Goal: Communication & Community: Answer question/provide support

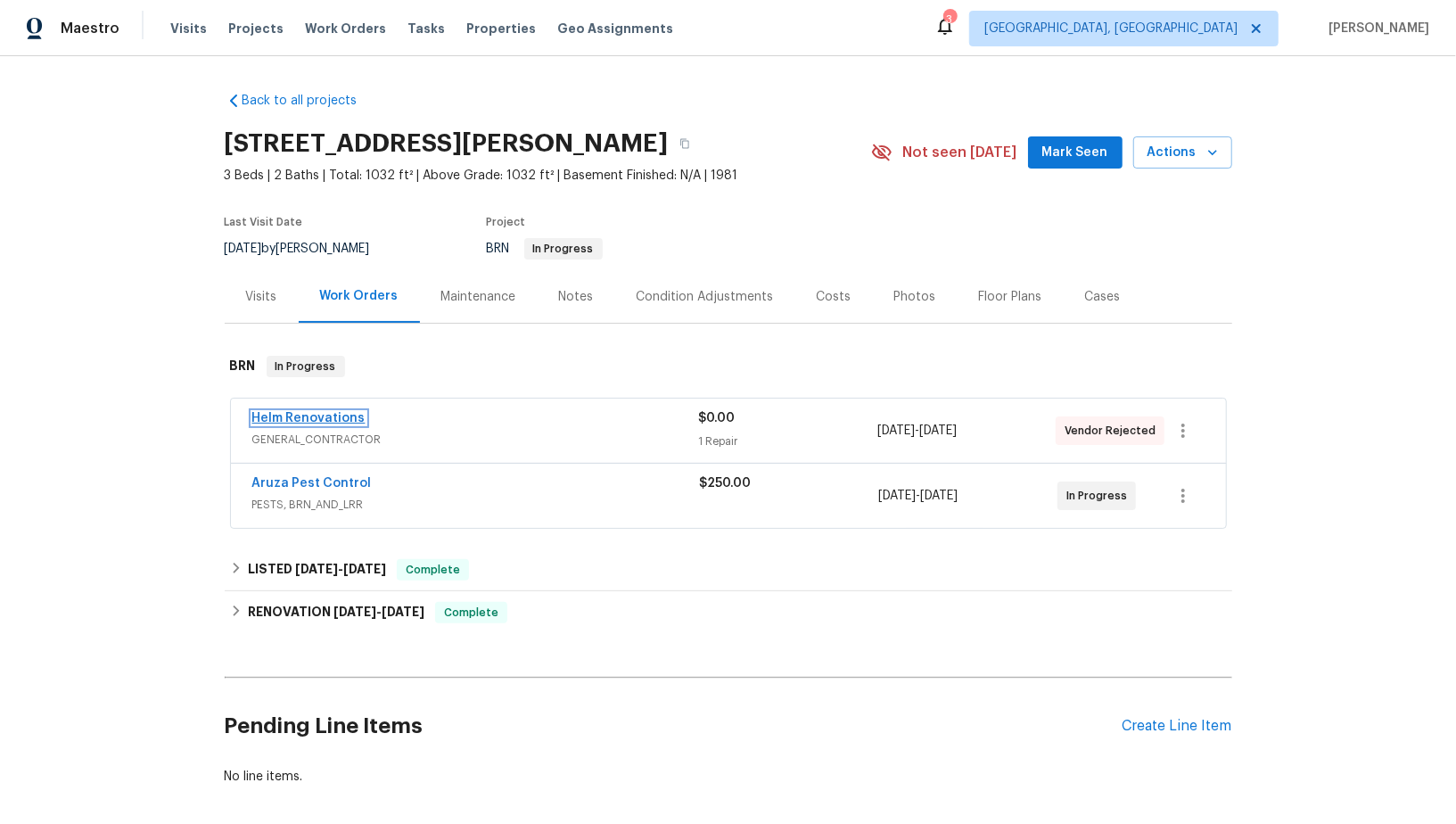
click at [316, 422] on link "Helm Renovations" at bounding box center [309, 418] width 113 height 12
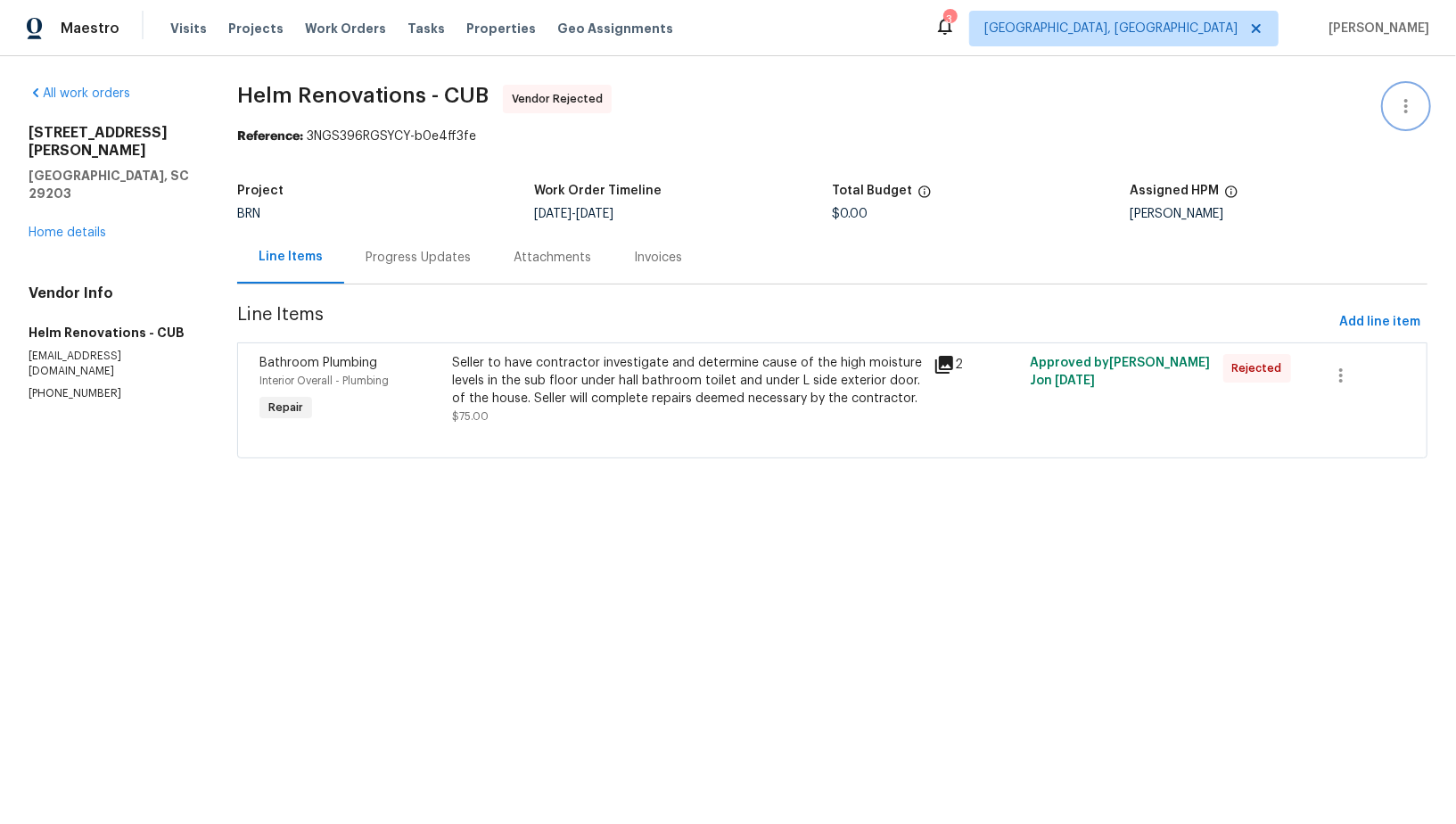
click at [1410, 106] on icon "button" at bounding box center [1406, 105] width 21 height 21
click at [1304, 106] on li "Edit" at bounding box center [1348, 105] width 192 height 30
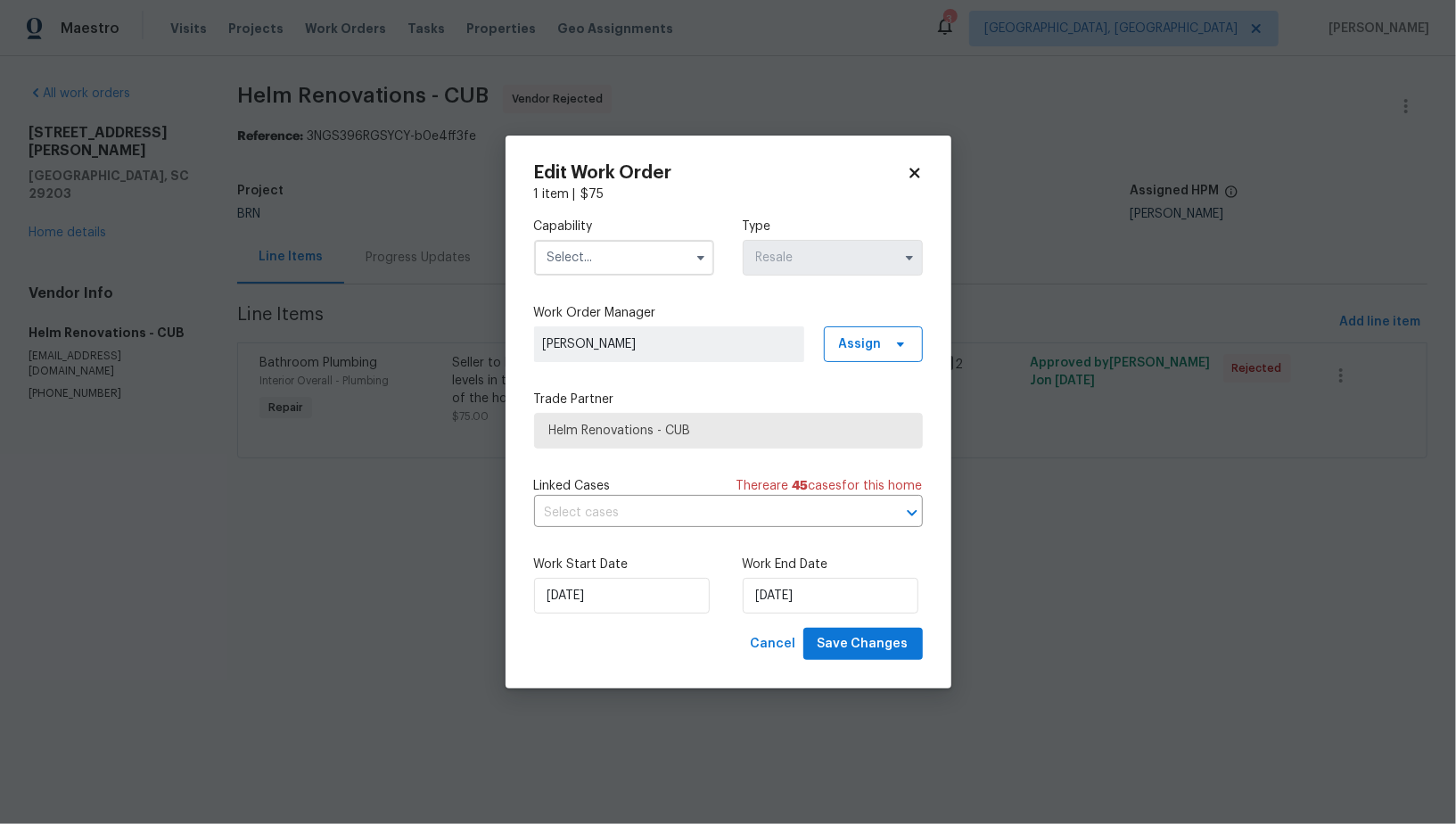
click at [637, 258] on input "text" at bounding box center [624, 258] width 180 height 35
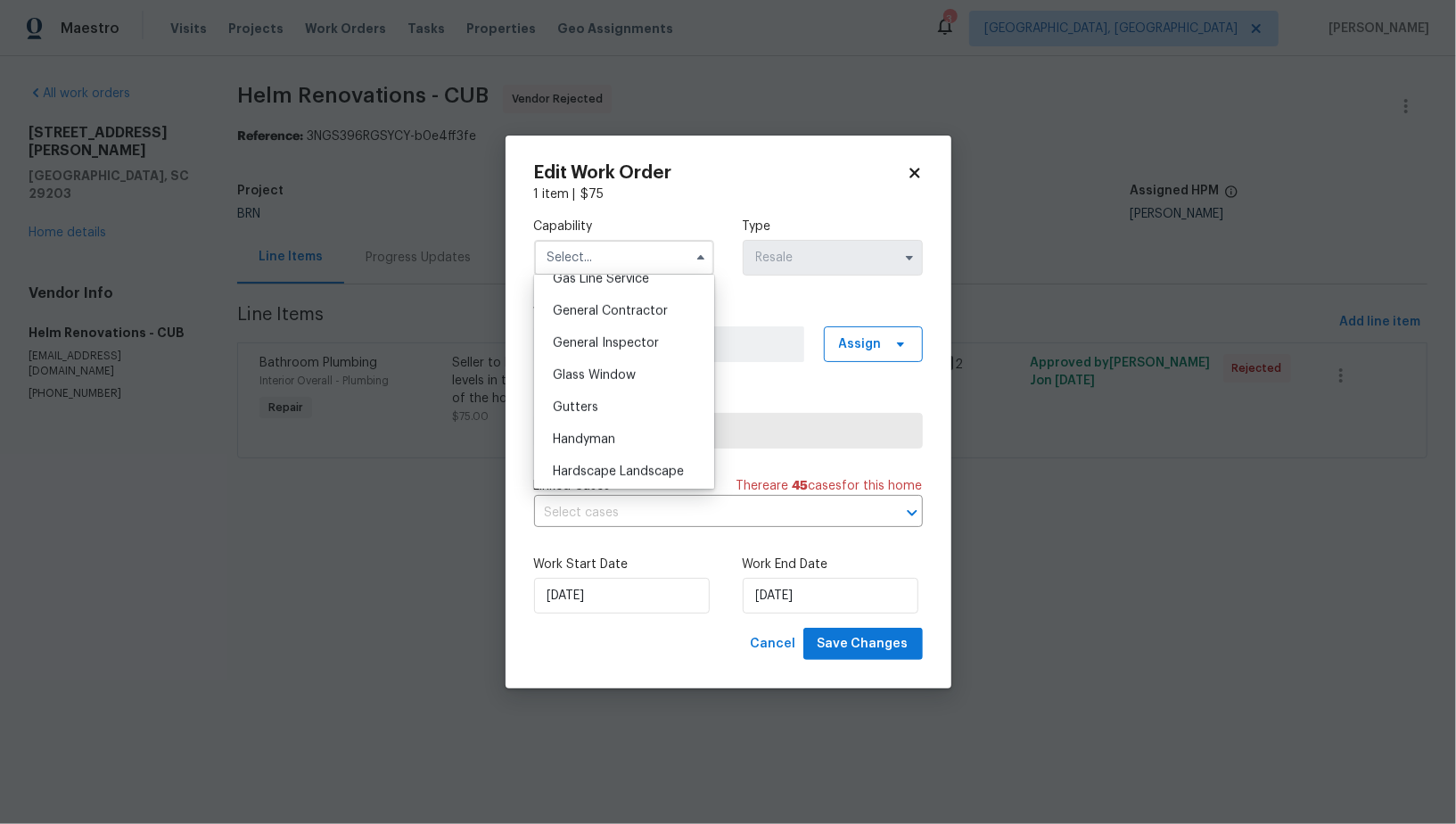
scroll to position [738, 0]
click at [628, 404] on span "General Contractor" at bounding box center [610, 409] width 115 height 12
type input "General Contractor"
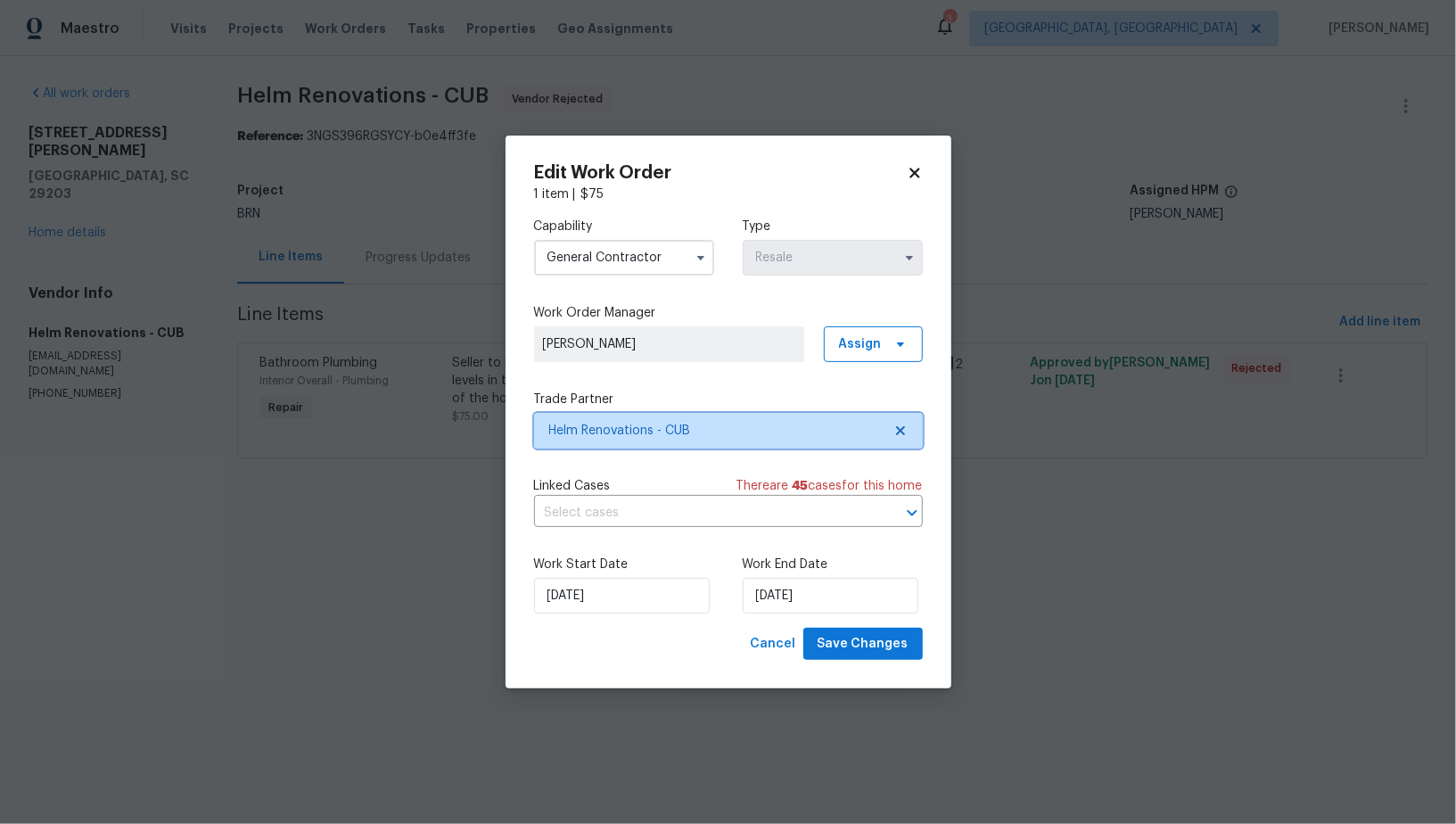
click at [907, 425] on icon at bounding box center [900, 430] width 14 height 14
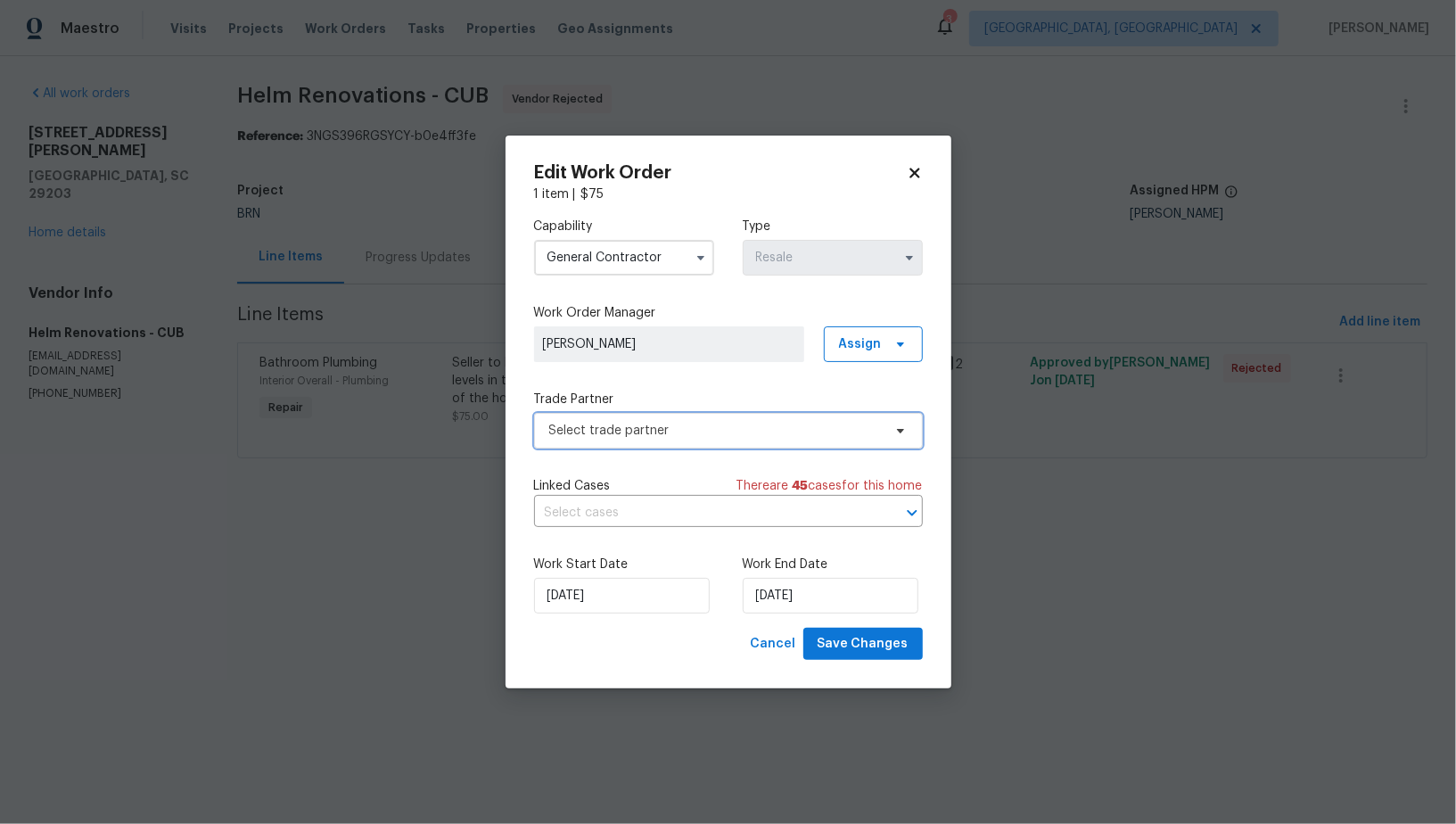
click at [830, 426] on span "Select trade partner" at bounding box center [715, 430] width 333 height 18
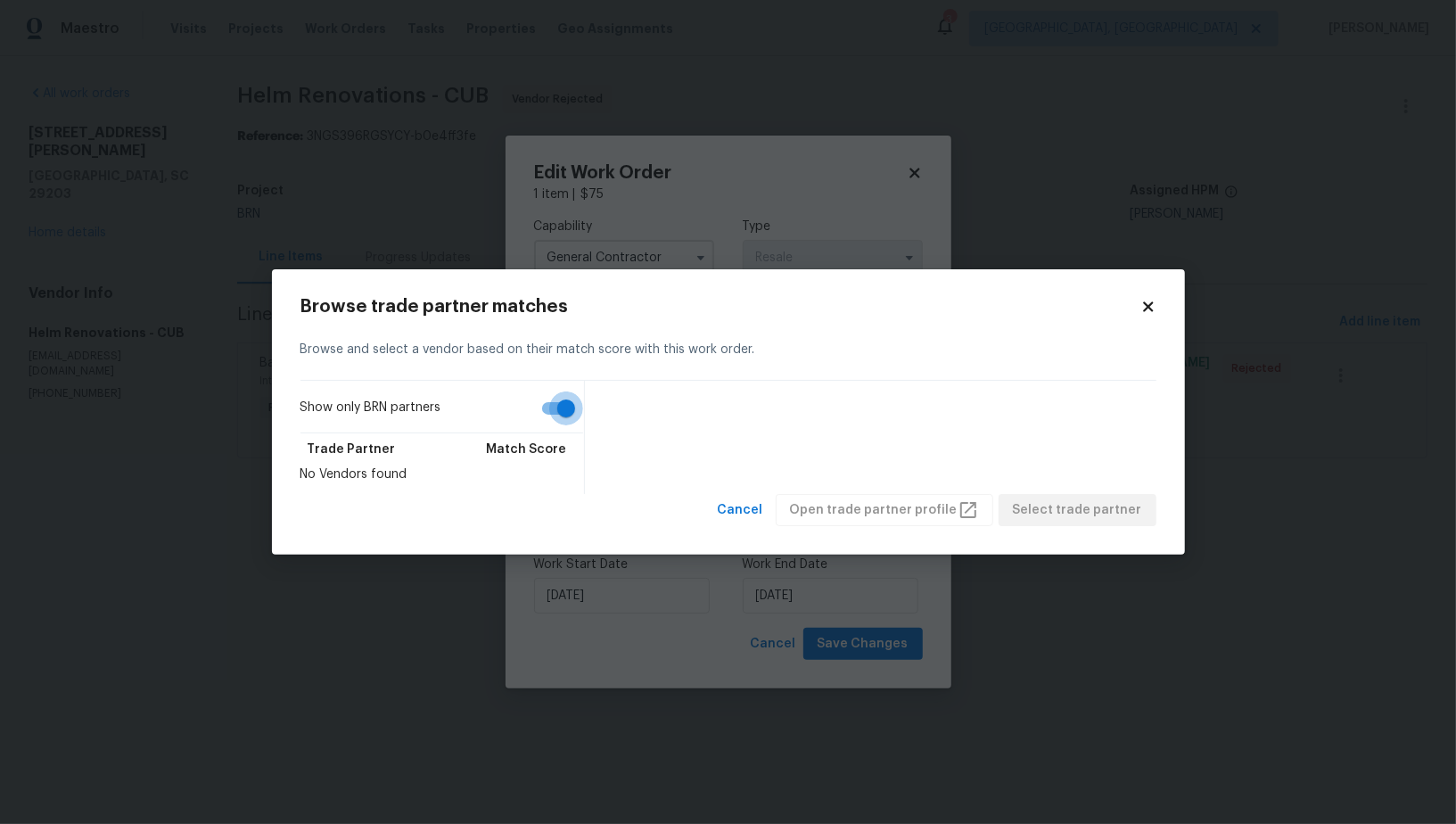
click at [562, 408] on input "Show only BRN partners" at bounding box center [565, 409] width 102 height 34
checkbox input "false"
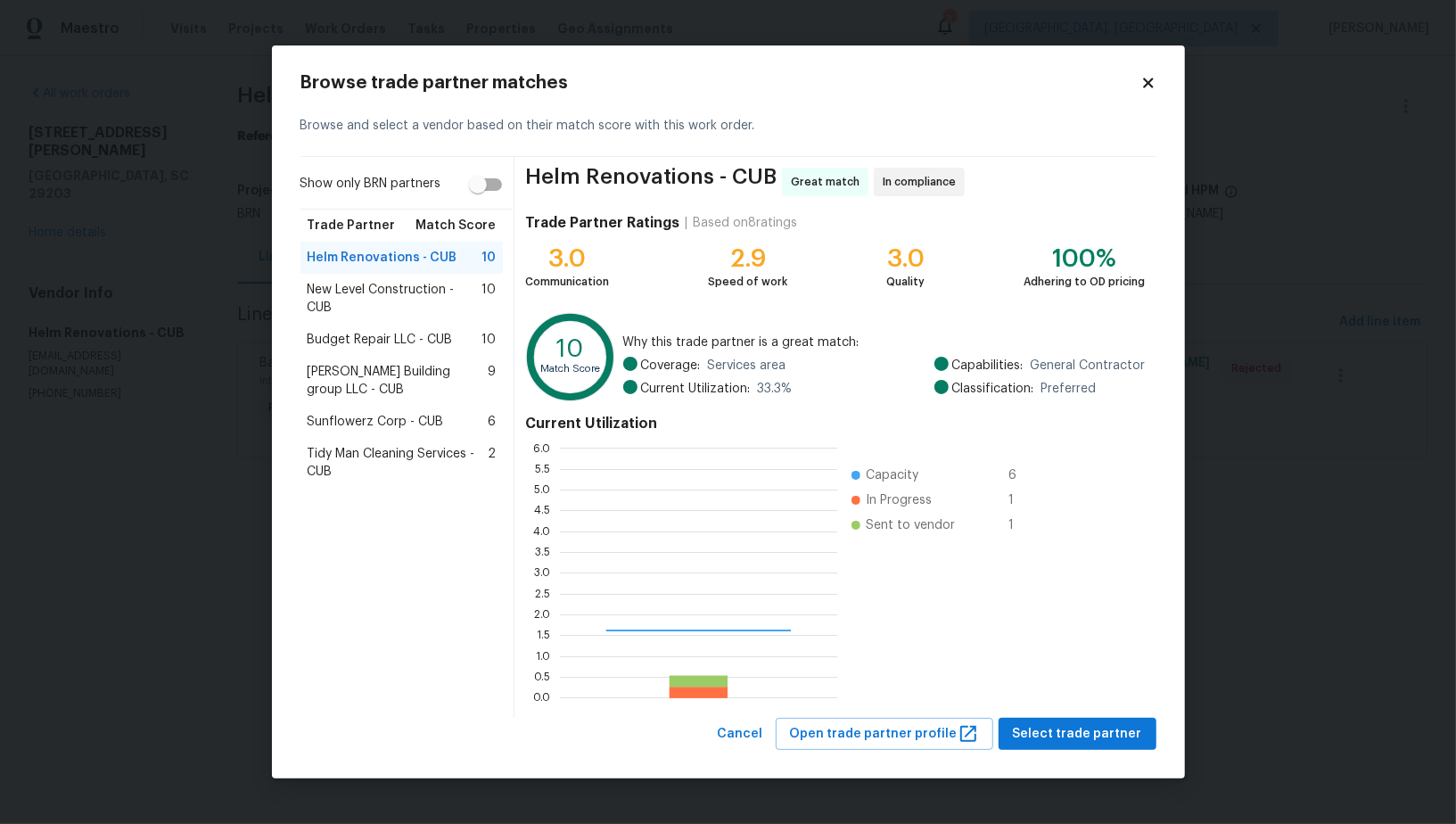
scroll to position [250, 277]
click at [391, 331] on span "Budget Repair LLC - CUB" at bounding box center [381, 340] width 146 height 18
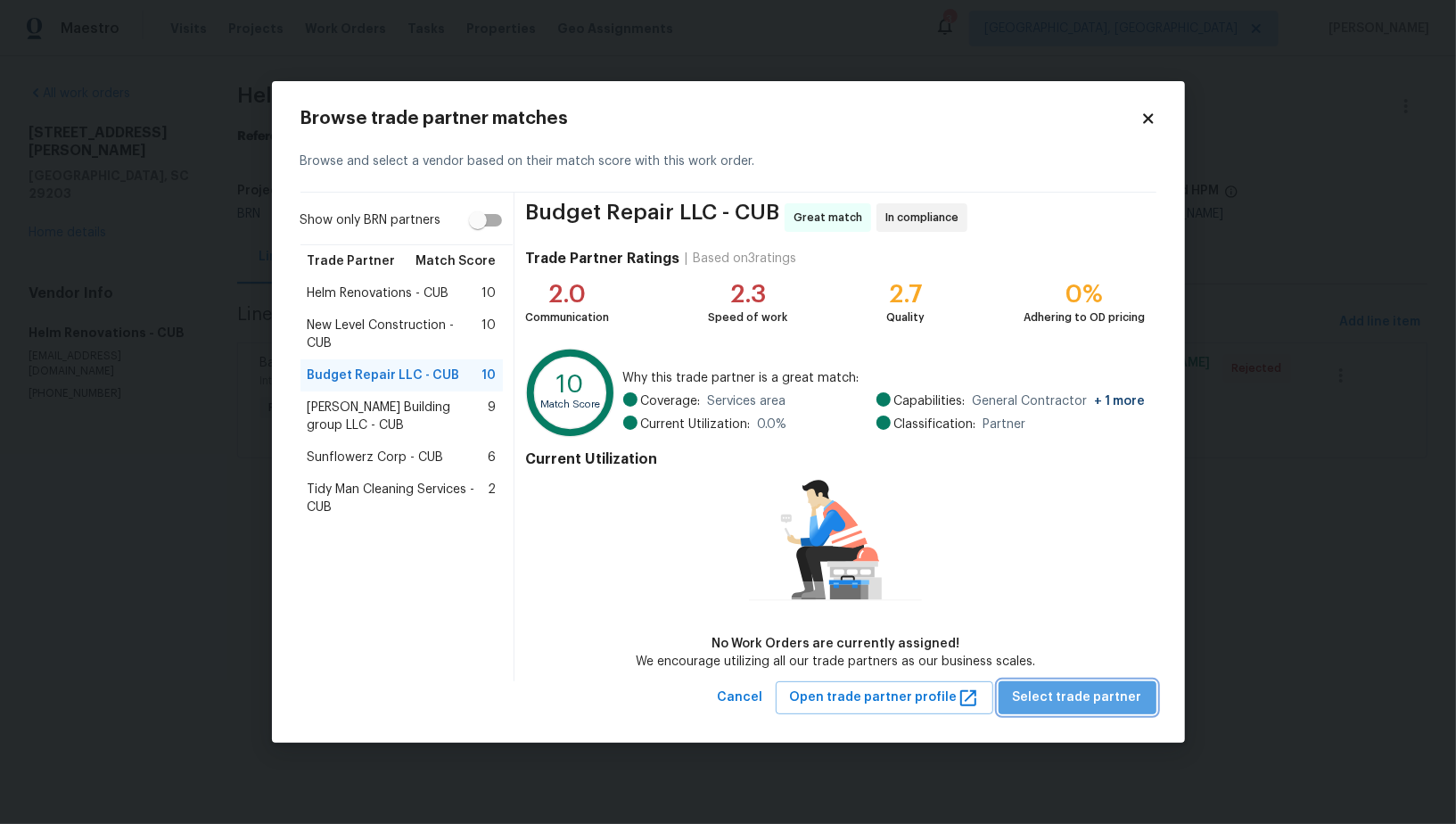
click at [1111, 699] on span "Select trade partner" at bounding box center [1077, 698] width 130 height 22
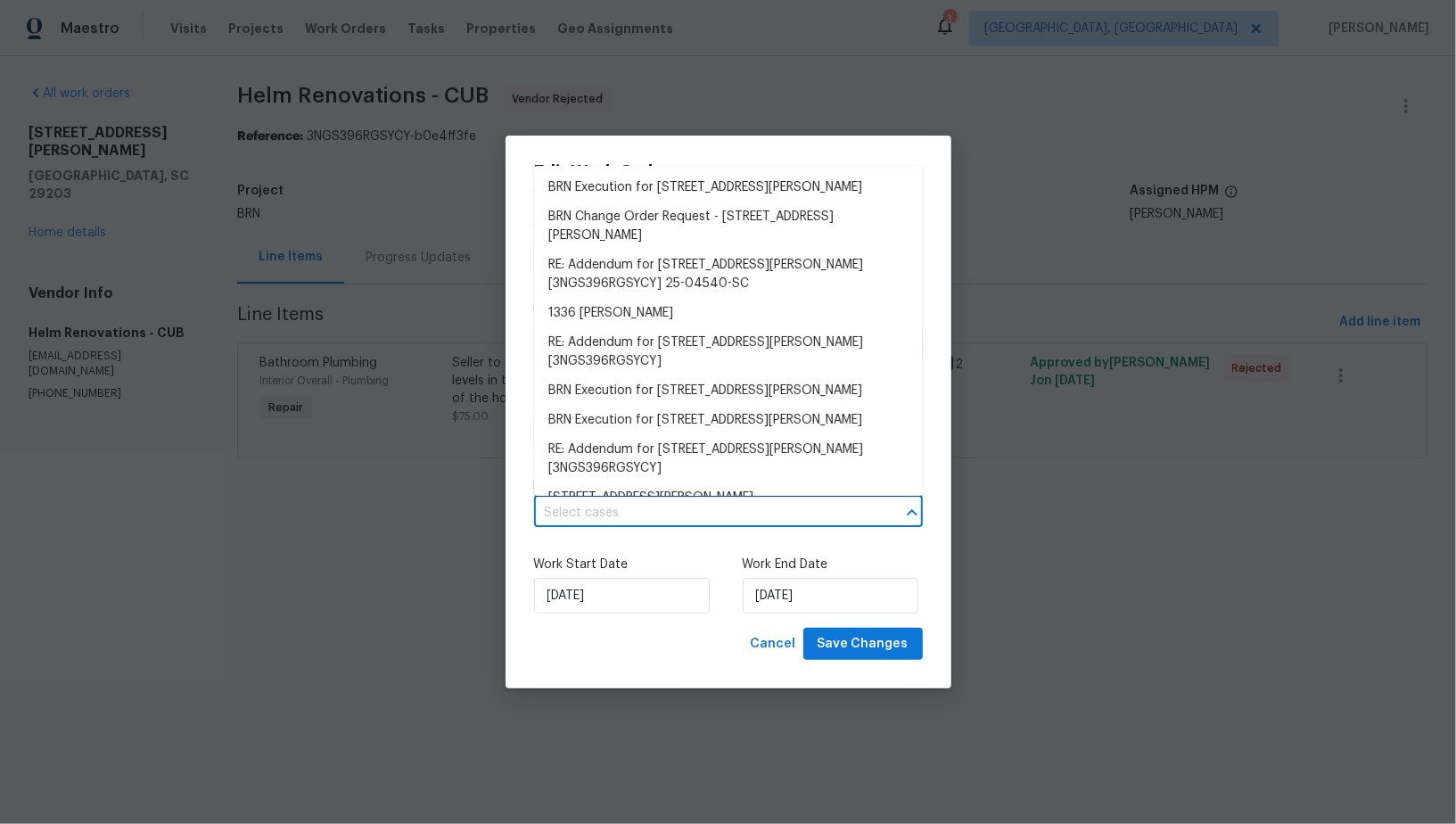
click at [718, 521] on input "text" at bounding box center [703, 513] width 339 height 28
click at [682, 185] on li "BRN Execution for 1336 Johnson Ave, Columbia, SC 29203" at bounding box center [728, 188] width 389 height 30
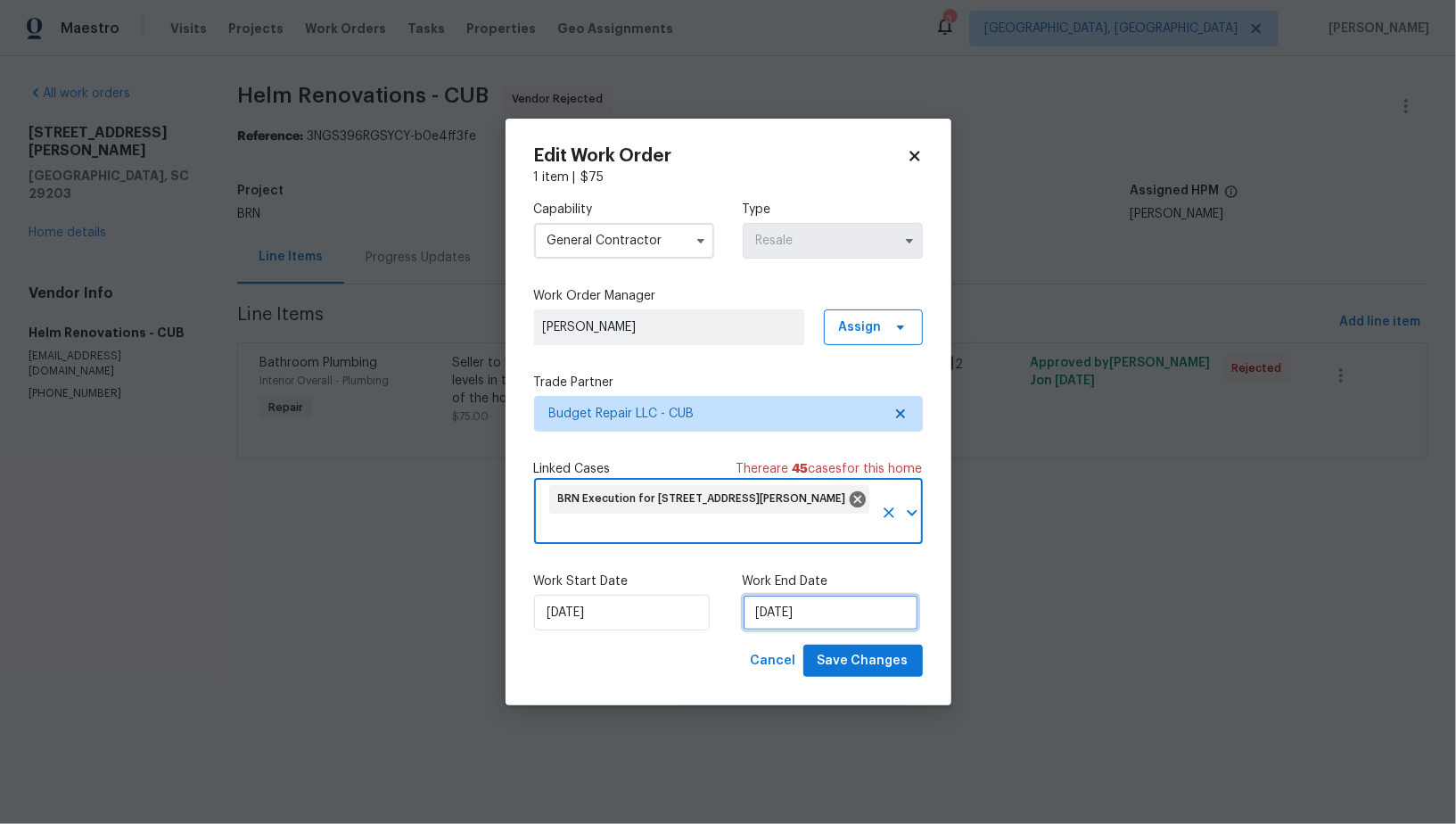
click at [797, 617] on input "11/09/2025" at bounding box center [830, 613] width 175 height 35
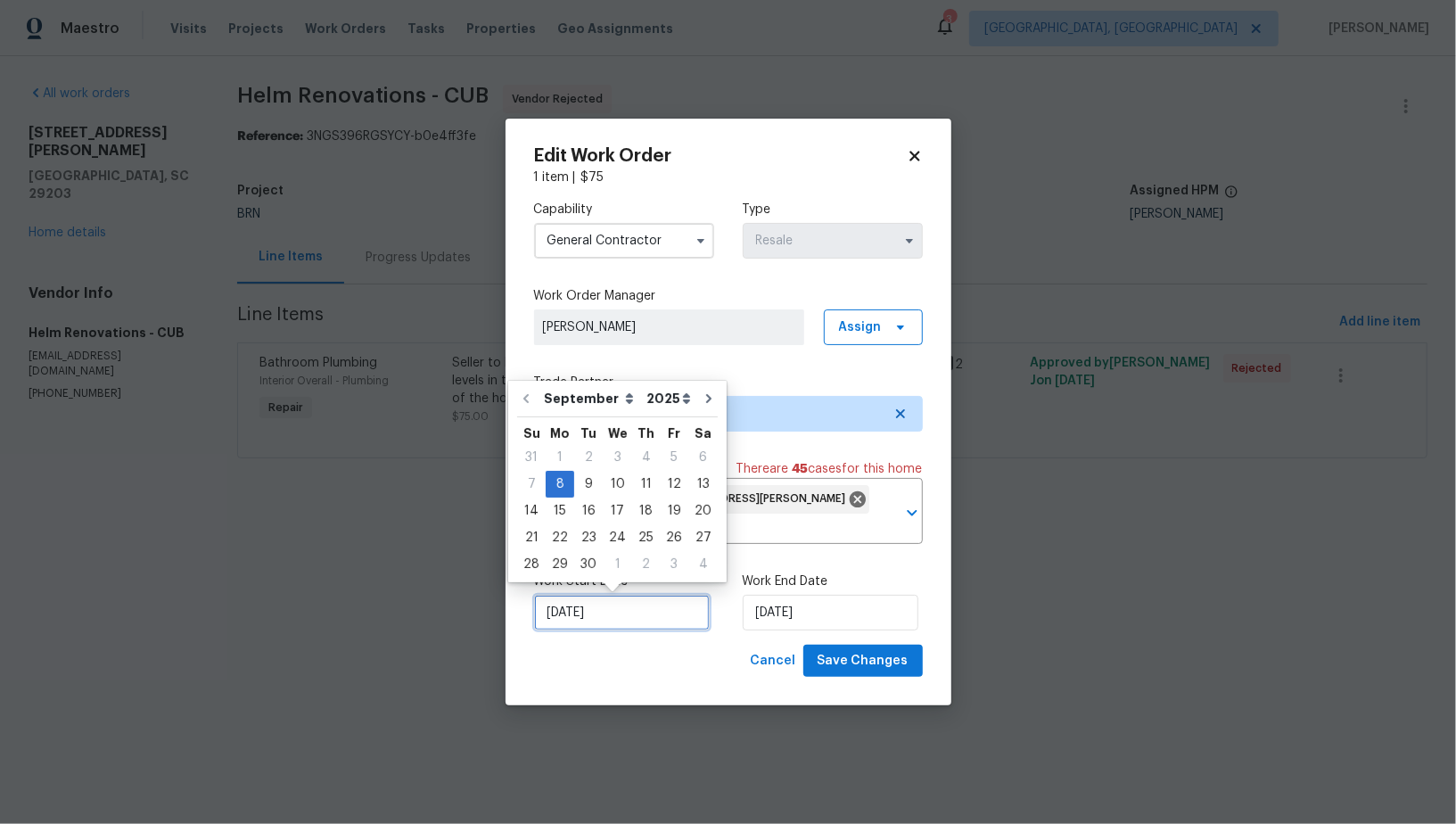
click at [632, 625] on input "08/09/2025" at bounding box center [622, 613] width 175 height 35
click at [582, 488] on div "9" at bounding box center [589, 484] width 29 height 25
type input "09/09/2025"
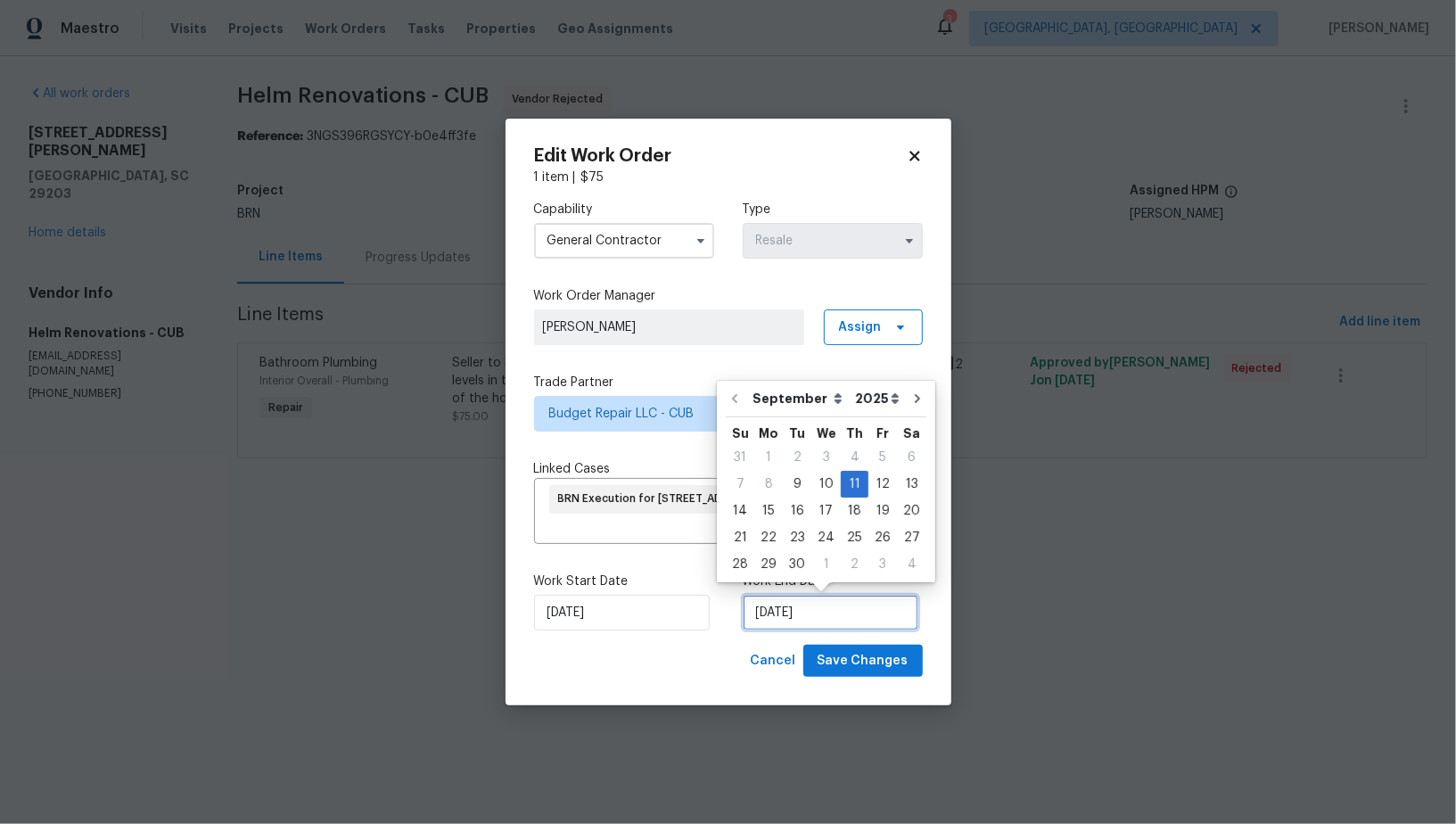
click at [783, 600] on input "11/09/2025" at bounding box center [830, 613] width 175 height 35
click at [868, 484] on div "12" at bounding box center [882, 484] width 29 height 25
type input "12/09/2025"
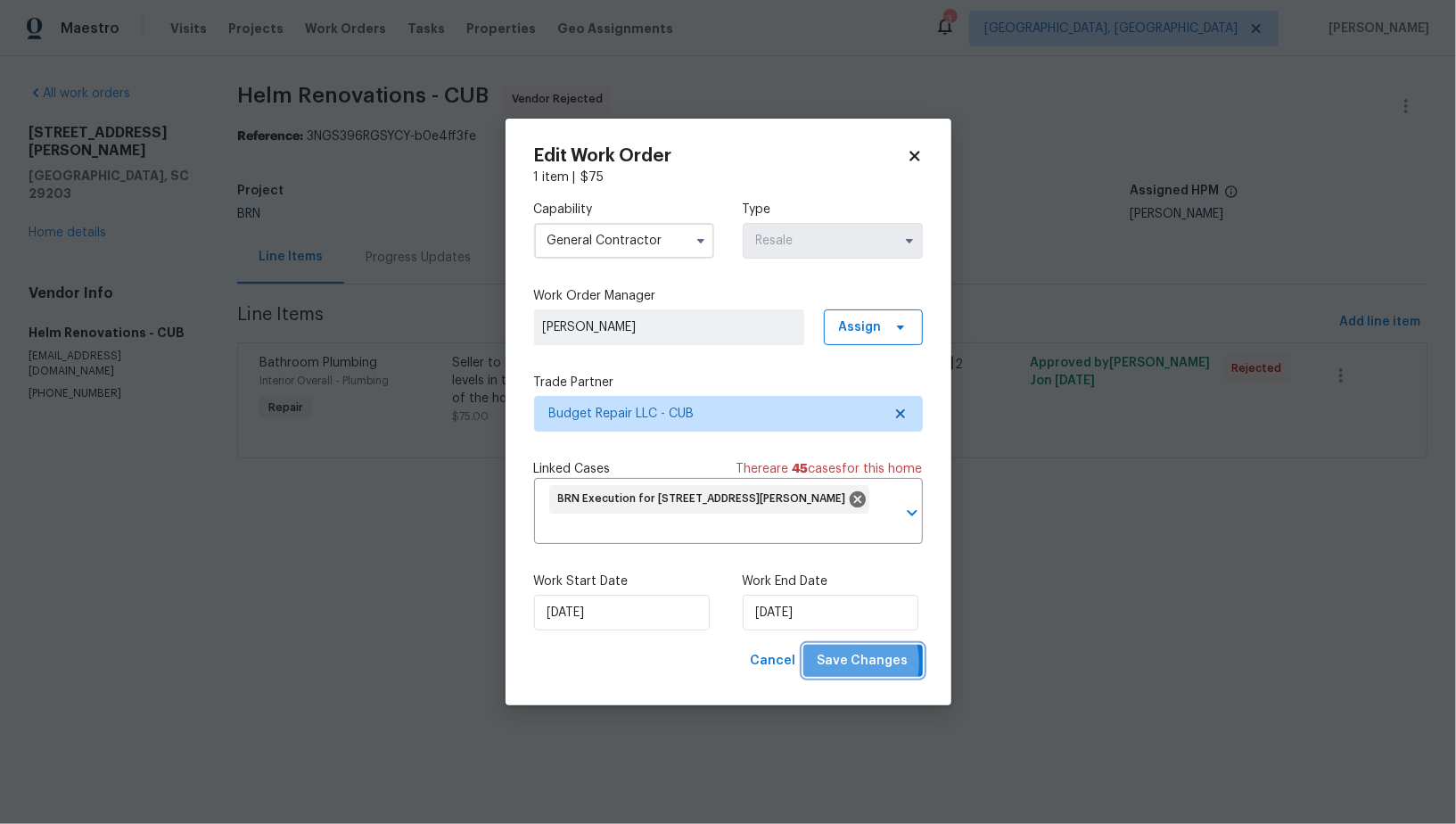
click at [838, 663] on span "Save Changes" at bounding box center [863, 662] width 90 height 22
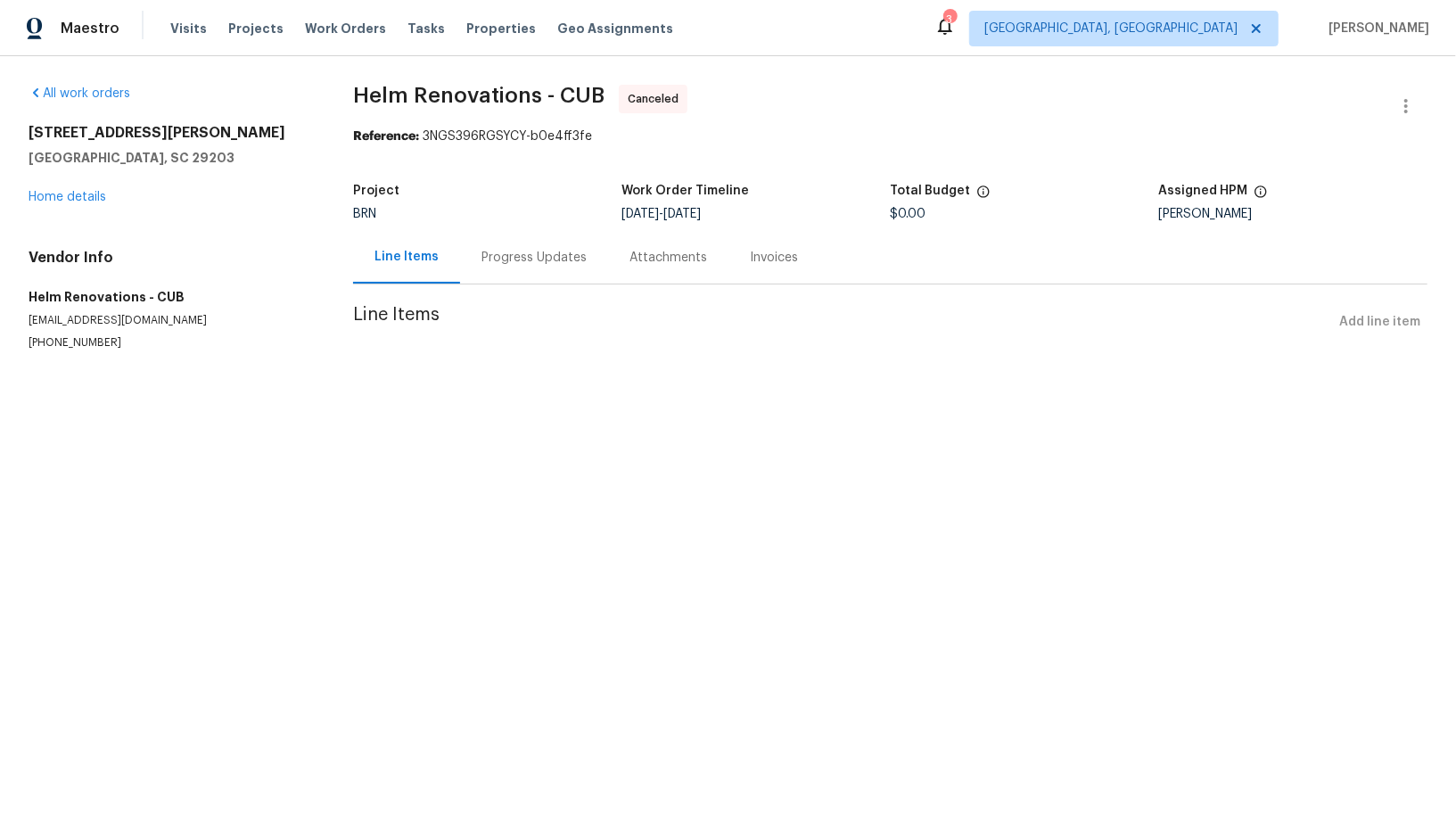
click at [465, 255] on body "Maestro Visits Projects Work Orders Tasks Properties Geo Assignments 3 Albuquer…" at bounding box center [728, 211] width 1456 height 422
click at [491, 255] on div "Progress Updates" at bounding box center [534, 258] width 105 height 18
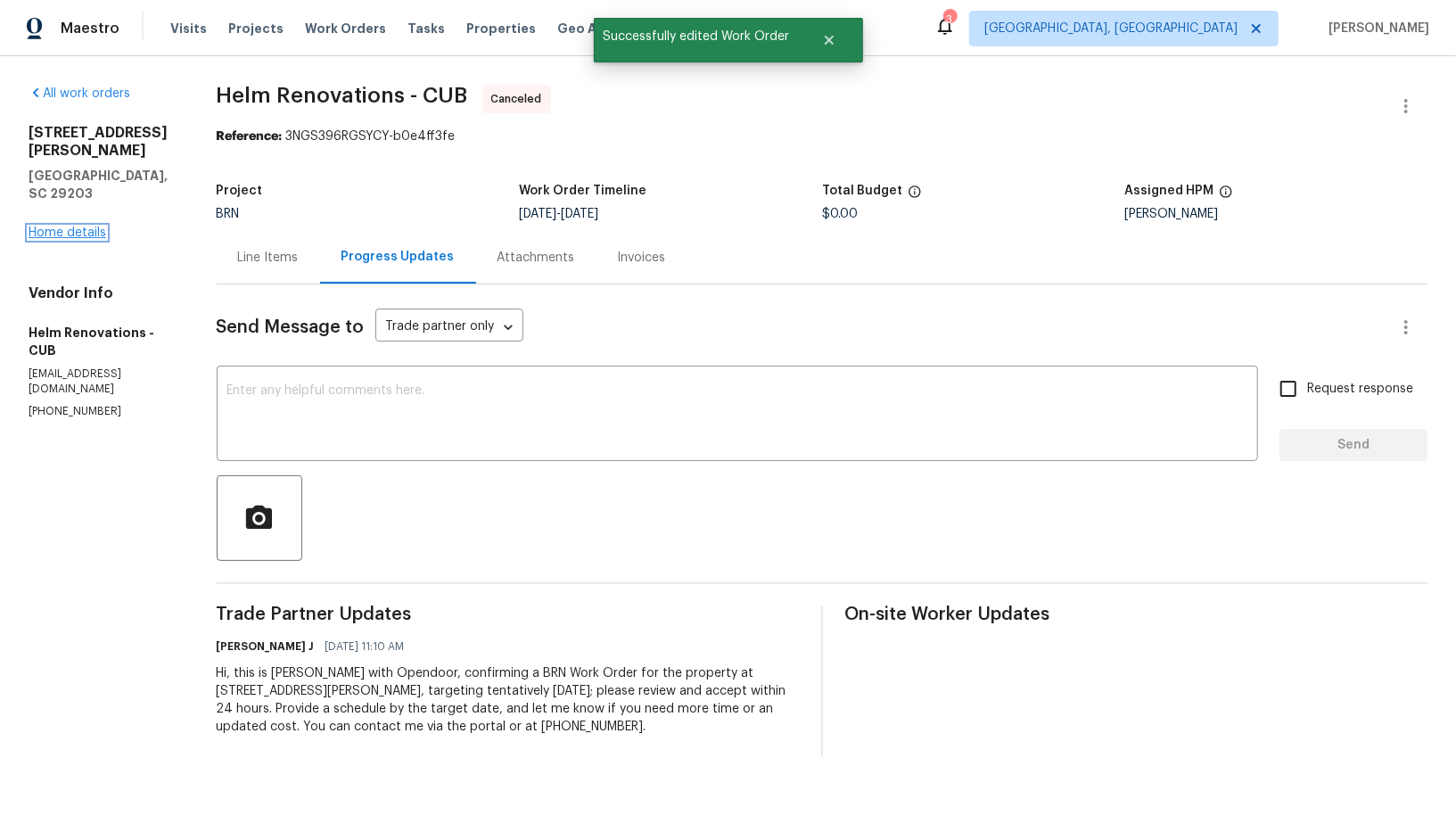
click at [91, 227] on link "Home details" at bounding box center [67, 232] width 77 height 12
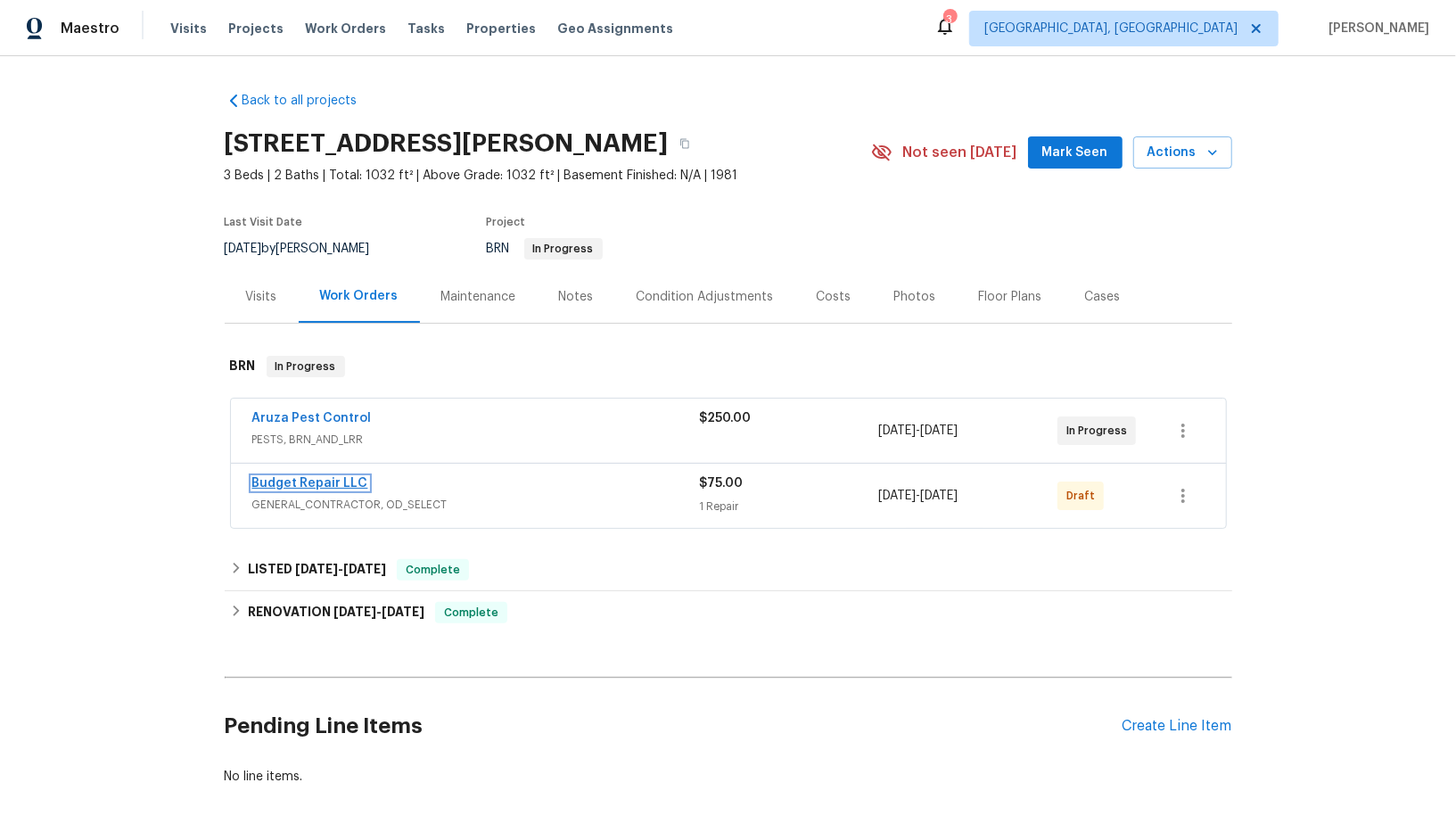
click at [302, 483] on link "Budget Repair LLC" at bounding box center [311, 482] width 116 height 12
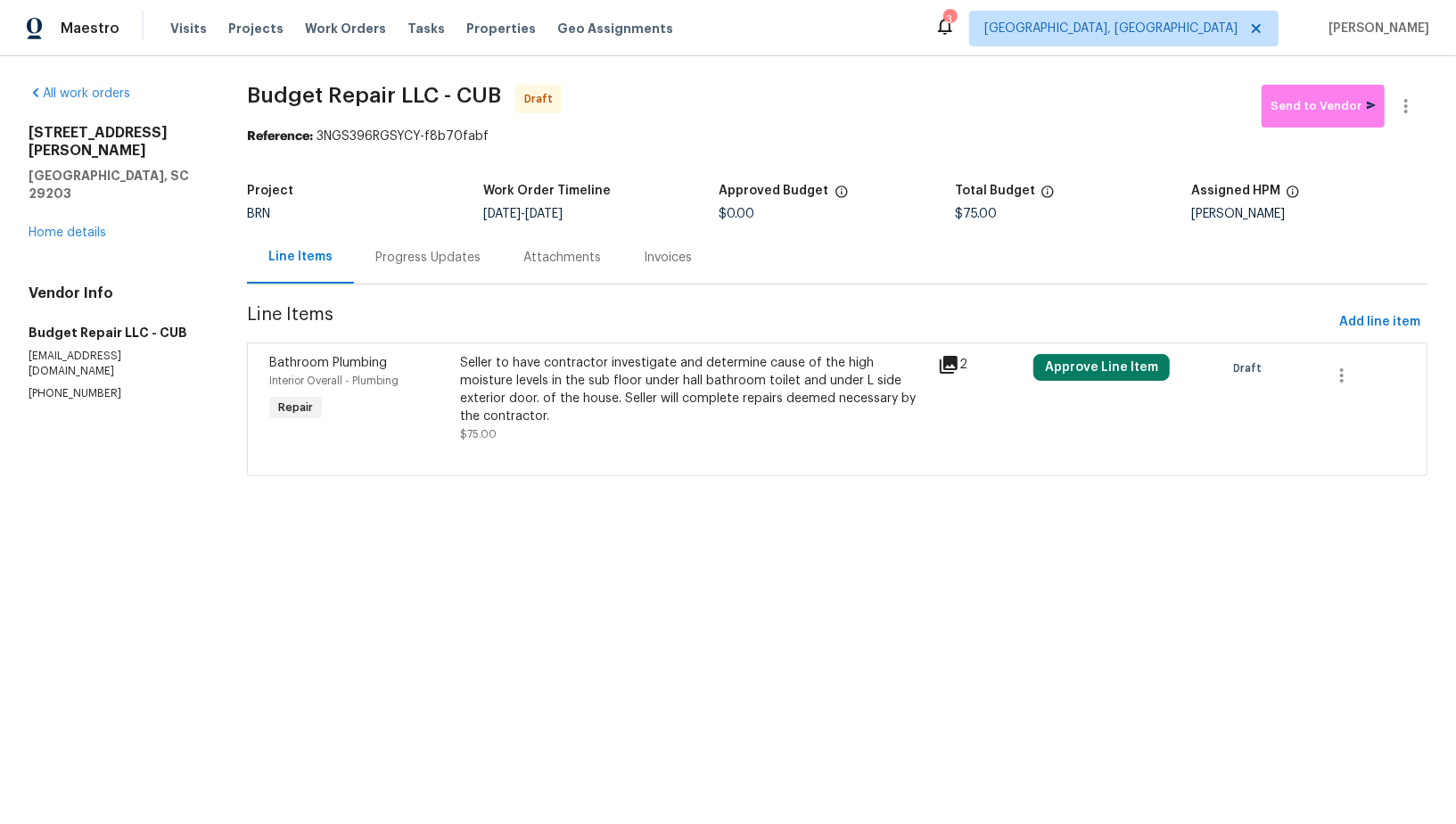
click at [454, 270] on div "Progress Updates" at bounding box center [427, 258] width 148 height 52
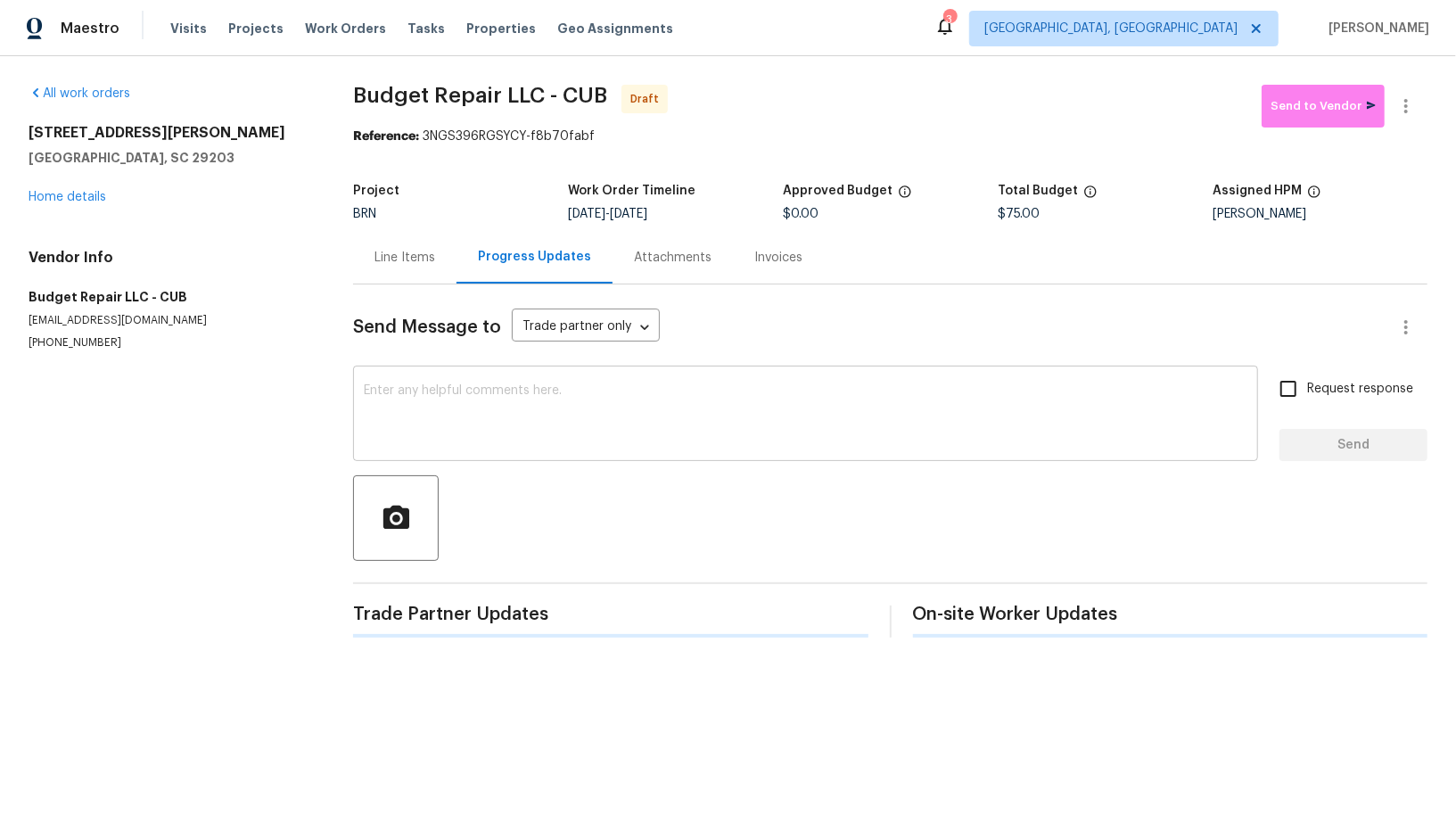
click at [562, 425] on textarea at bounding box center [805, 415] width 883 height 63
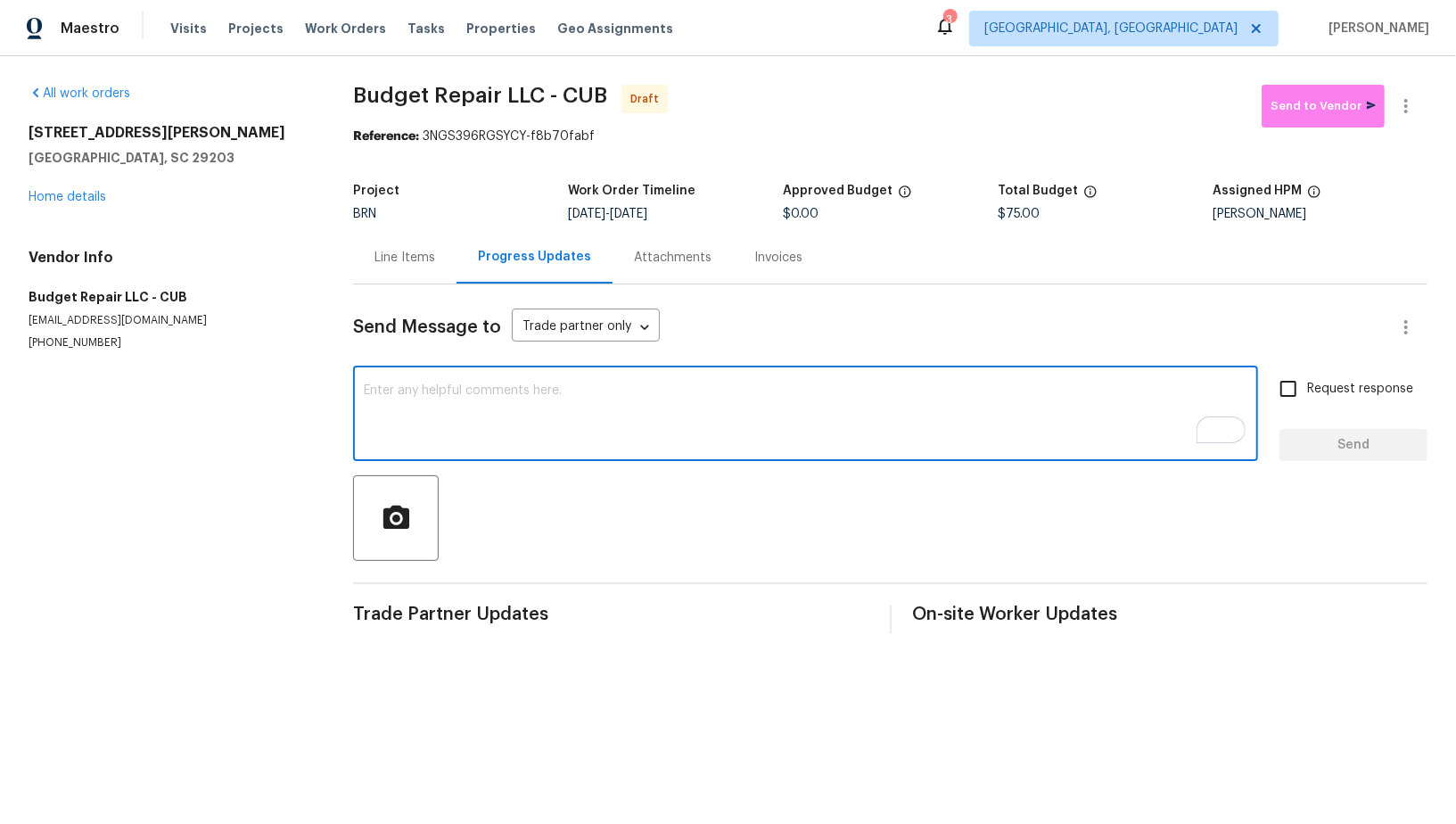
click at [516, 424] on textarea "To enrich screen reader interactions, please activate Accessibility in Grammarl…" at bounding box center [805, 415] width 883 height 63
paste textarea "Hi, I'm Padmapriya from Opendoor. Just wanted to check if you received the WO f…"
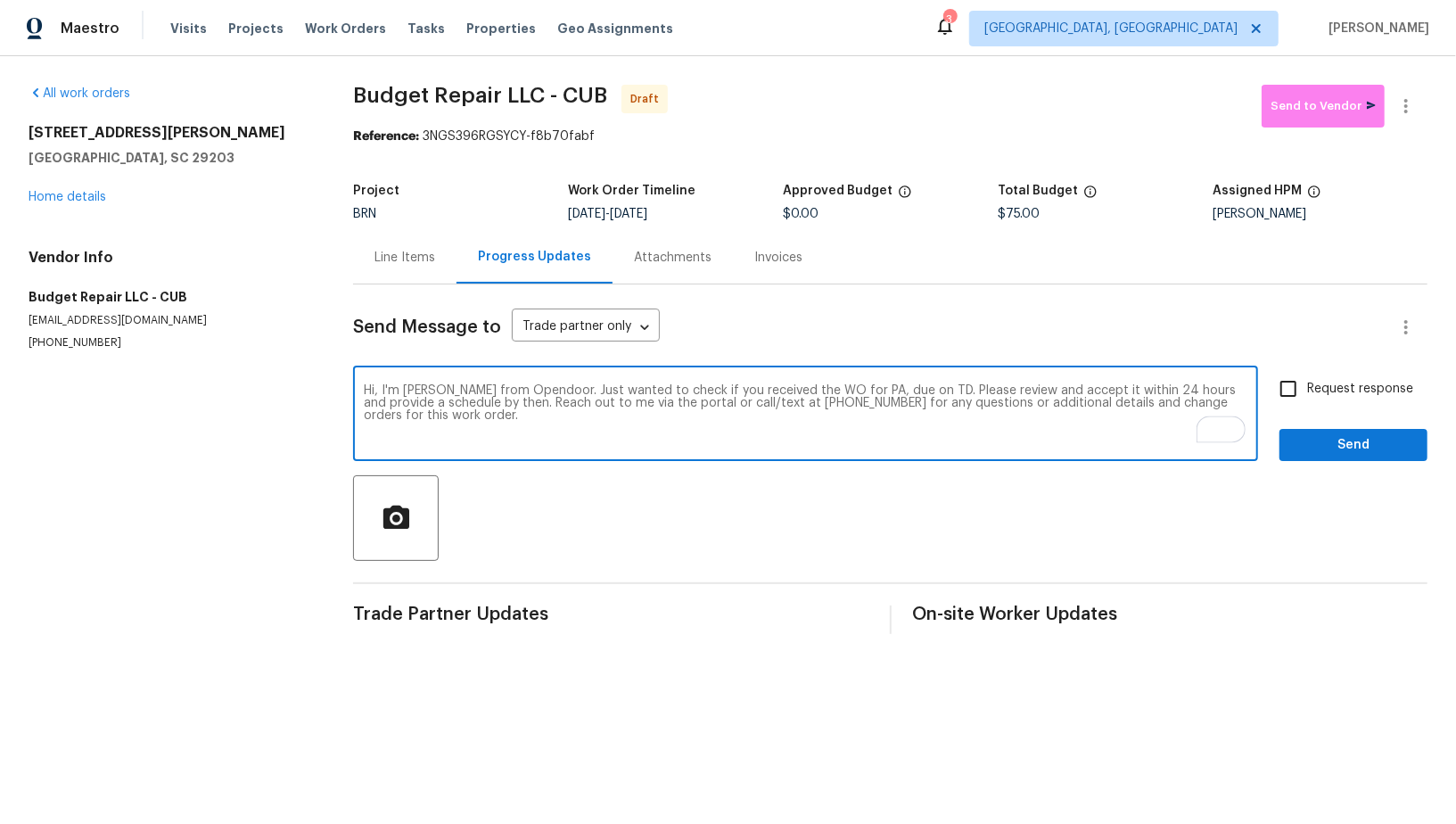
click at [867, 393] on textarea "Hi, I'm Padmapriya from Opendoor. Just wanted to check if you received the WO f…" at bounding box center [805, 415] width 883 height 63
paste textarea "1336 Johnson Ave, Columbia, SC 29203"
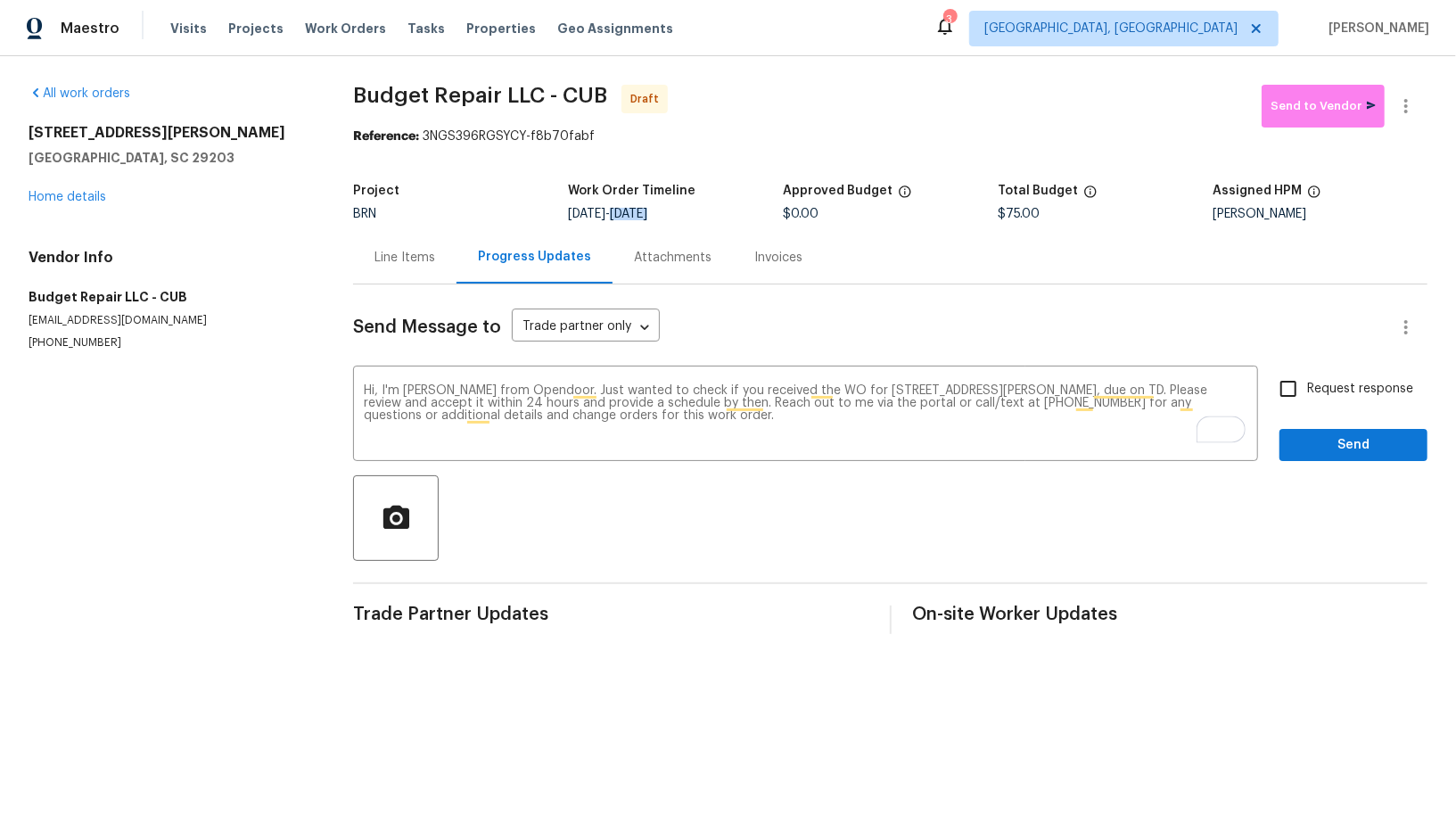
drag, startPoint x: 632, startPoint y: 216, endPoint x: 676, endPoint y: 216, distance: 44.0
click at [647, 216] on span "9/12/2025" at bounding box center [629, 214] width 37 height 12
drag, startPoint x: 717, startPoint y: 209, endPoint x: 632, endPoint y: 212, distance: 85.1
click at [632, 212] on div "9/9/2025 - 9/12/2025" at bounding box center [675, 214] width 215 height 12
copy span "9/12/2025"
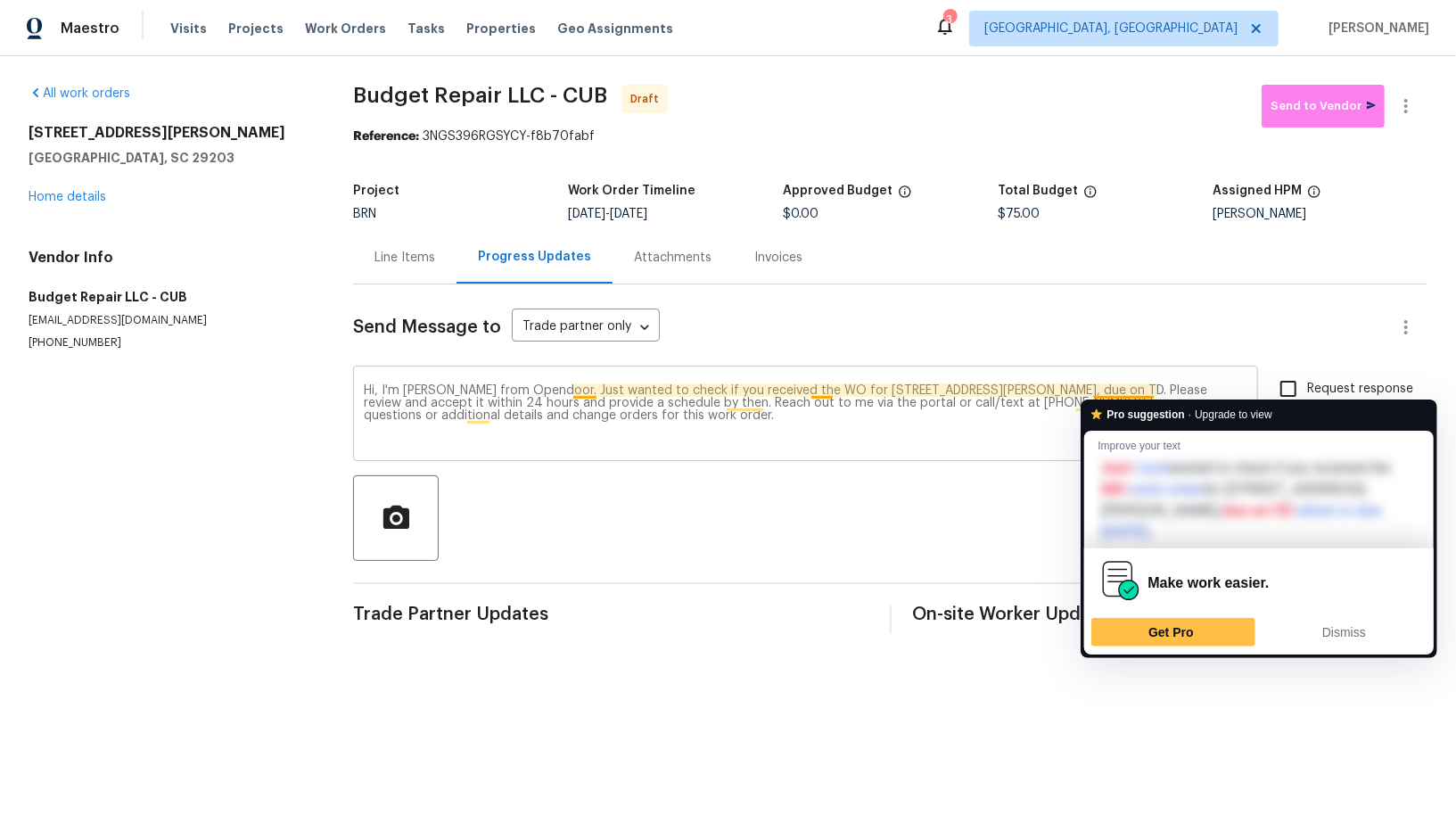
click at [1151, 389] on textarea "Hi, I'm Padmapriya from Opendoor. Just wanted to check if you received the WO f…" at bounding box center [805, 415] width 883 height 63
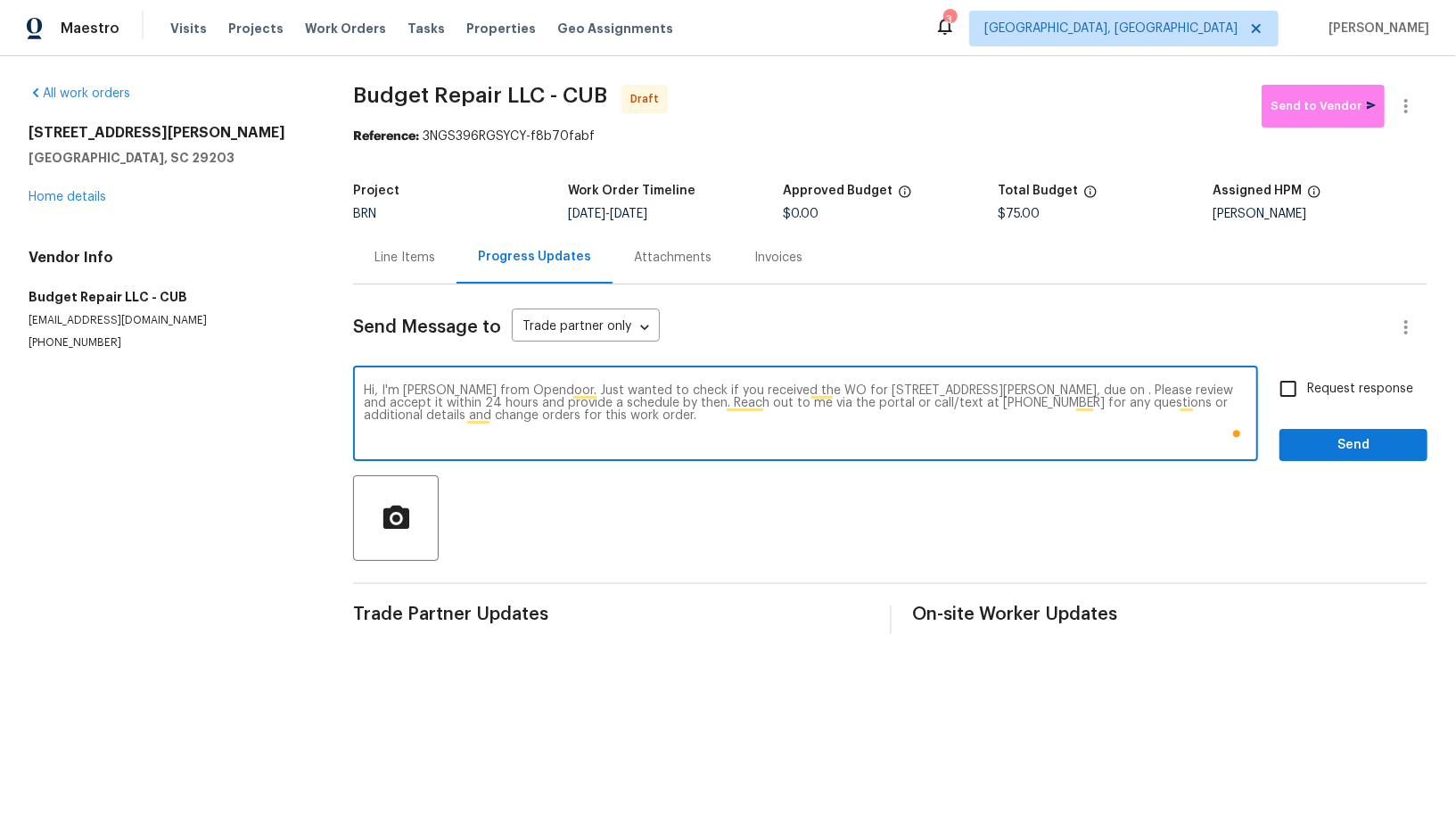
paste textarea "9/12/2025"
type textarea "Hi, I'm Padmapriya from Opendoor. Just wanted to check if you received the WO f…"
click at [1297, 394] on input "Request response" at bounding box center [1288, 389] width 37 height 37
checkbox input "true"
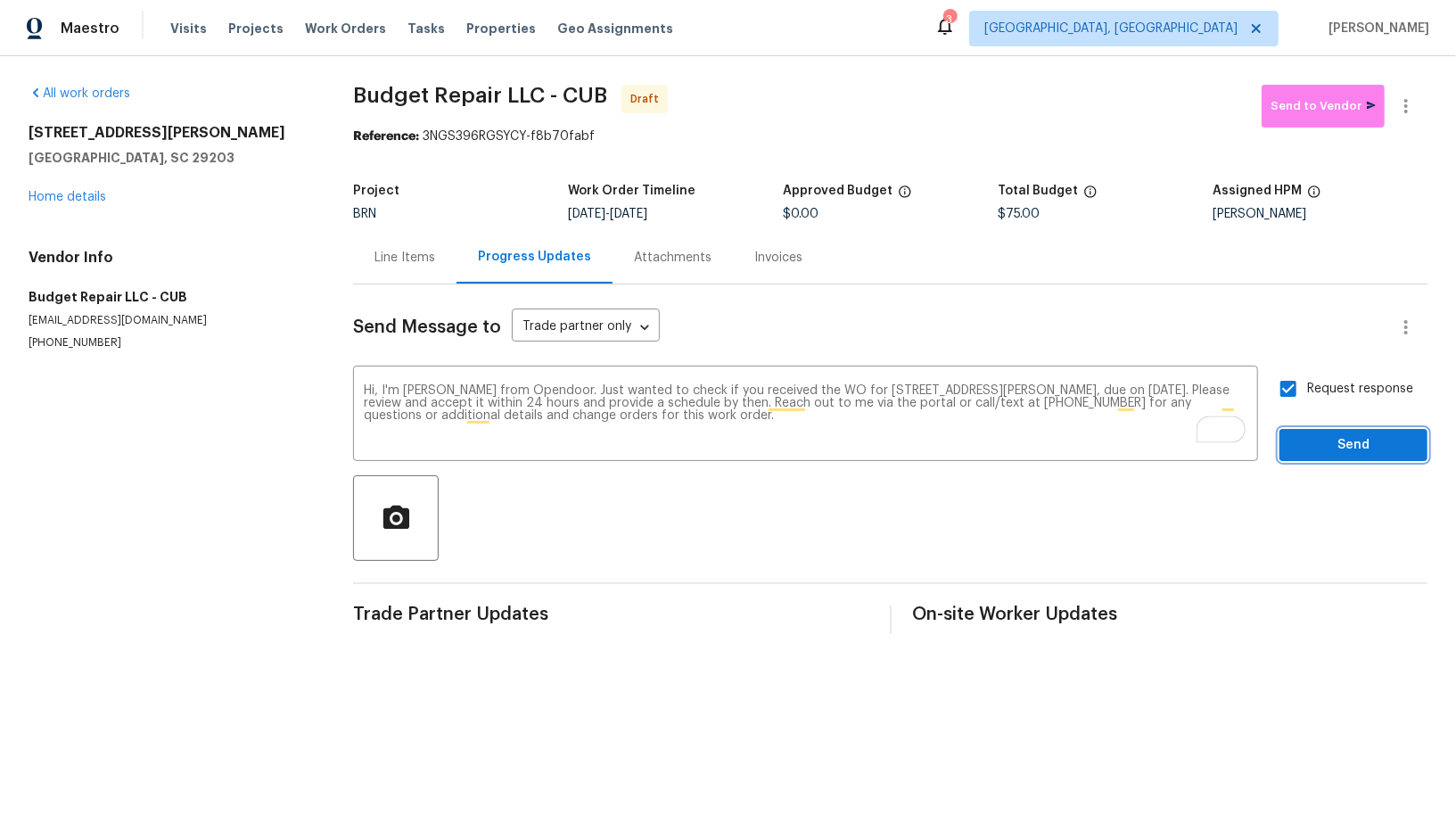
click at [1305, 450] on span "Send" at bounding box center [1353, 446] width 119 height 22
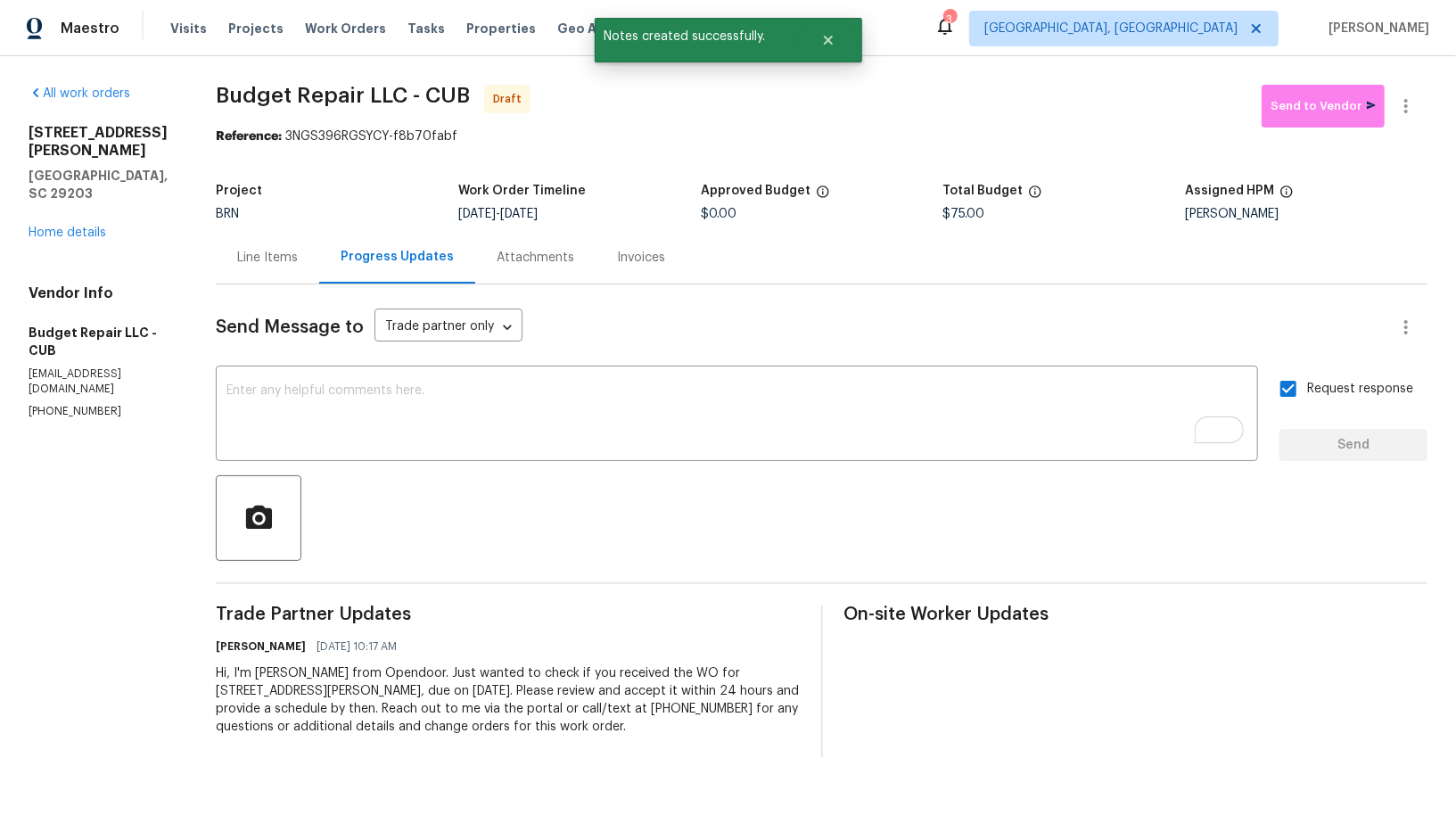
click at [248, 267] on div "Line Items" at bounding box center [267, 258] width 104 height 52
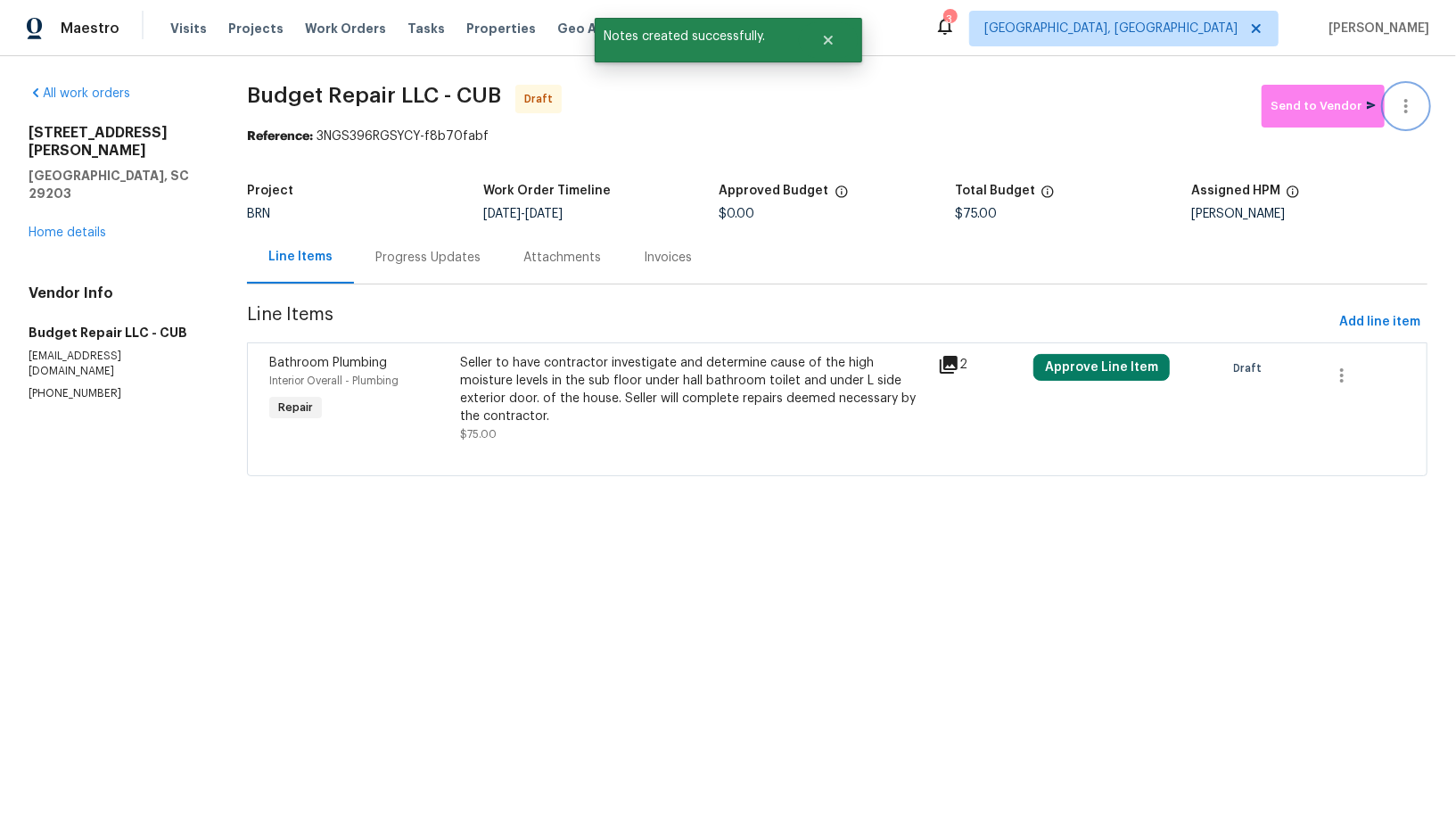
click at [1408, 98] on icon "button" at bounding box center [1406, 105] width 21 height 21
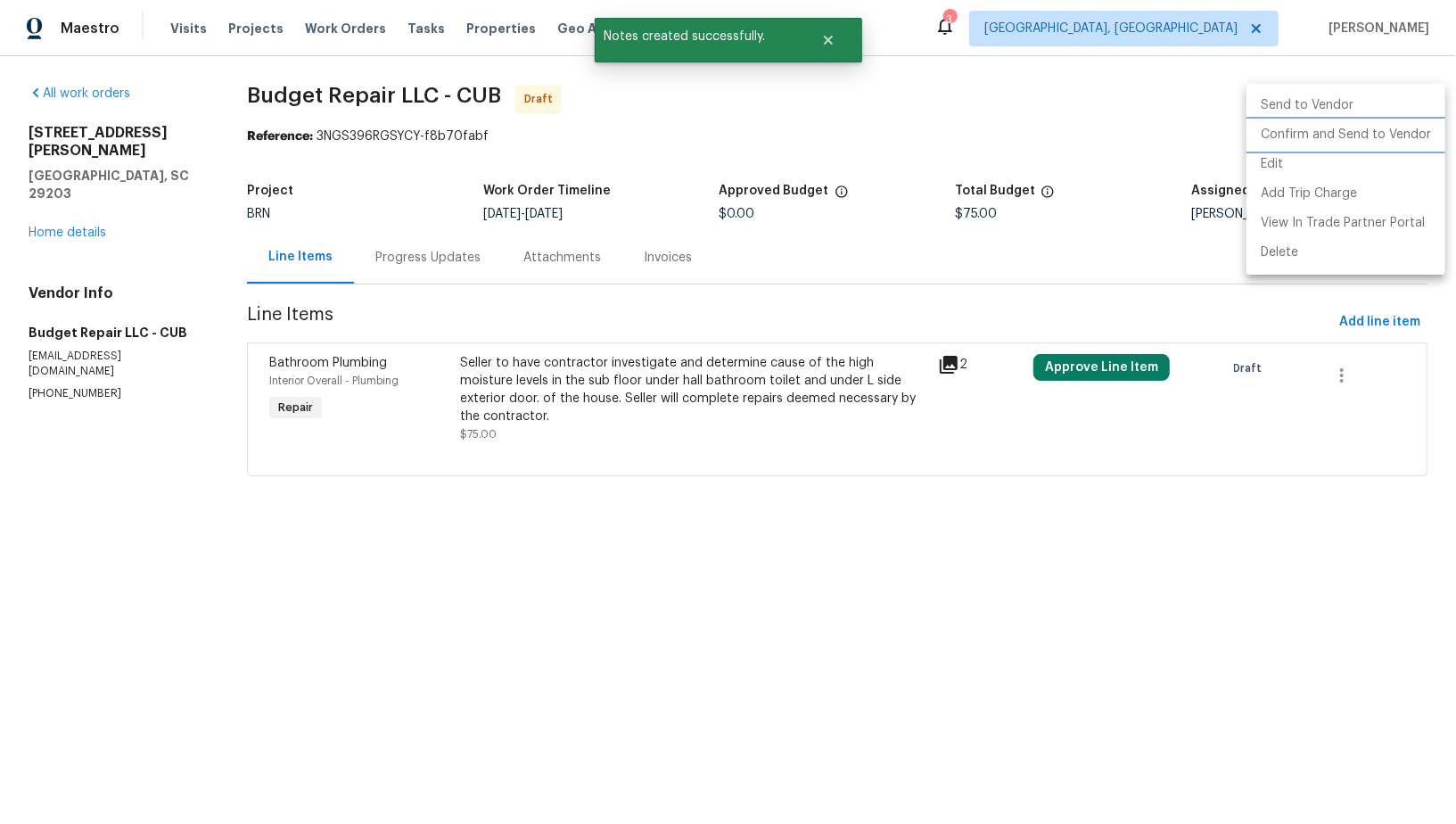
click at [1386, 131] on li "Confirm and Send to Vendor" at bounding box center [1345, 135] width 199 height 30
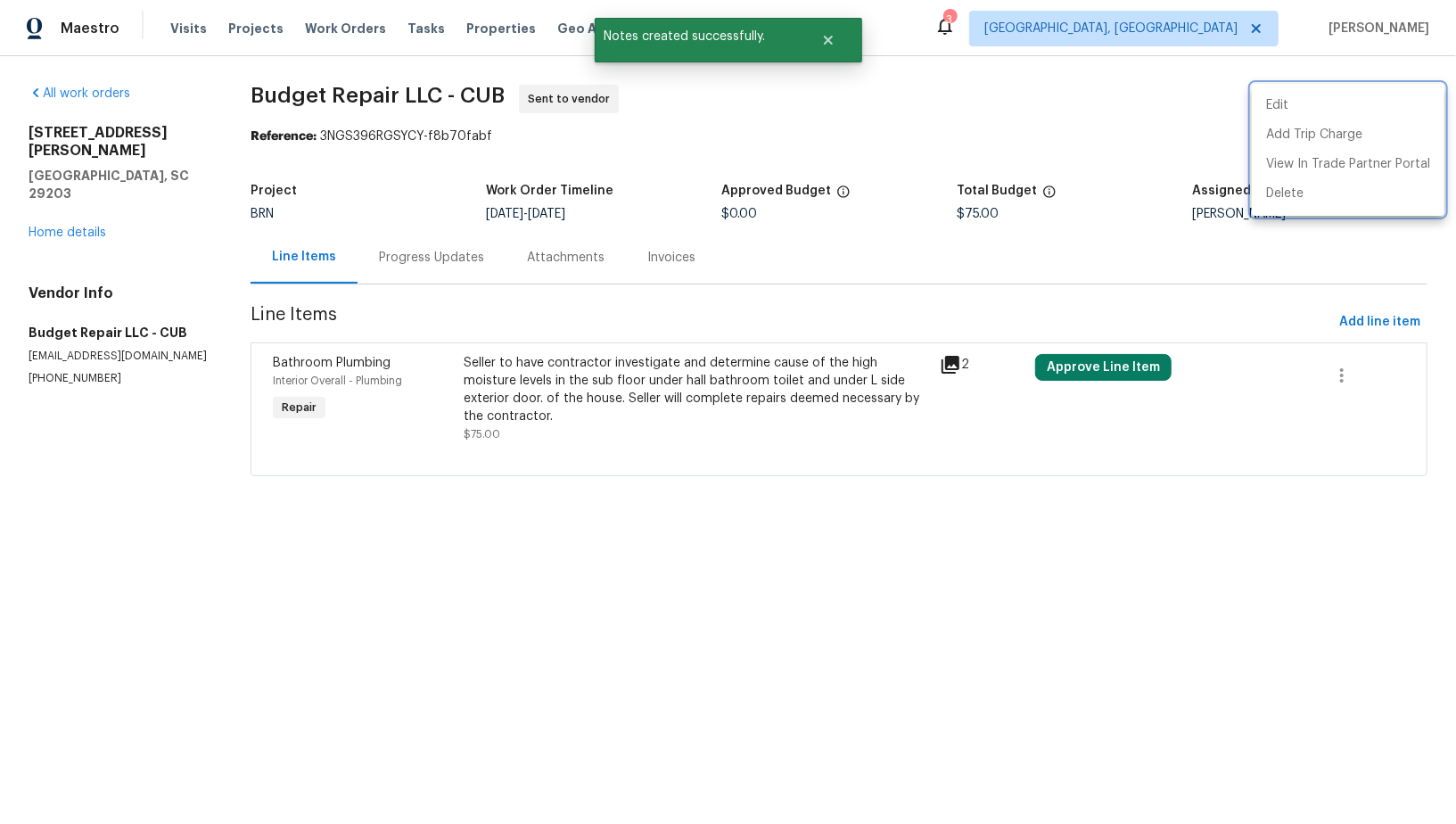
click at [416, 260] on div at bounding box center [728, 412] width 1456 height 824
click at [416, 260] on div "Progress Updates" at bounding box center [431, 258] width 105 height 18
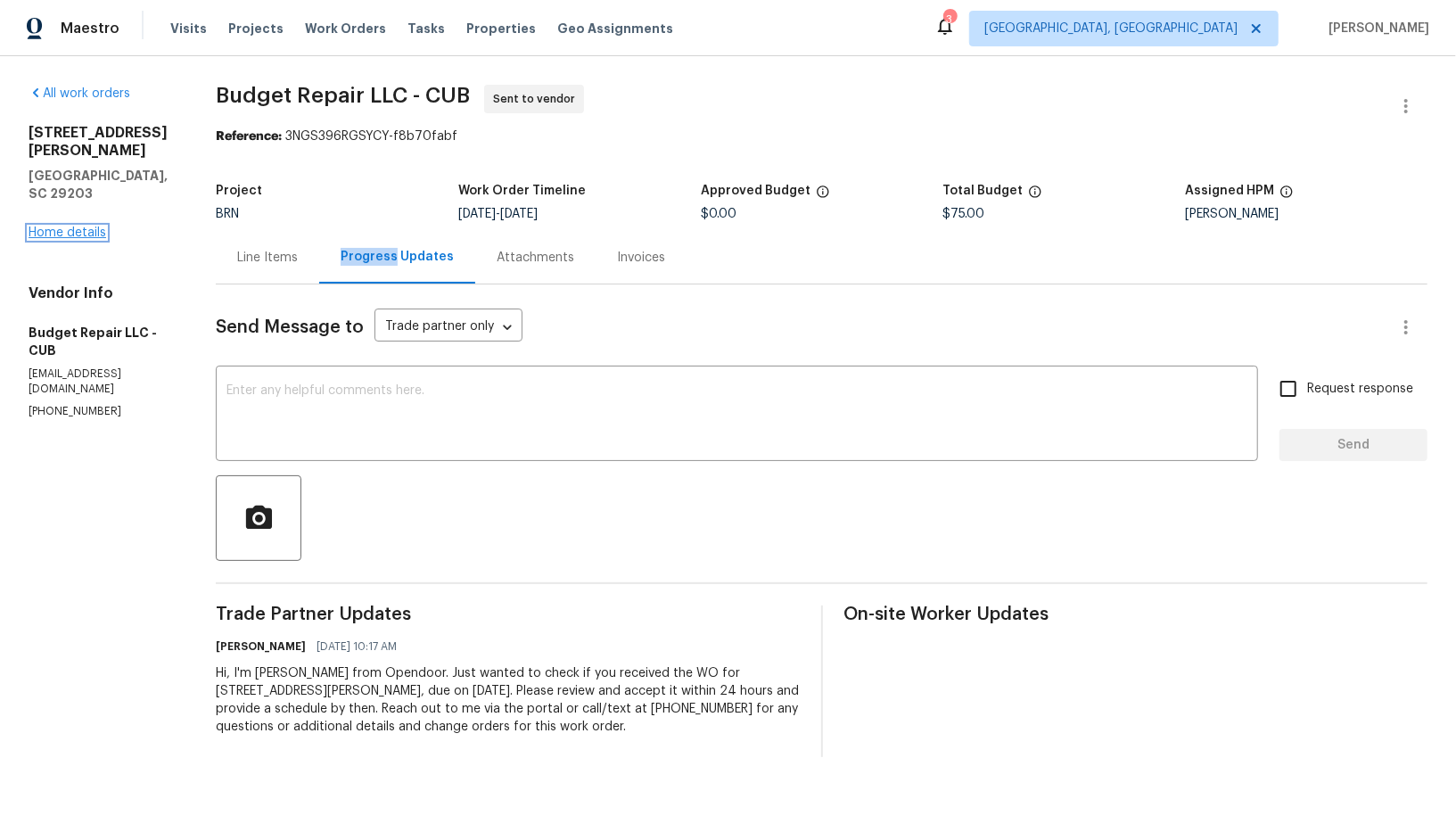
click at [71, 227] on link "Home details" at bounding box center [67, 232] width 77 height 12
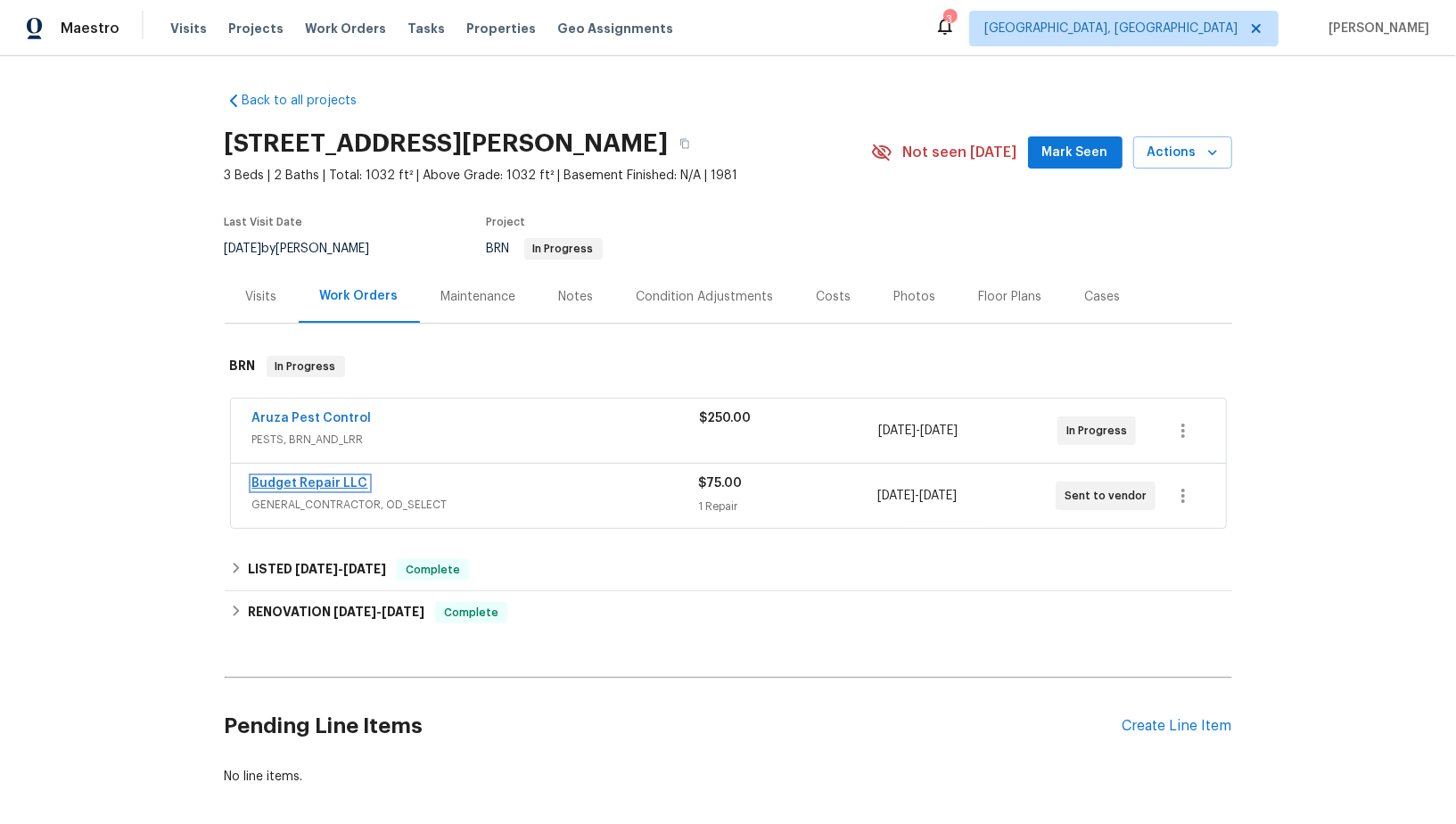
click at [311, 478] on link "Budget Repair LLC" at bounding box center [311, 482] width 116 height 12
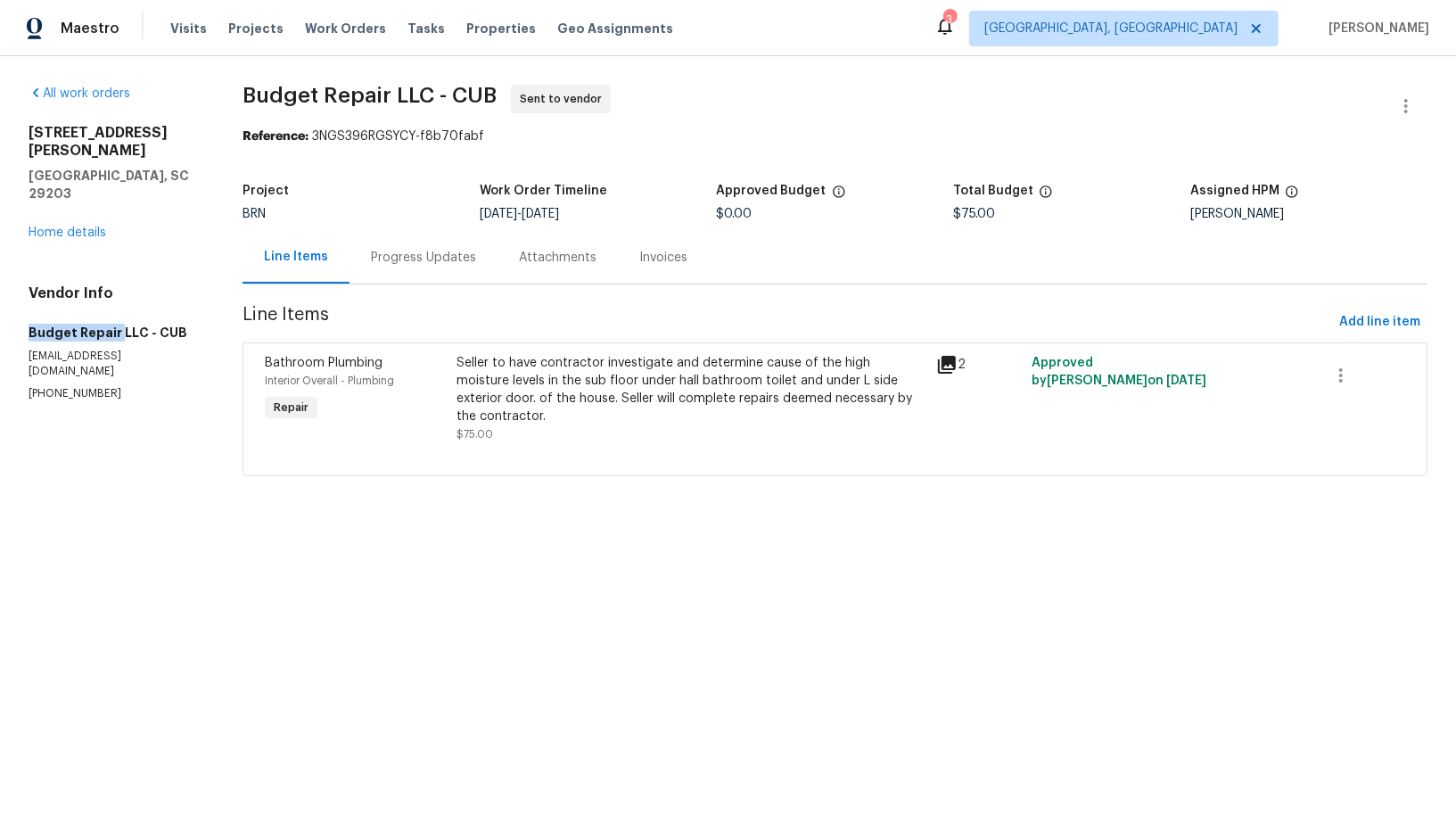
drag, startPoint x: 15, startPoint y: 298, endPoint x: 115, endPoint y: 298, distance: 100.0
click at [115, 298] on div "All work orders 1336 Johnson Ave Columbia, SC 29203 Home details Vendor Info Bu…" at bounding box center [728, 291] width 1456 height 470
copy h5 "Budget Repair"
click at [431, 257] on div "Progress Updates" at bounding box center [423, 258] width 105 height 18
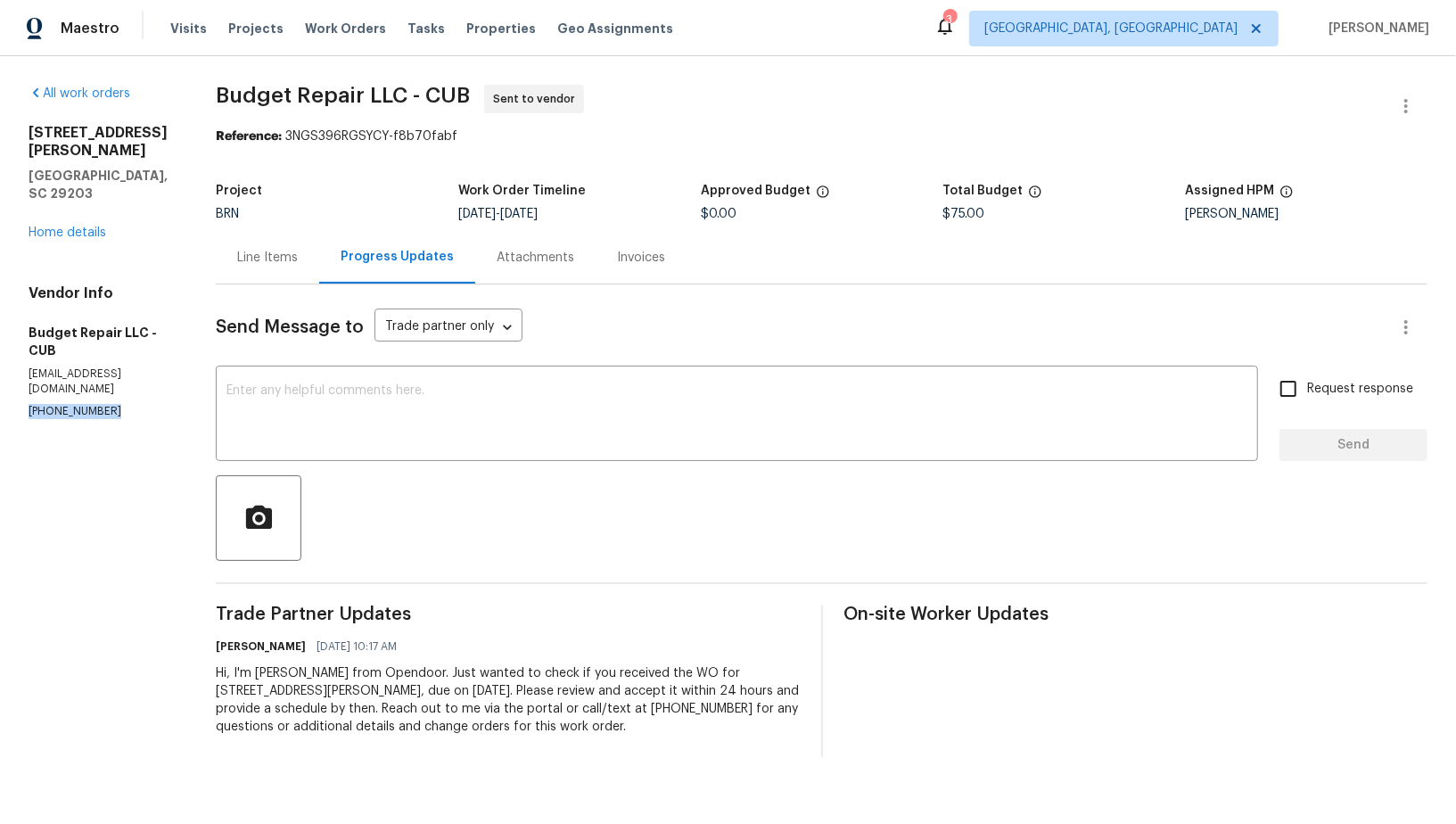
drag, startPoint x: 120, startPoint y: 358, endPoint x: 0, endPoint y: 359, distance: 120.0
click at [0, 359] on div "All work orders 1336 Johnson Ave Columbia, SC 29203 Home details Vendor Info Bu…" at bounding box center [728, 421] width 1456 height 730
copy p "(803) 261-6378"
click at [120, 404] on p "(803) 261-6378" at bounding box center [101, 412] width 145 height 15
drag, startPoint x: 120, startPoint y: 360, endPoint x: 0, endPoint y: 359, distance: 120.0
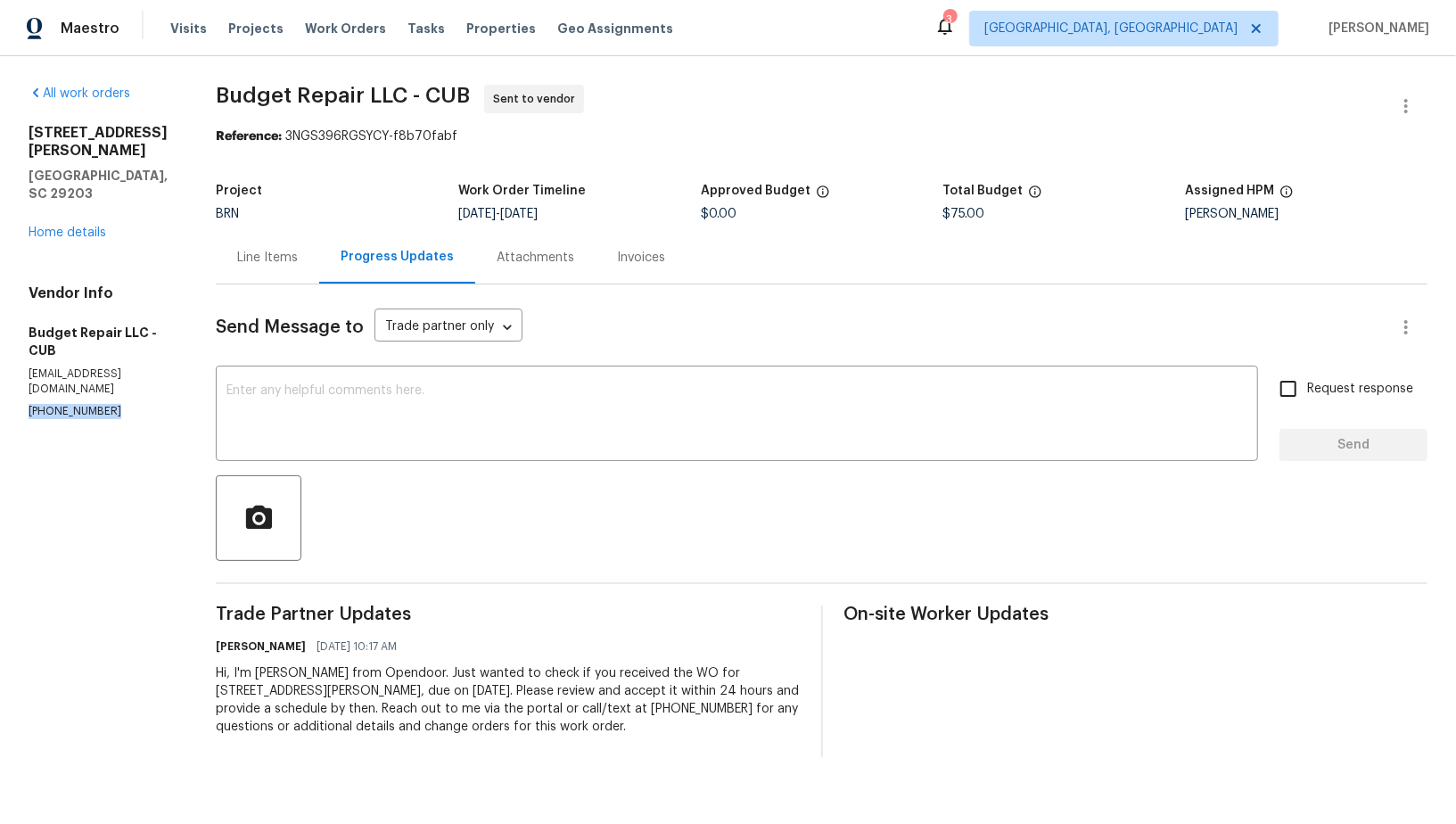
click at [0, 359] on div "All work orders 1336 Johnson Ave Columbia, SC 29203 Home details Vendor Info Bu…" at bounding box center [728, 421] width 1456 height 730
copy p "(803) 261-6378"
click at [298, 253] on div "Line Items" at bounding box center [267, 258] width 104 height 52
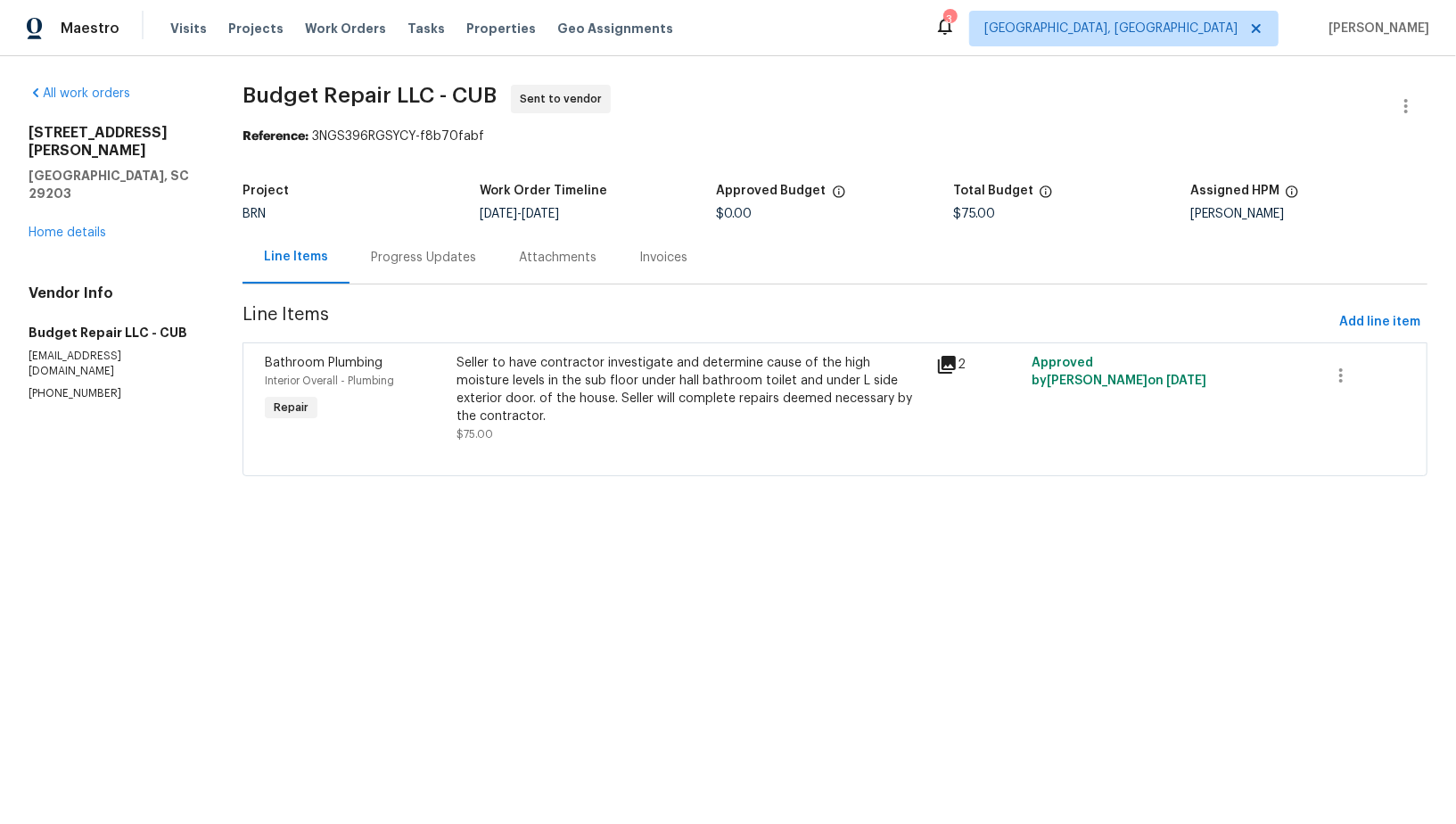
click at [384, 275] on div "Progress Updates" at bounding box center [423, 258] width 148 height 52
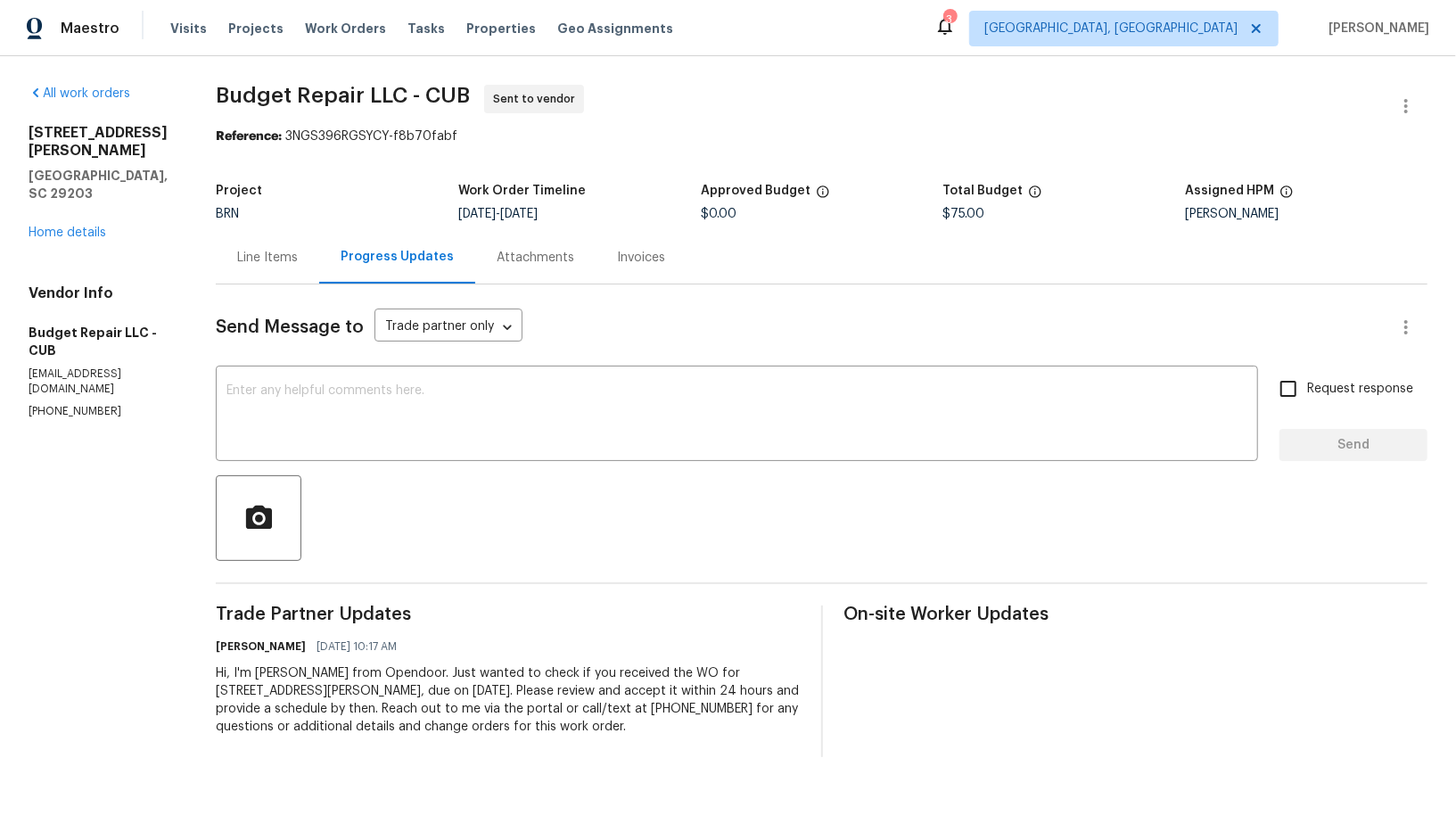
click at [316, 258] on div "Line Items" at bounding box center [267, 258] width 104 height 52
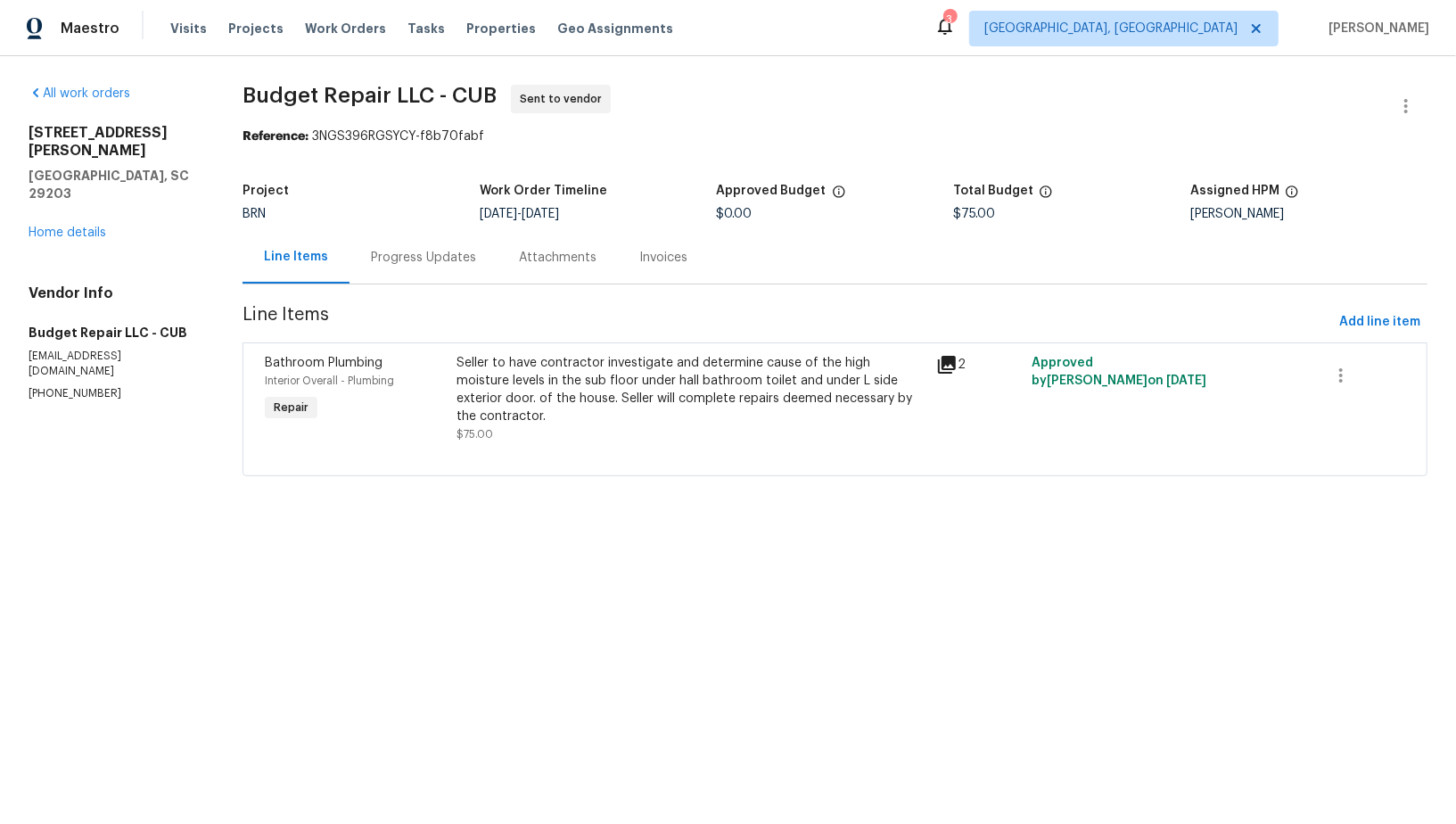
click at [657, 396] on div "Seller to have contractor investigate and determine cause of the high moisture …" at bounding box center [690, 389] width 469 height 71
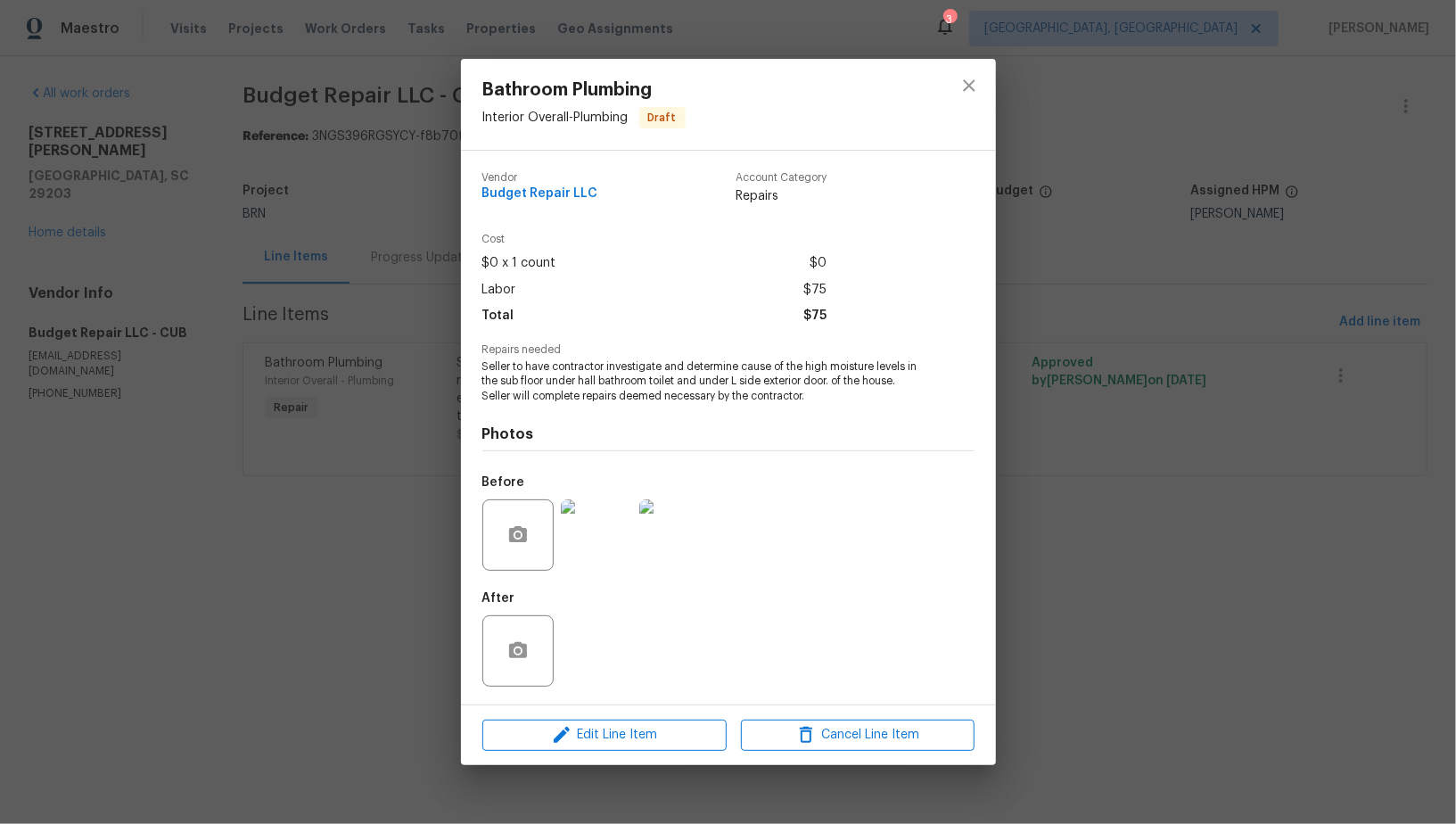
click at [604, 524] on img at bounding box center [596, 535] width 71 height 71
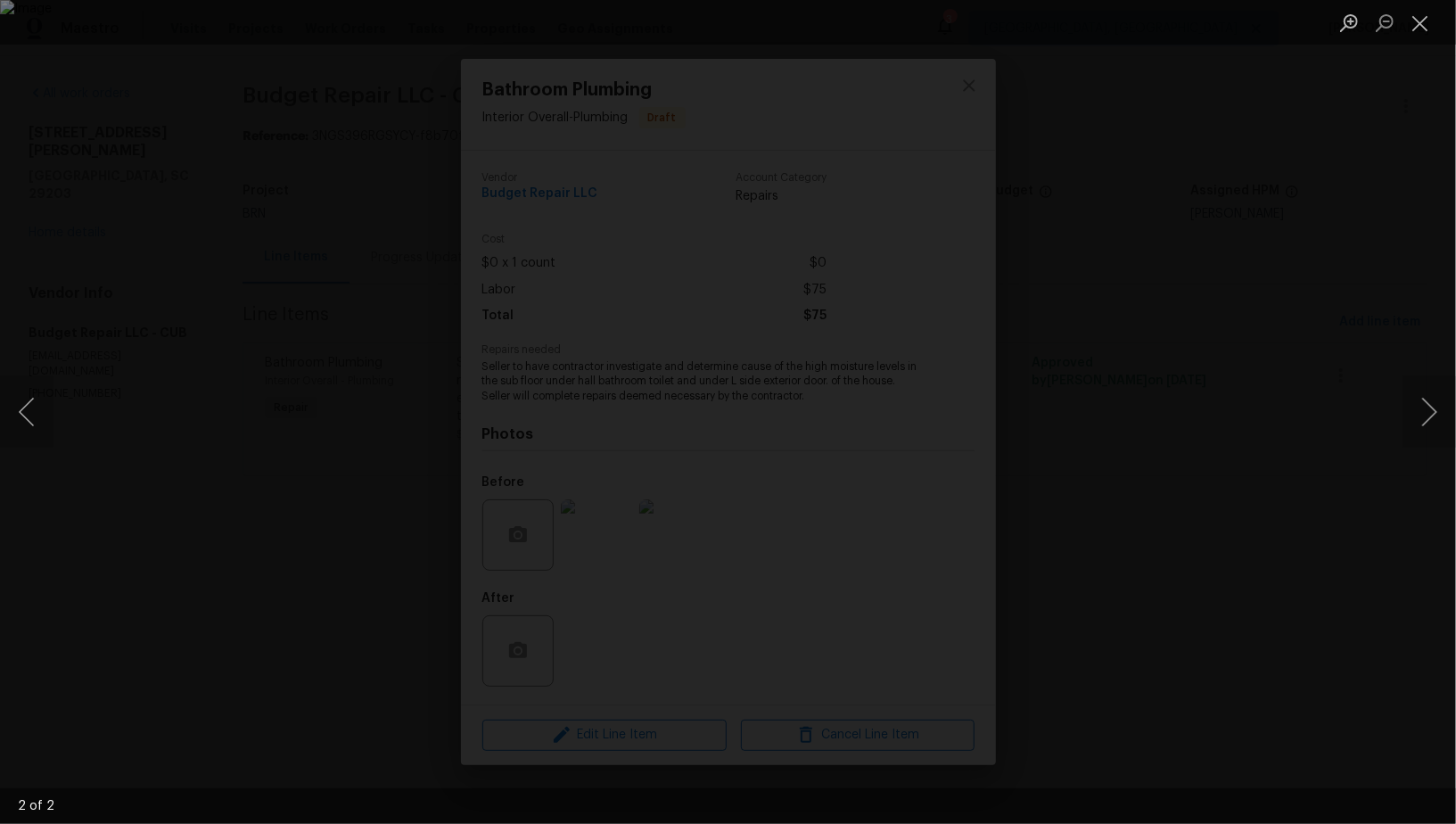
click at [1269, 493] on div "Lightbox" at bounding box center [728, 412] width 1456 height 824
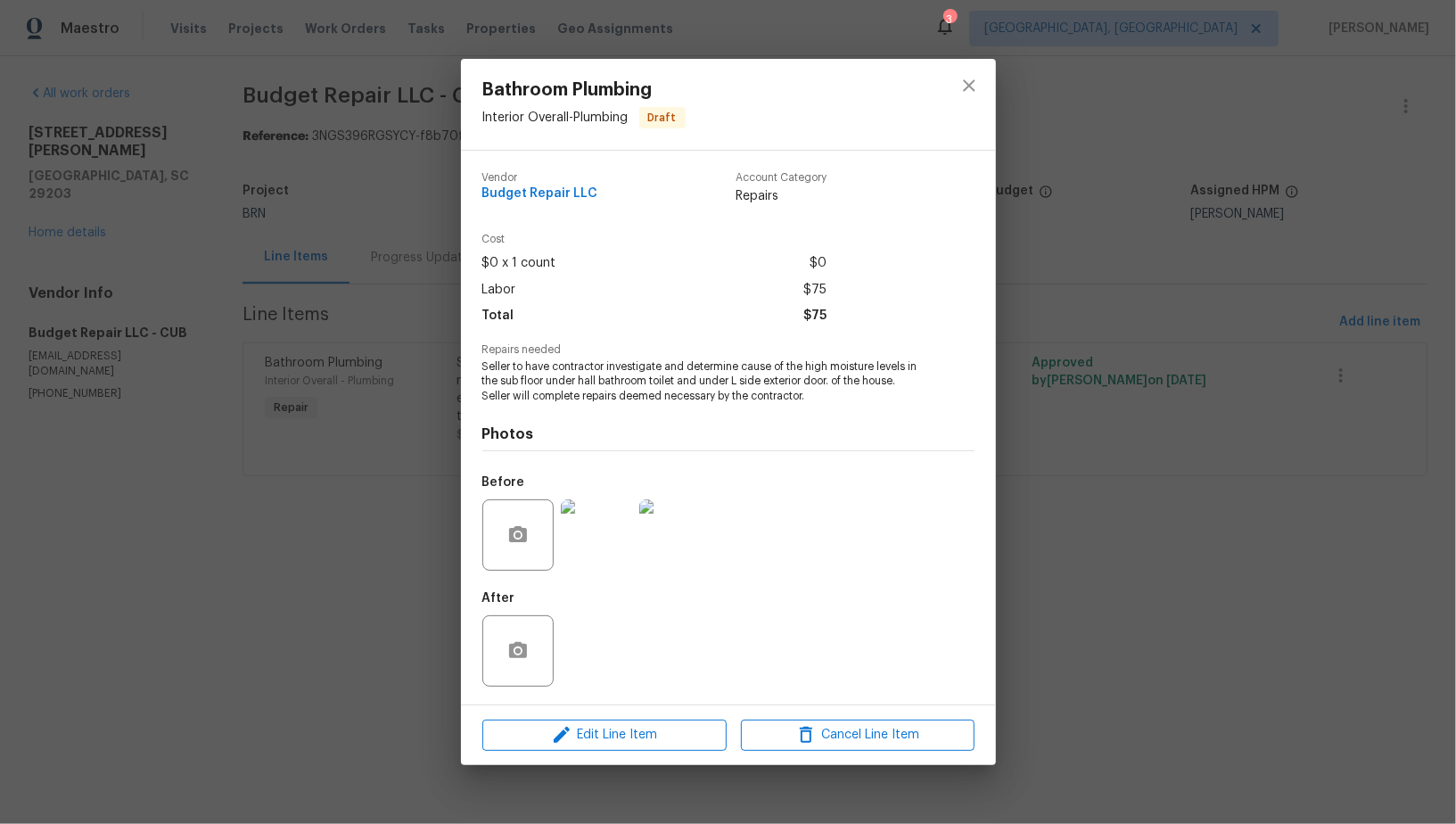
click at [1269, 493] on div "Bathroom Plumbing Interior Overall - Plumbing Draft Vendor Budget Repair LLC Ac…" at bounding box center [728, 412] width 1456 height 824
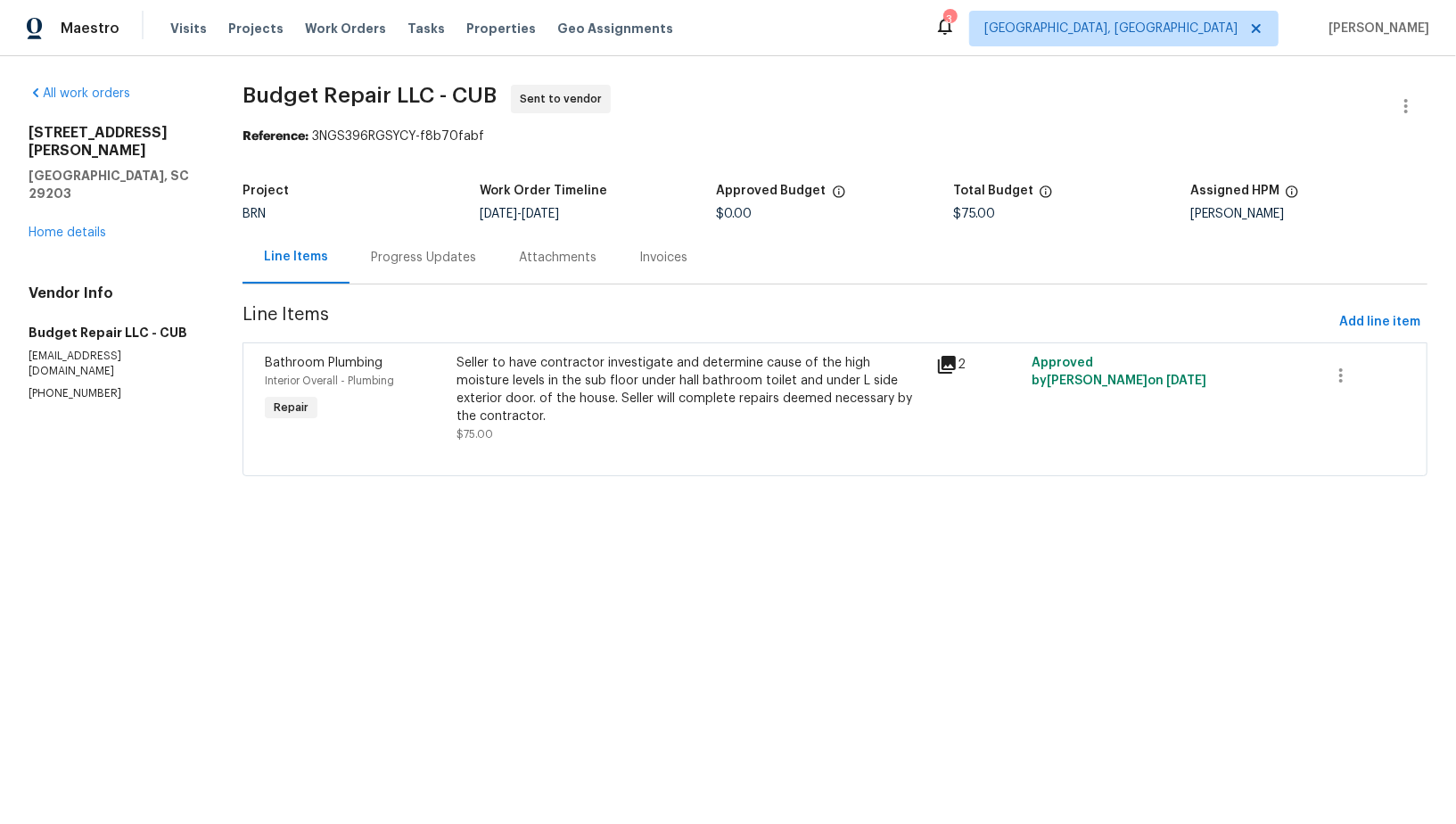
click at [404, 268] on div "Progress Updates" at bounding box center [423, 258] width 148 height 52
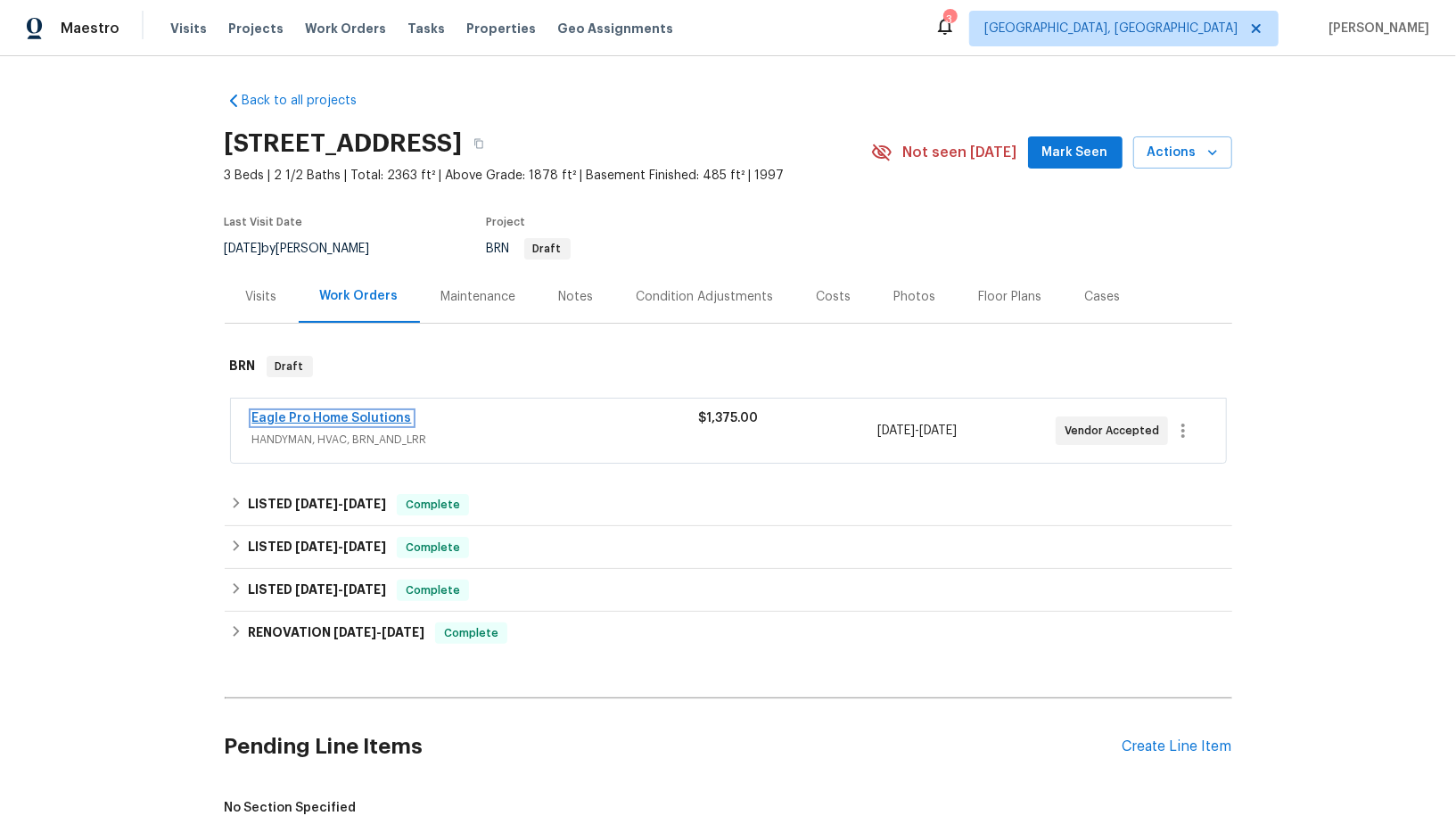
click at [273, 422] on link "Eagle Pro Home Solutions" at bounding box center [332, 418] width 159 height 12
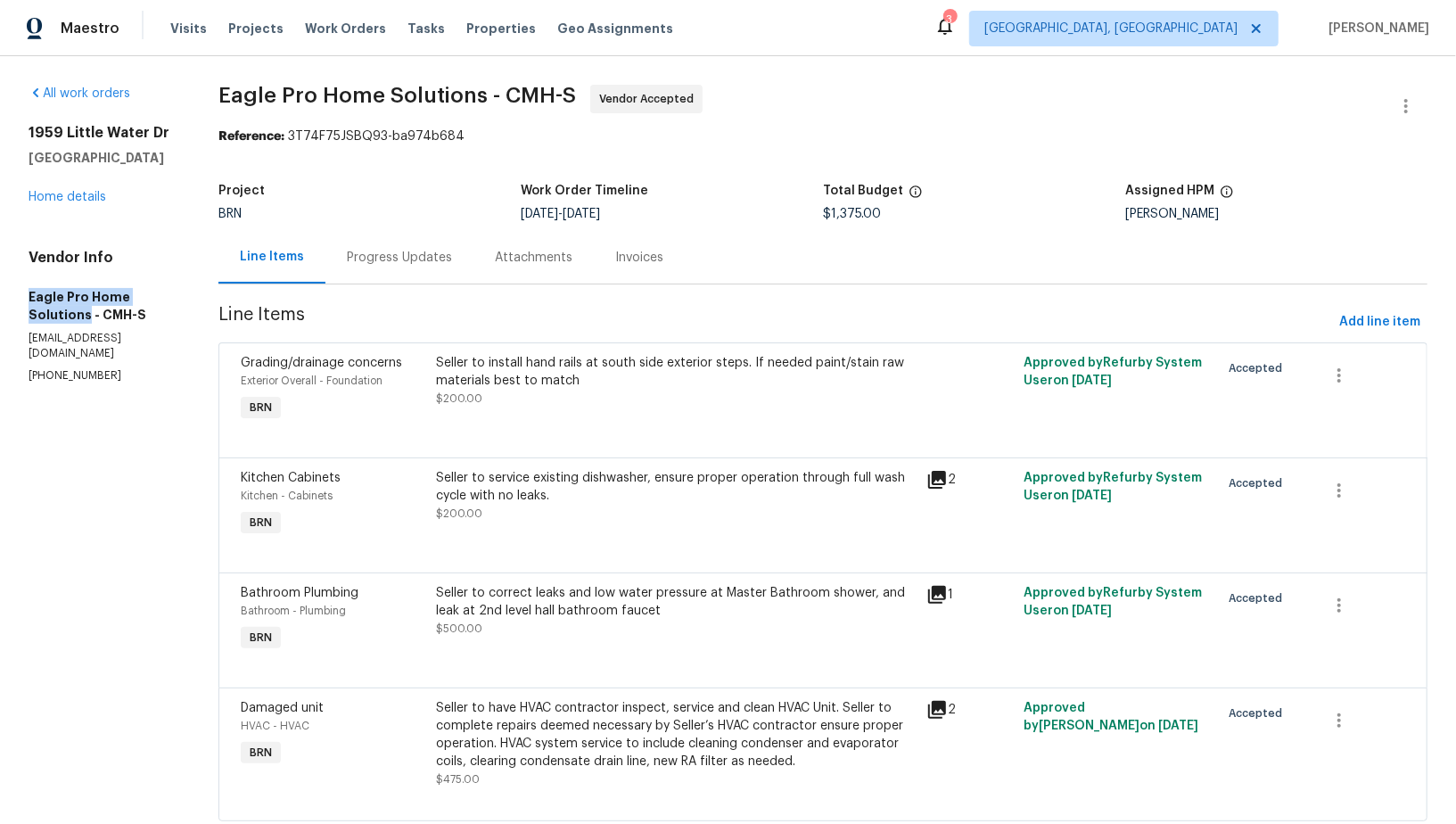
drag, startPoint x: 4, startPoint y: 292, endPoint x: 185, endPoint y: 293, distance: 181.0
click at [184, 293] on div "All work orders 1959 Little Water Dr Columbus, OH 43223 Home details Vendor Inf…" at bounding box center [728, 464] width 1456 height 816
copy h5 "Eagle Pro Home Solutions"
click at [452, 251] on div "Progress Updates" at bounding box center [399, 258] width 105 height 18
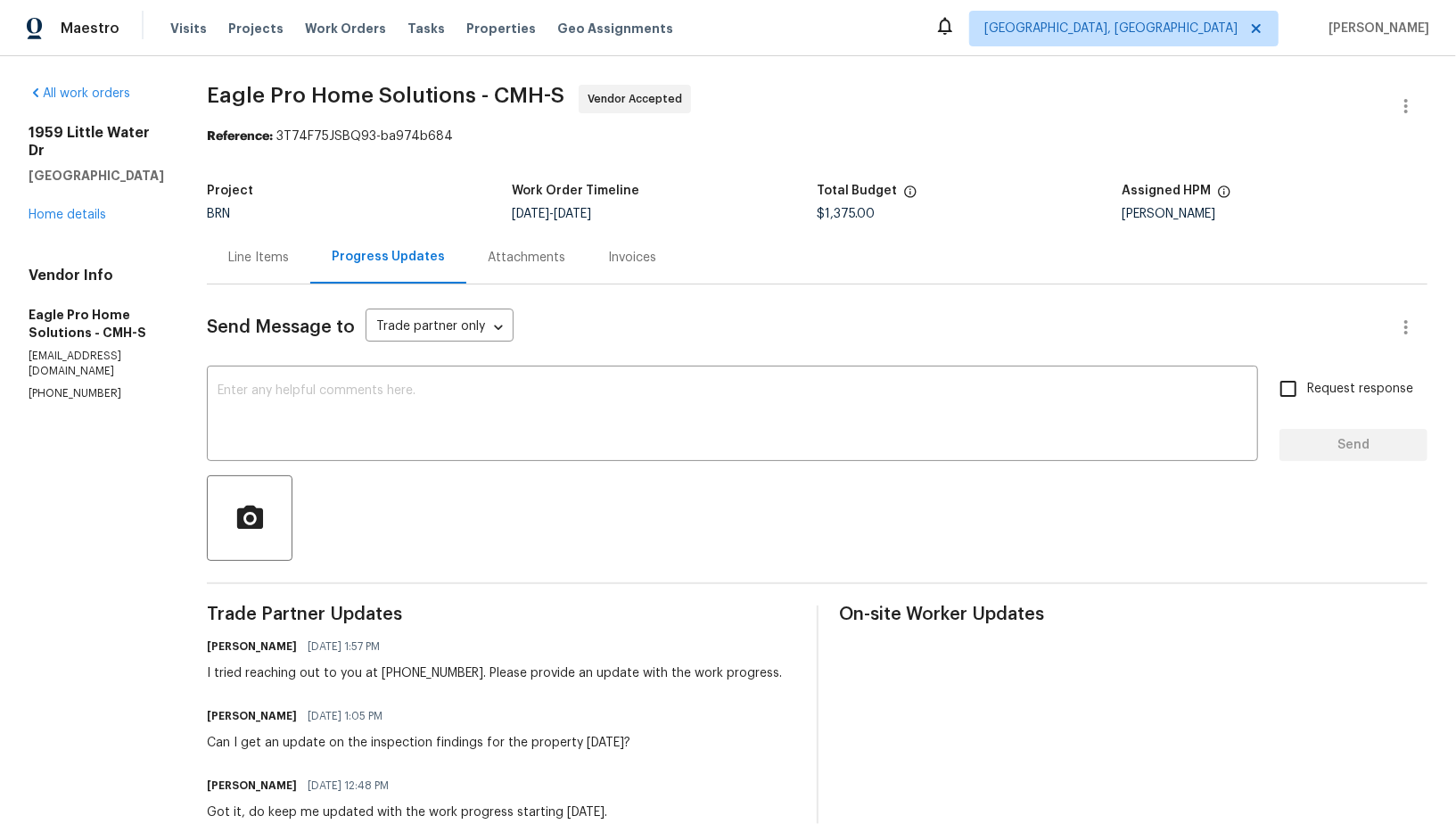
click at [303, 247] on div "Line Items" at bounding box center [258, 258] width 104 height 52
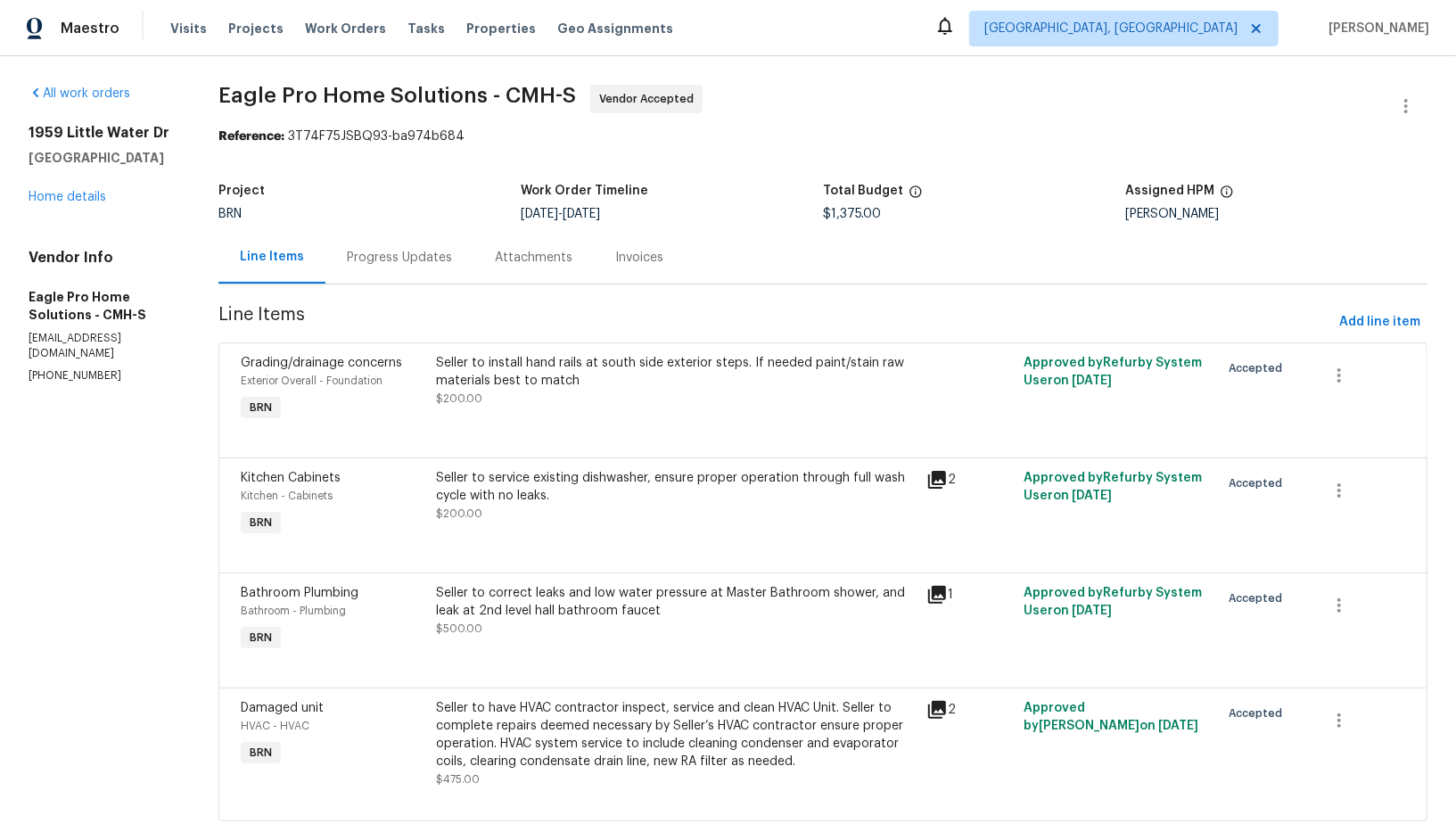
scroll to position [47, 0]
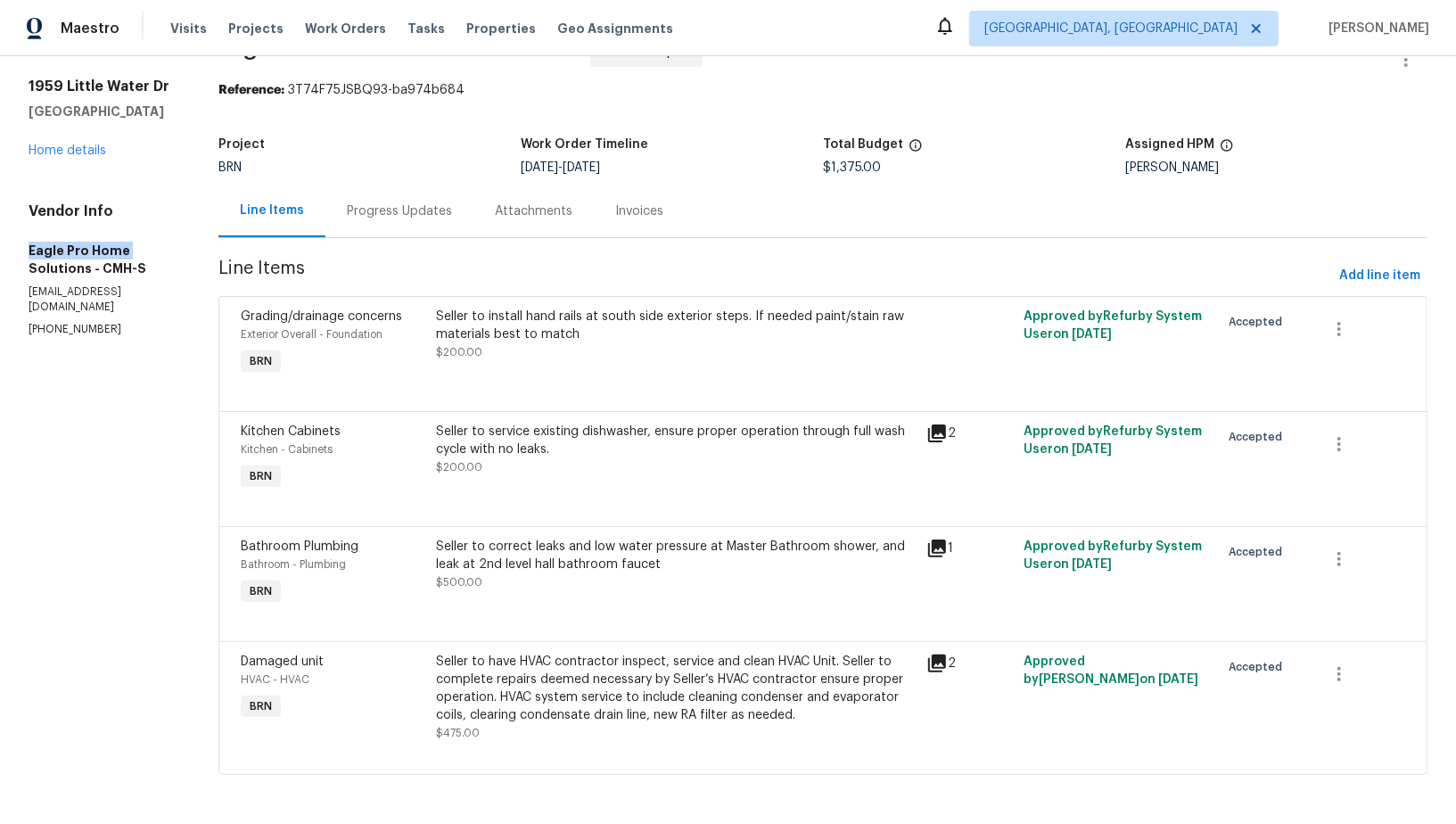
drag, startPoint x: 0, startPoint y: 244, endPoint x: 127, endPoint y: 245, distance: 127.0
click at [127, 245] on div "All work orders 1959 Little Water Dr Columbus, OH 43223 Home details Vendor Inf…" at bounding box center [728, 418] width 1456 height 816
copy h5 "Eagle Pro Home"
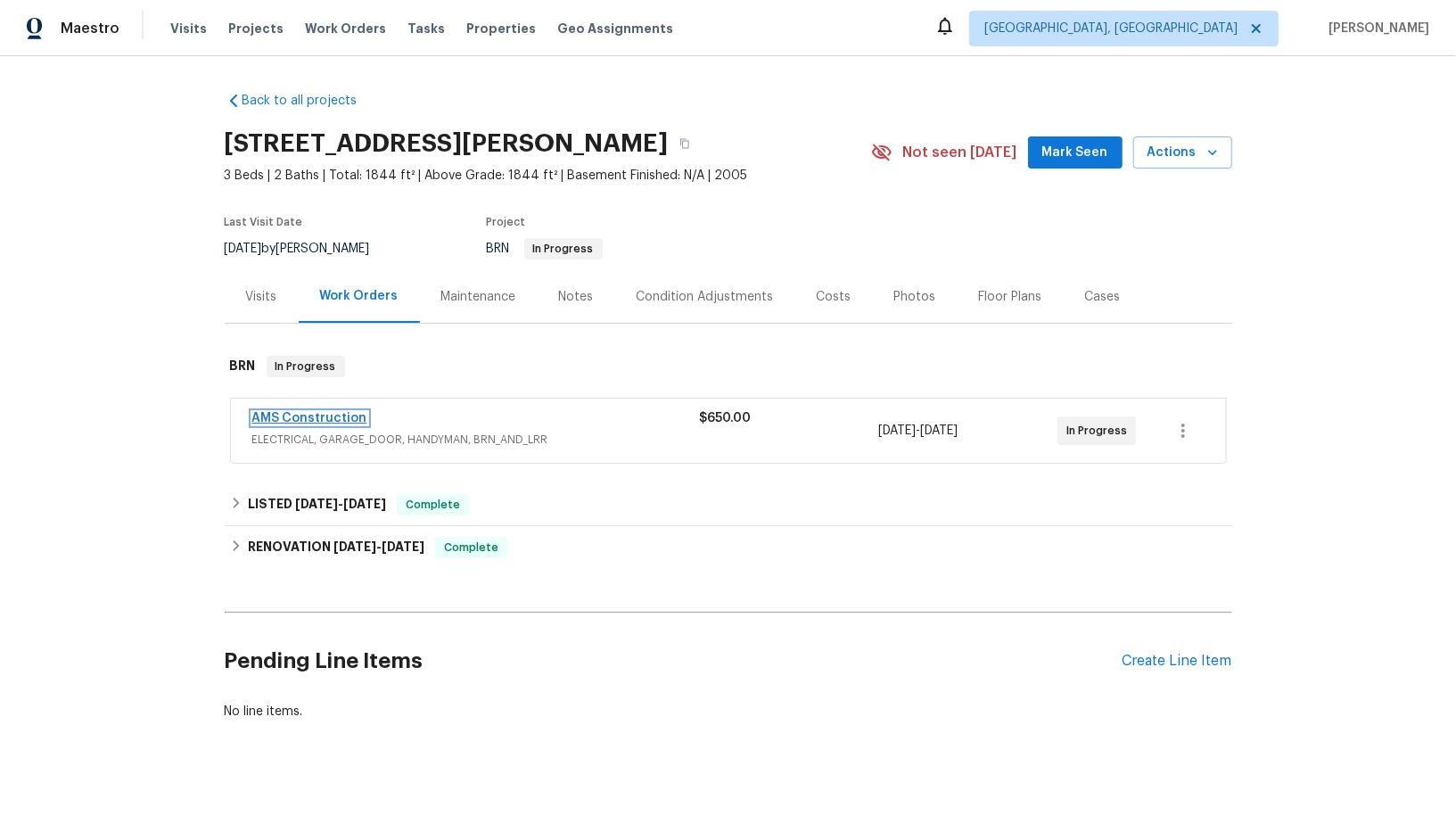
click at [333, 415] on link "AMS Construction" at bounding box center [310, 418] width 115 height 12
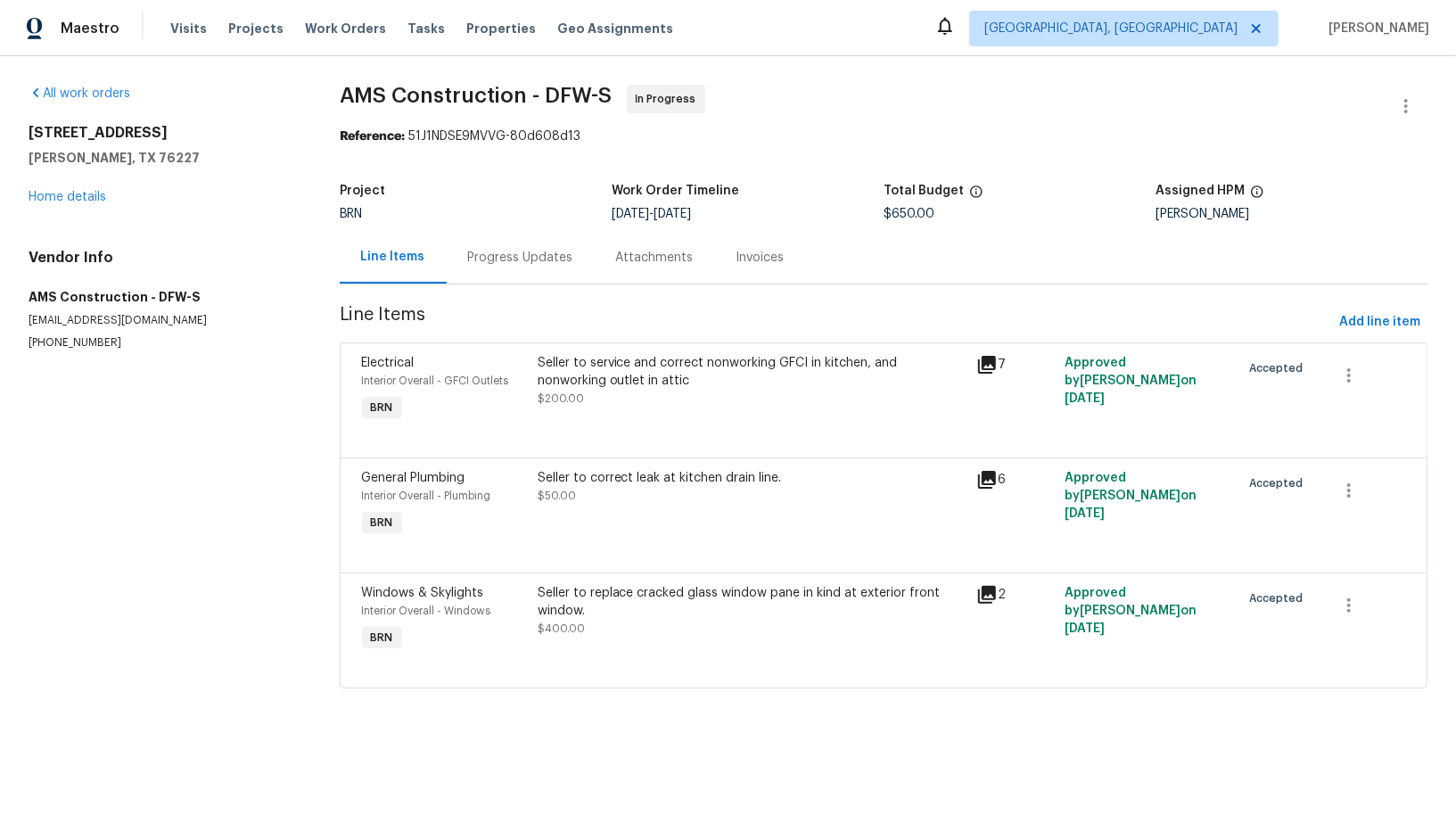
click at [624, 384] on div "Seller to service and correct nonworking GFCI in kitchen, and nonworking outlet…" at bounding box center [752, 371] width 429 height 35
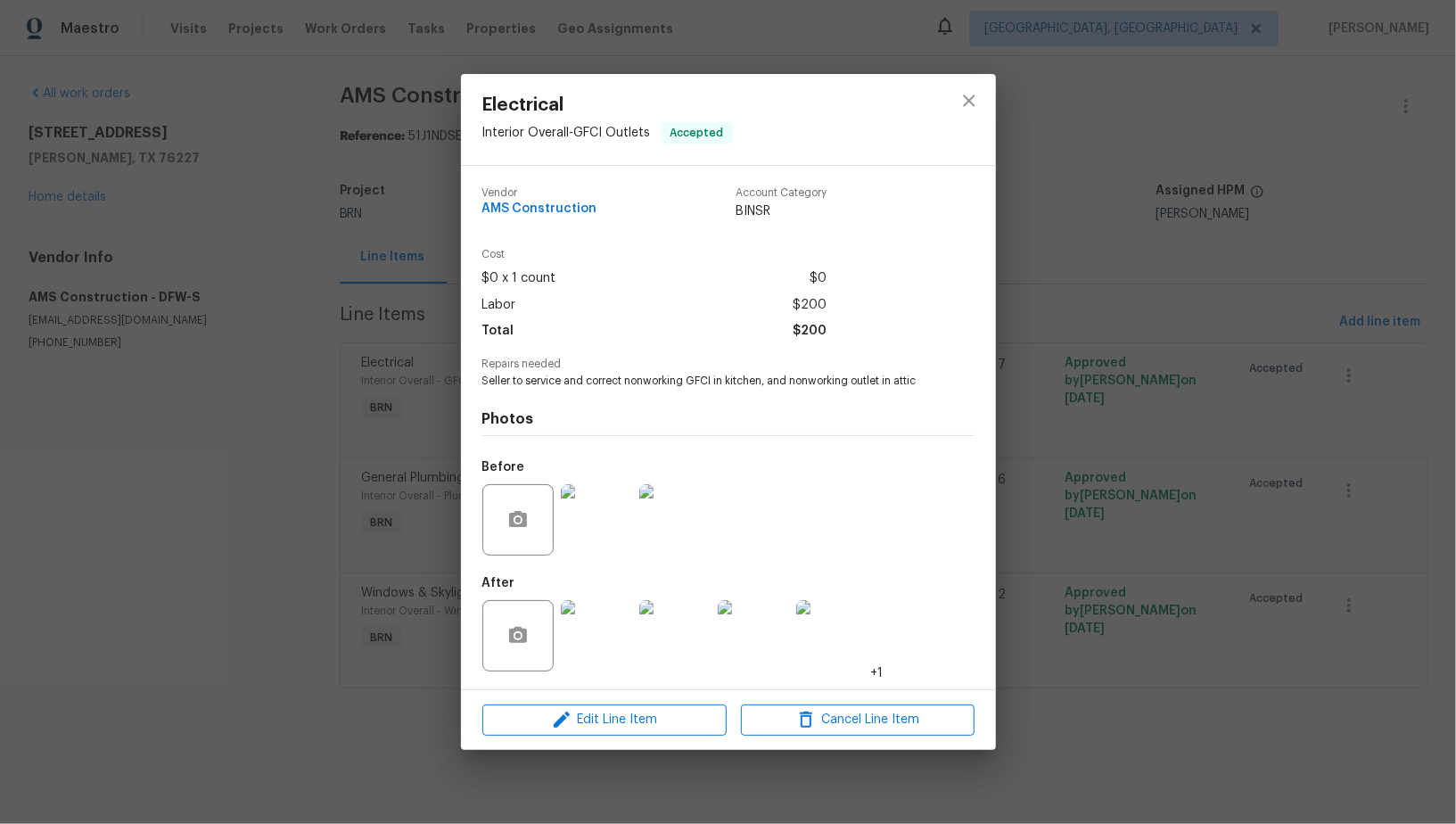
click at [633, 648] on div at bounding box center [596, 635] width 78 height 92
click at [608, 643] on img at bounding box center [596, 635] width 71 height 71
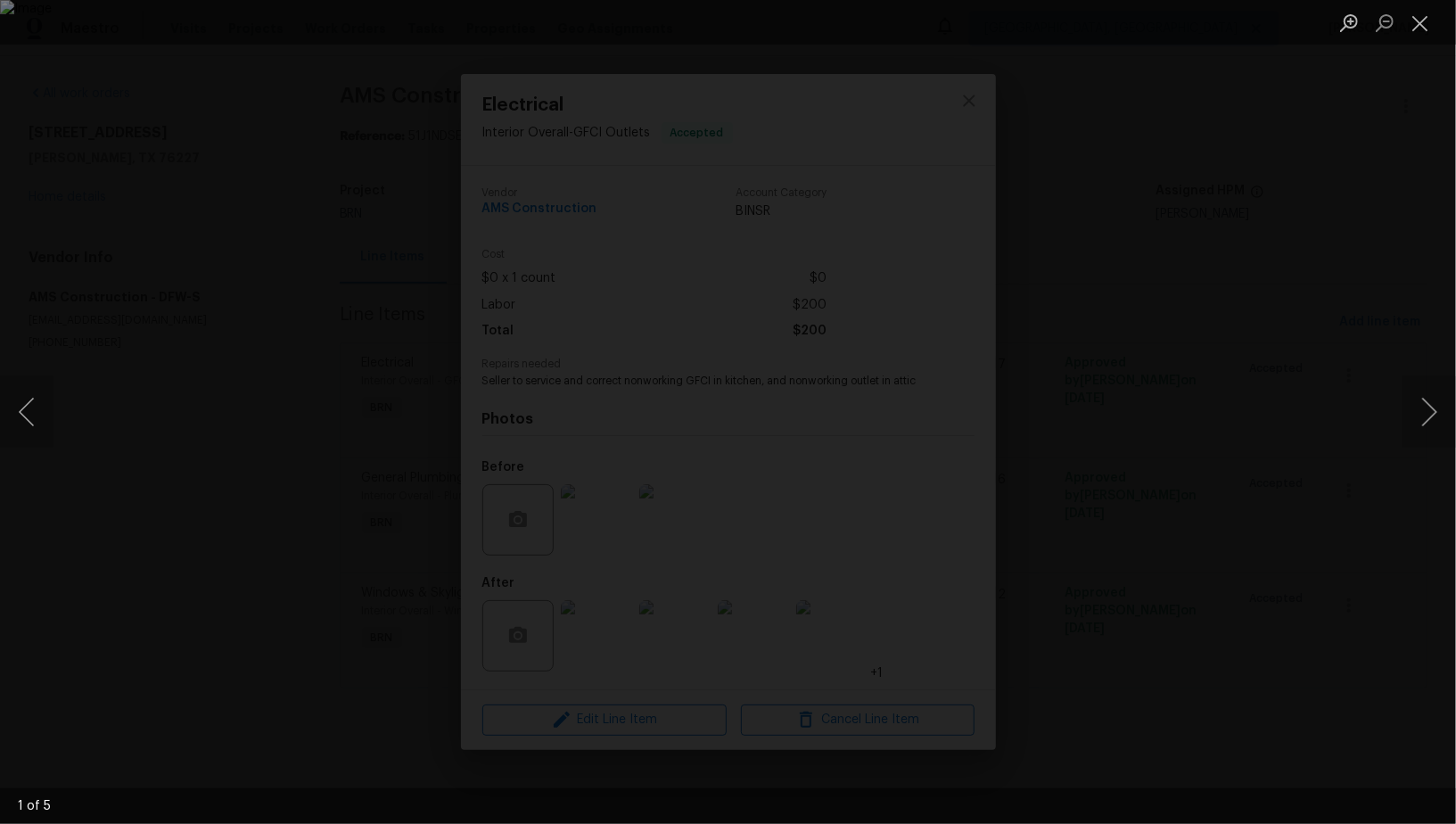
click at [1198, 394] on div "Lightbox" at bounding box center [728, 412] width 1456 height 824
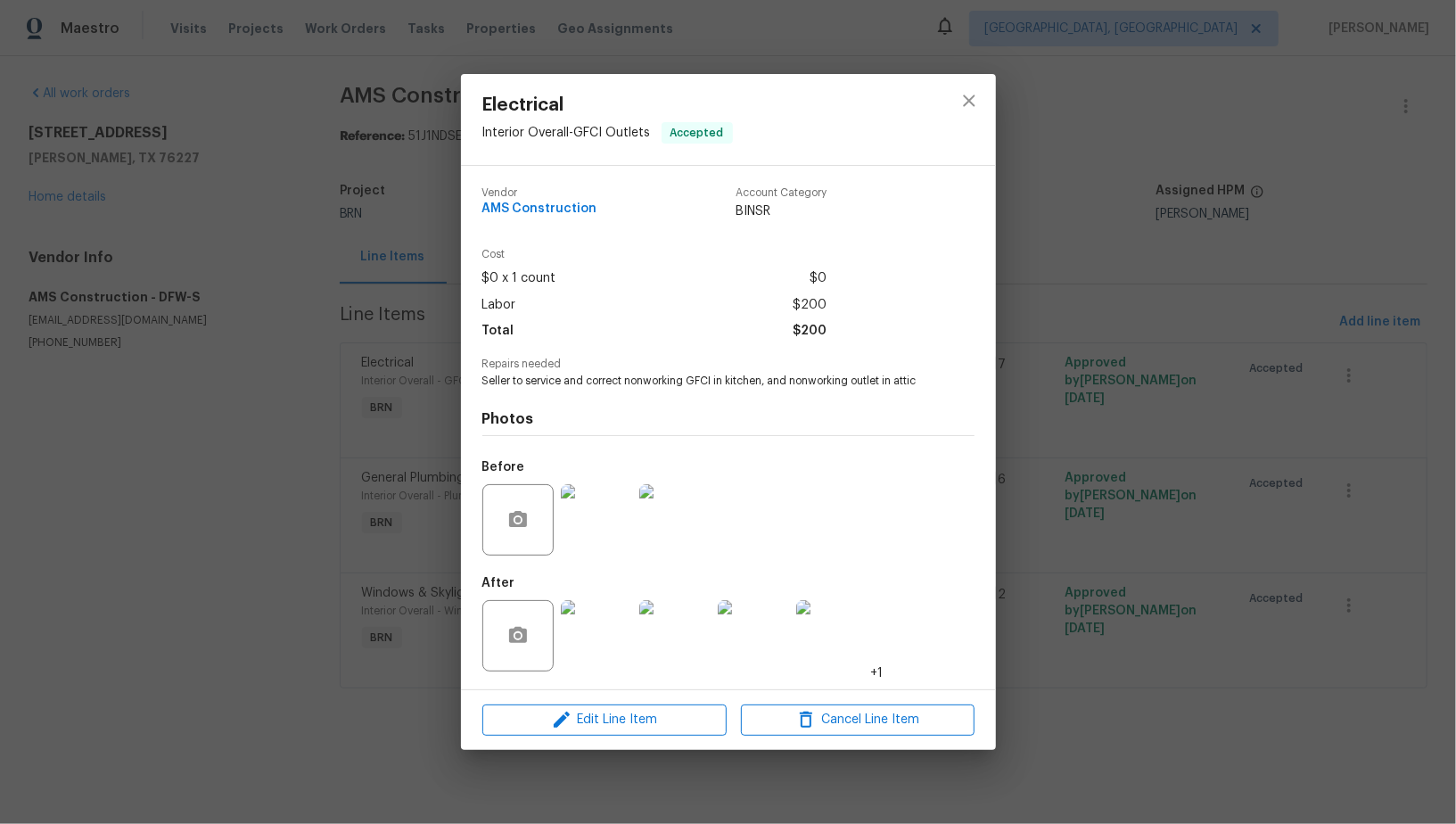
click at [1198, 394] on div "Electrical Interior Overall - GFCI Outlets Accepted Vendor AMS Construction Acc…" at bounding box center [728, 412] width 1456 height 824
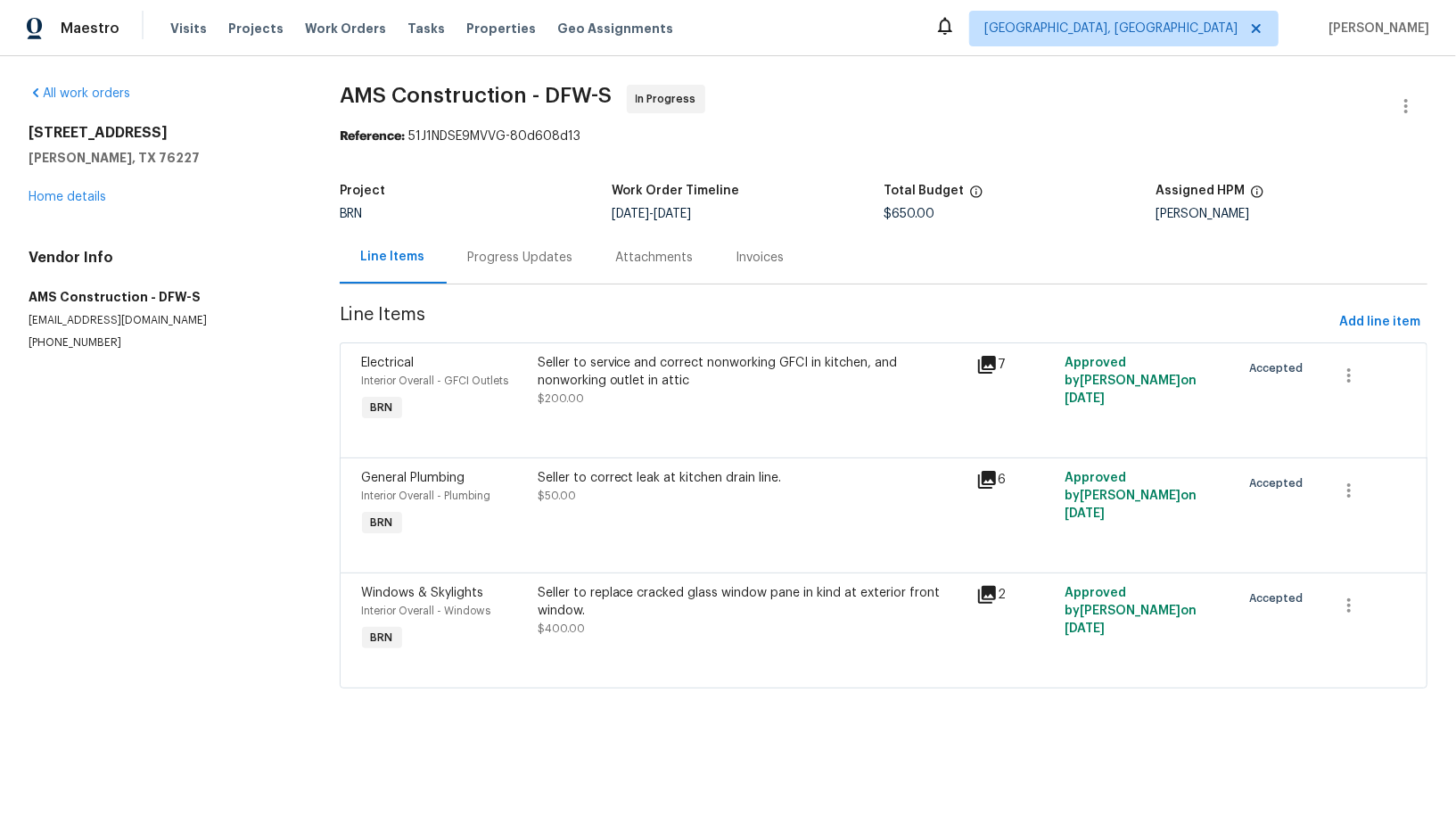
click at [546, 258] on div "Progress Updates" at bounding box center [520, 258] width 105 height 18
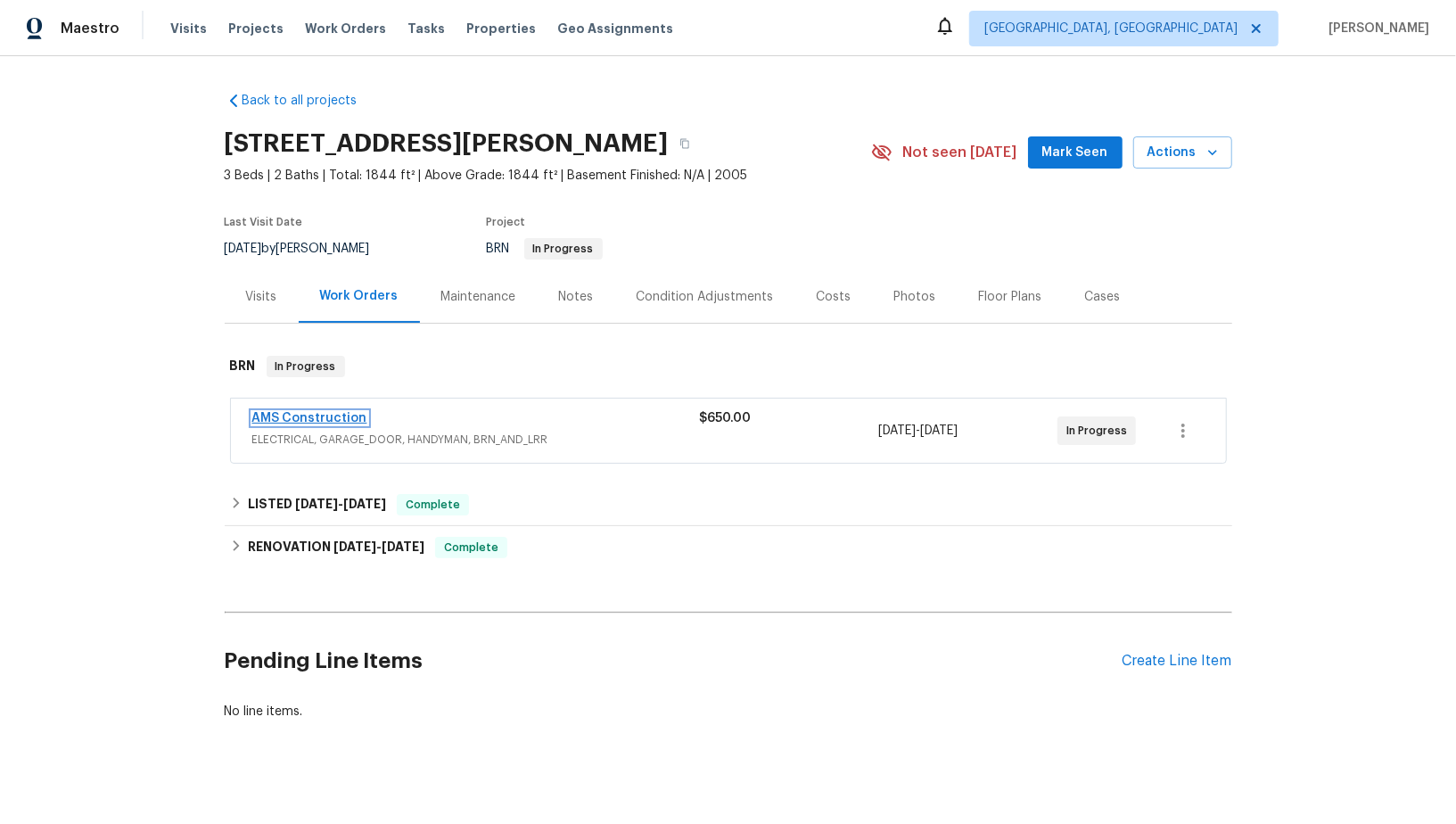
click at [326, 419] on link "AMS Construction" at bounding box center [310, 418] width 115 height 12
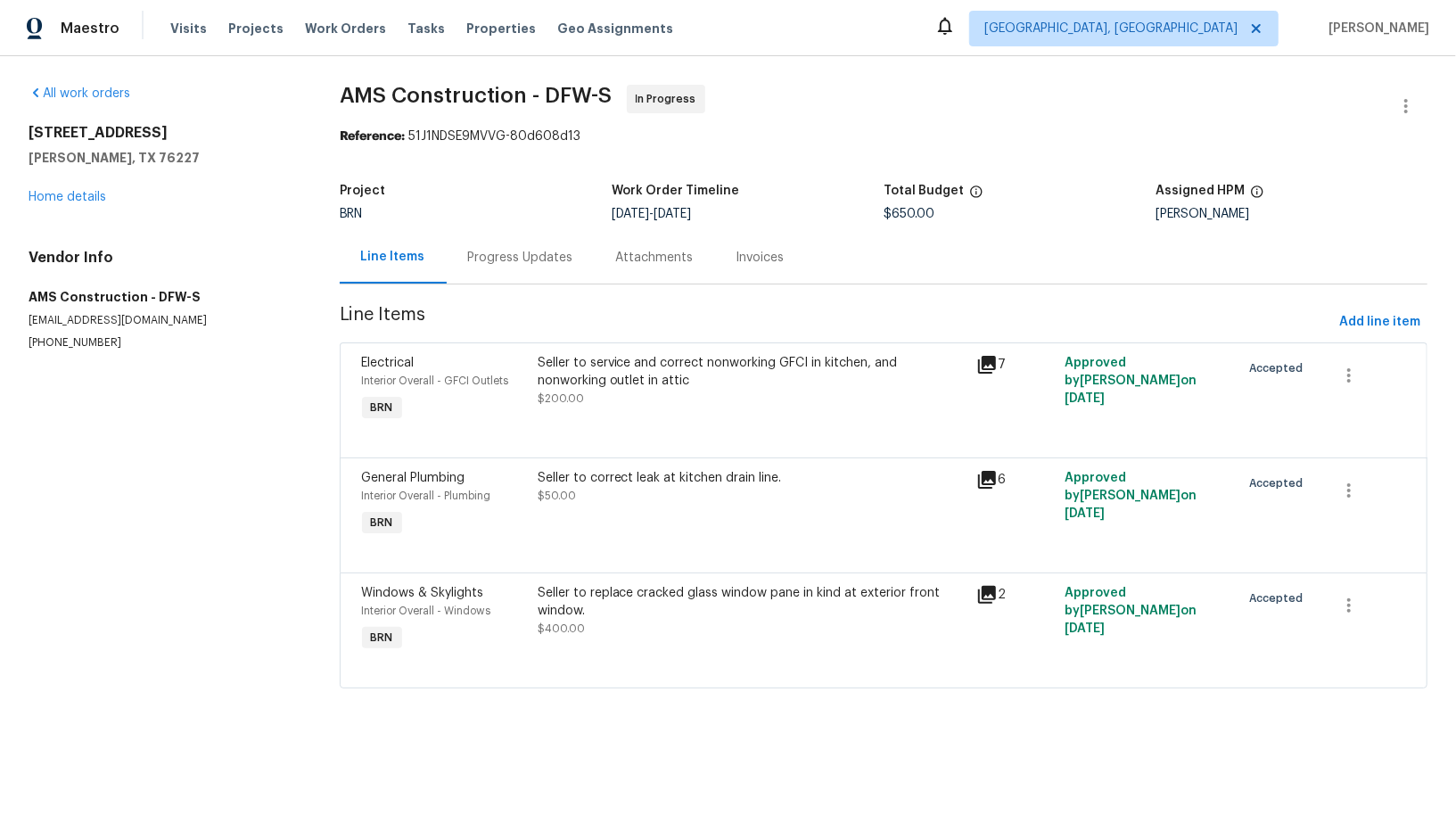
click at [526, 269] on div "Progress Updates" at bounding box center [520, 258] width 148 height 52
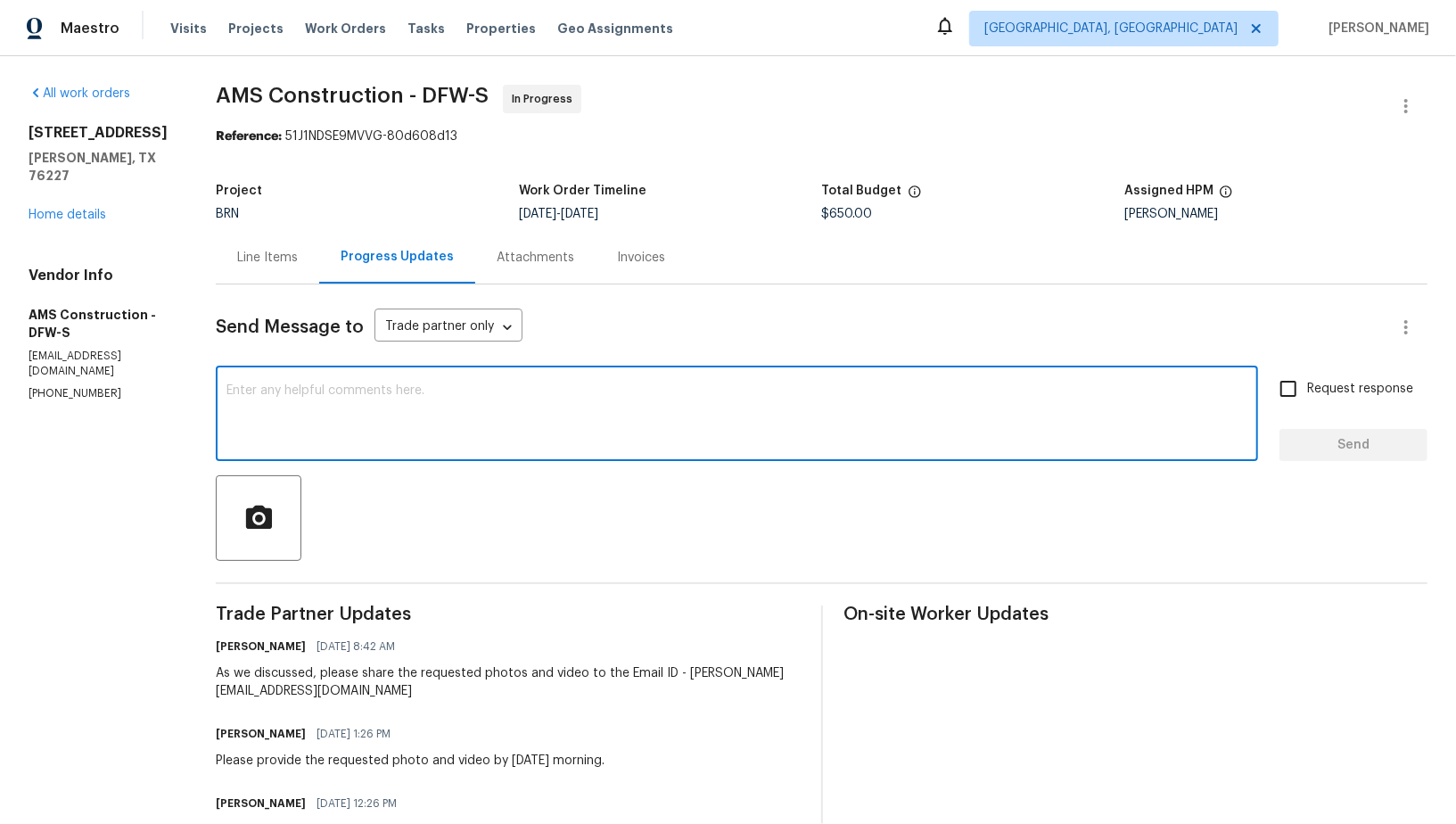
click at [472, 402] on textarea at bounding box center [737, 415] width 1020 height 63
type textarea "H"
paste textarea "Hi Michael, I received the email. Could you please let me know the final cost a…"
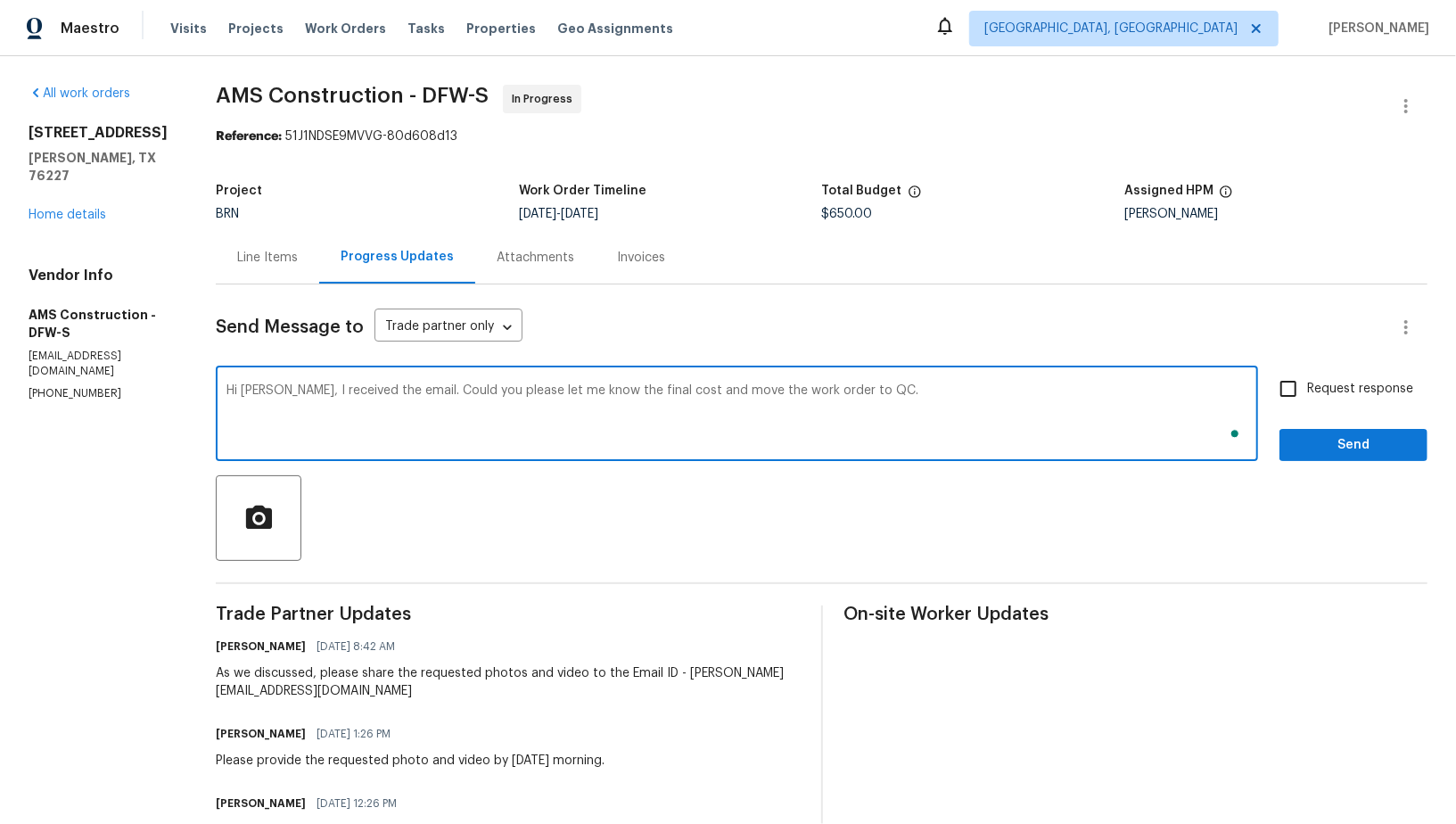
type textarea "Hi Michael, I received the email. Could you please let me know the final cost a…"
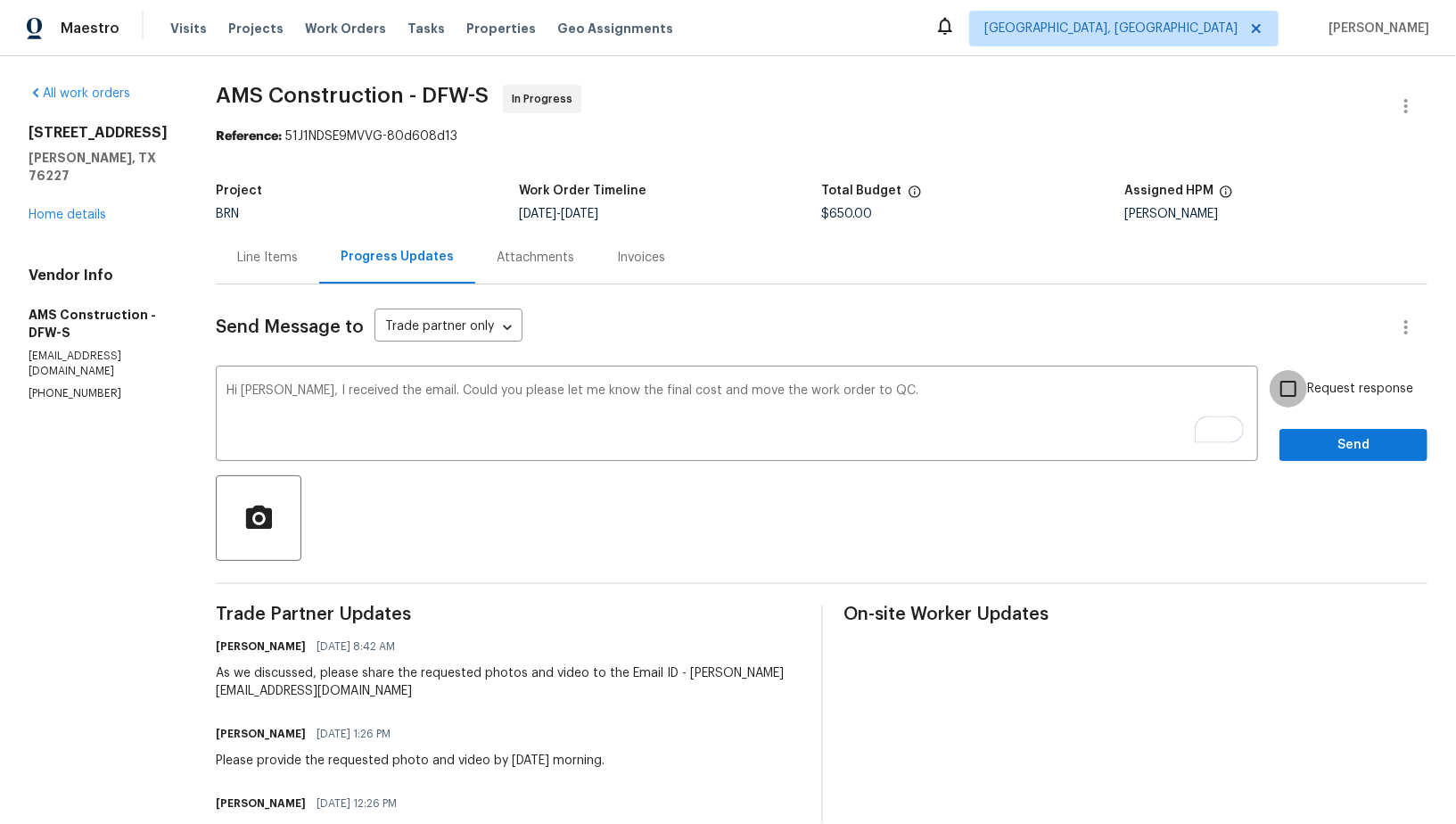
click at [1290, 385] on input "Request response" at bounding box center [1288, 389] width 37 height 37
checkbox input "true"
click at [1308, 445] on span "Send" at bounding box center [1353, 446] width 119 height 22
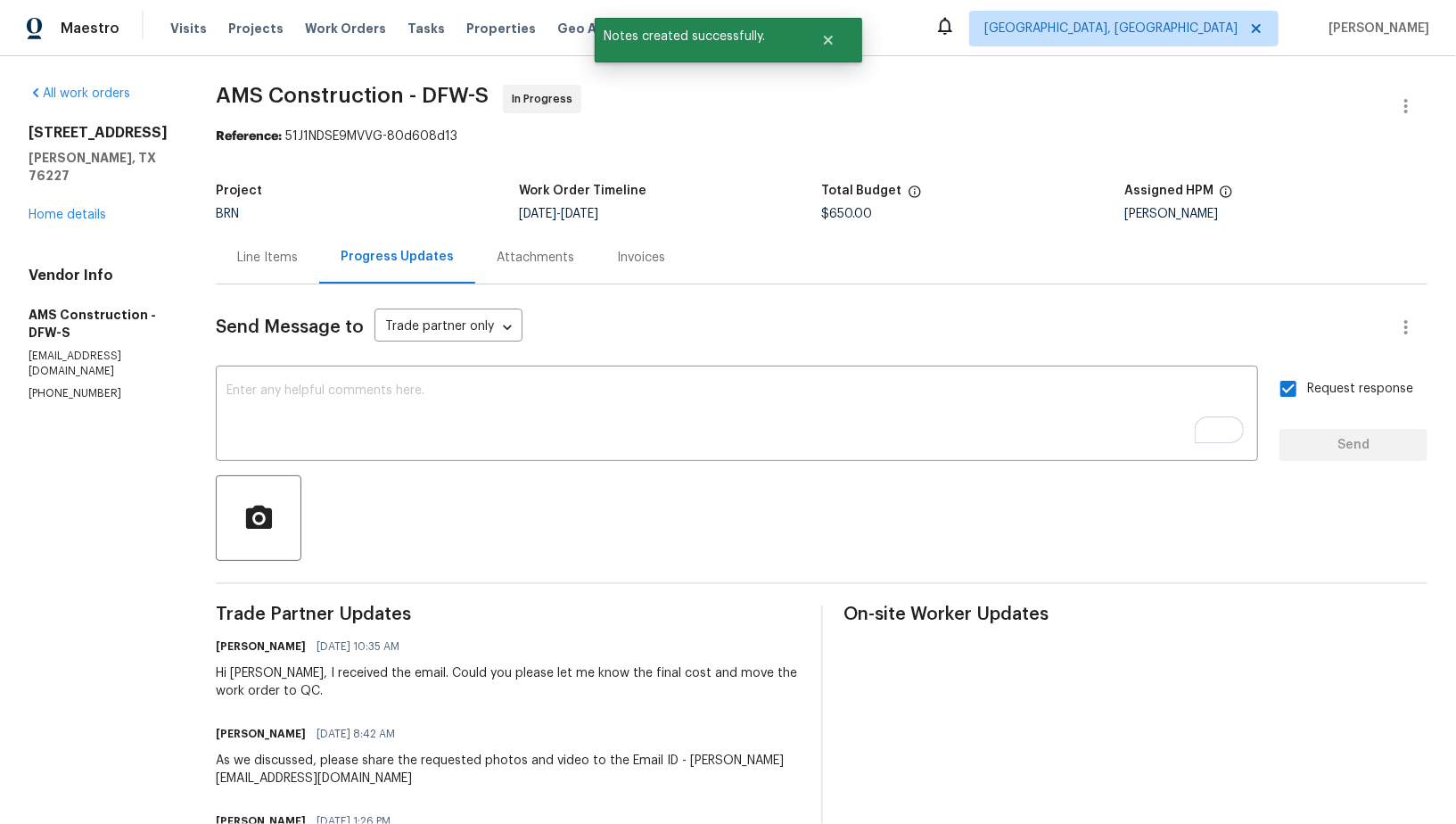
click at [294, 272] on div "Line Items" at bounding box center [267, 258] width 104 height 52
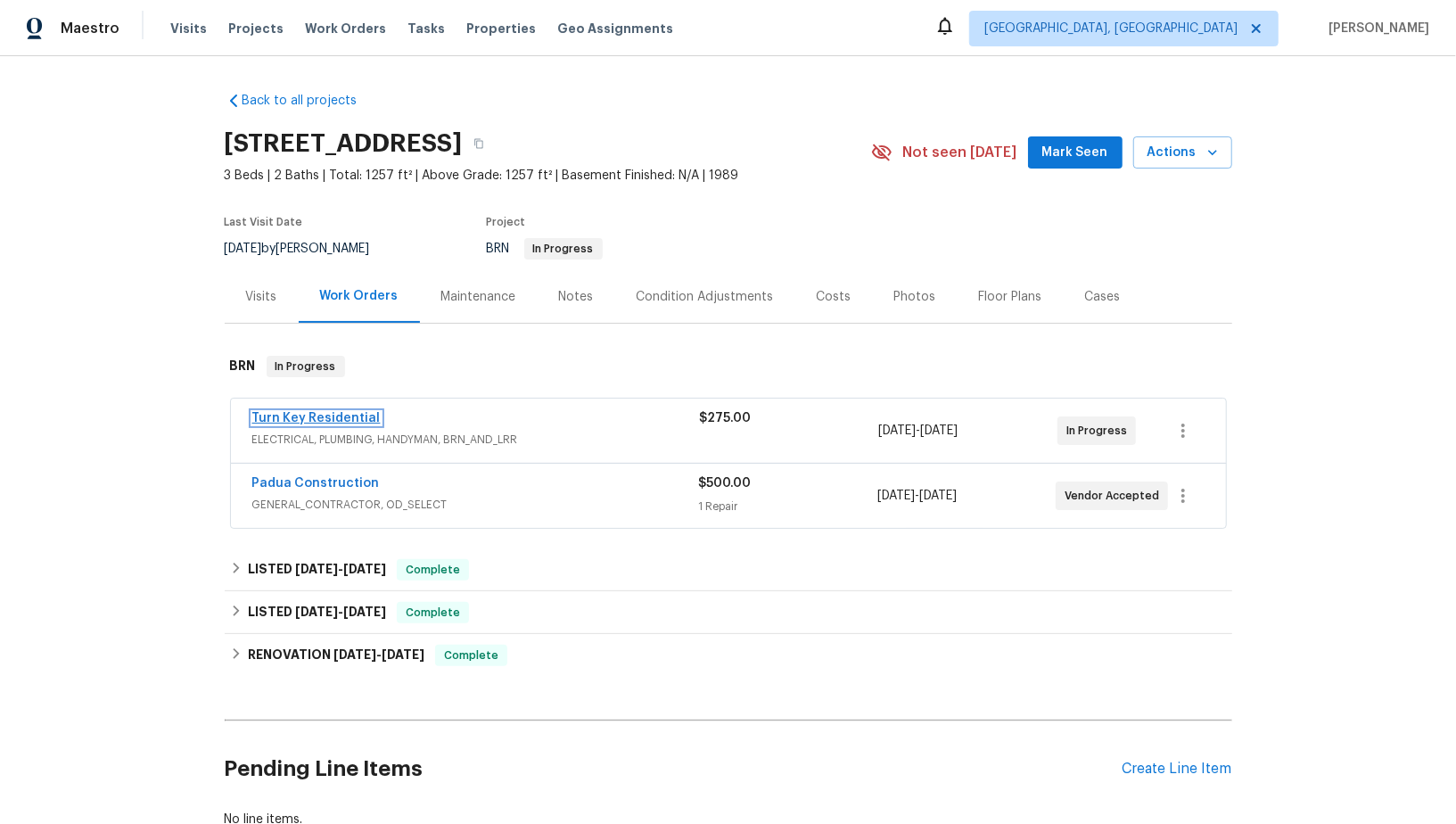
click at [323, 421] on link "Turn Key Residential" at bounding box center [317, 418] width 129 height 12
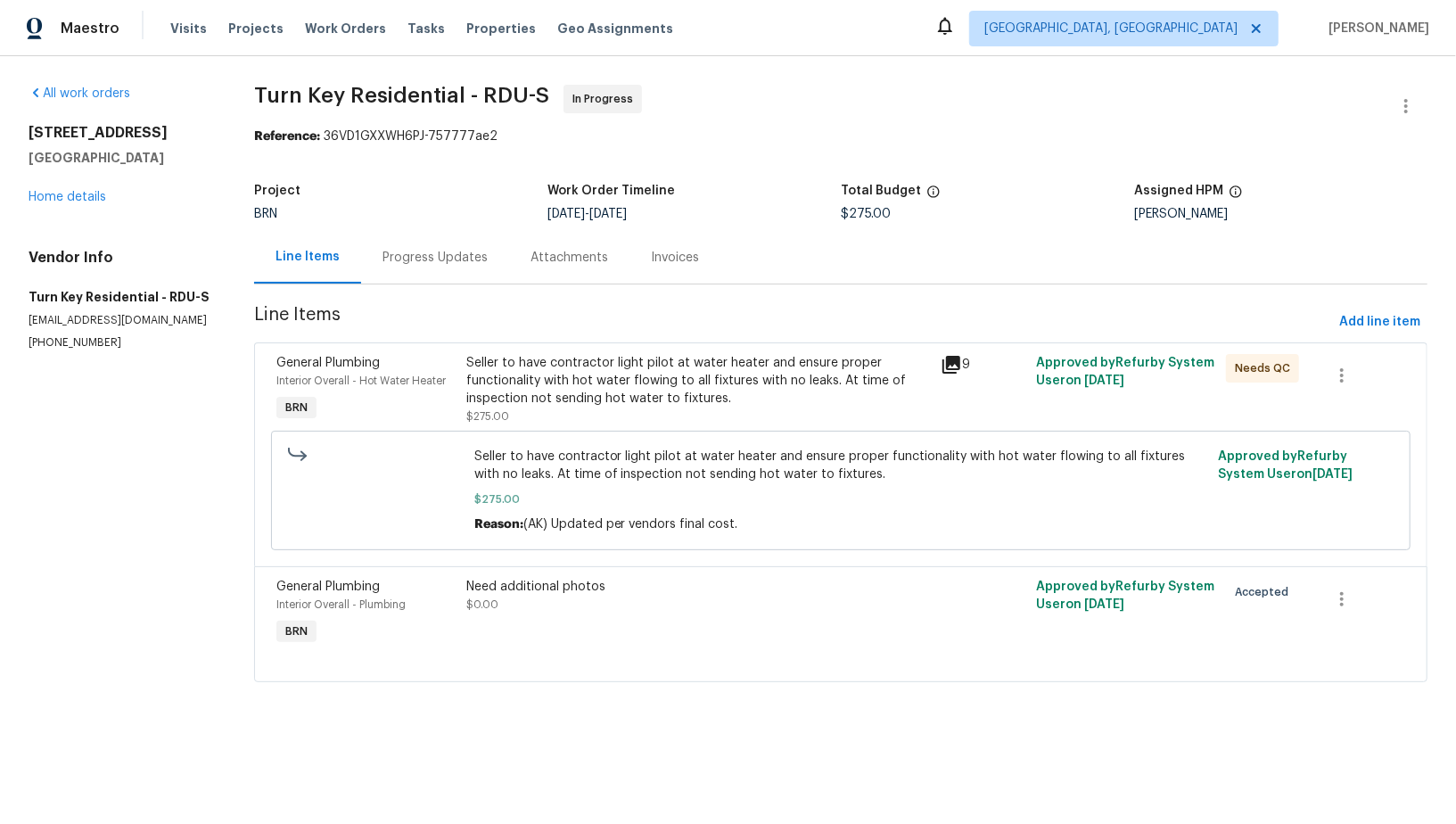
click at [475, 252] on div "Progress Updates" at bounding box center [435, 258] width 105 height 18
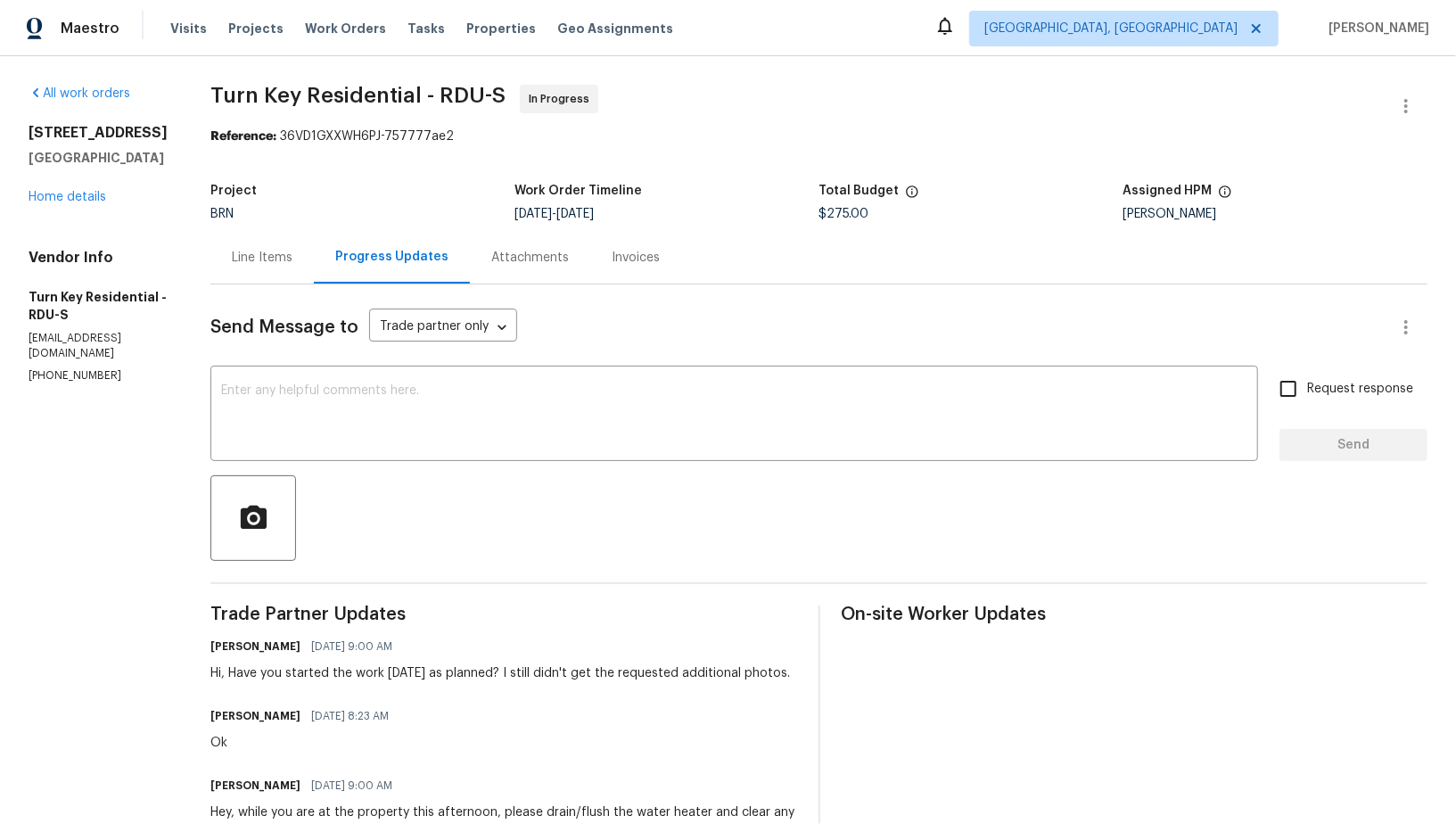
click at [293, 263] on div "Line Items" at bounding box center [262, 258] width 61 height 18
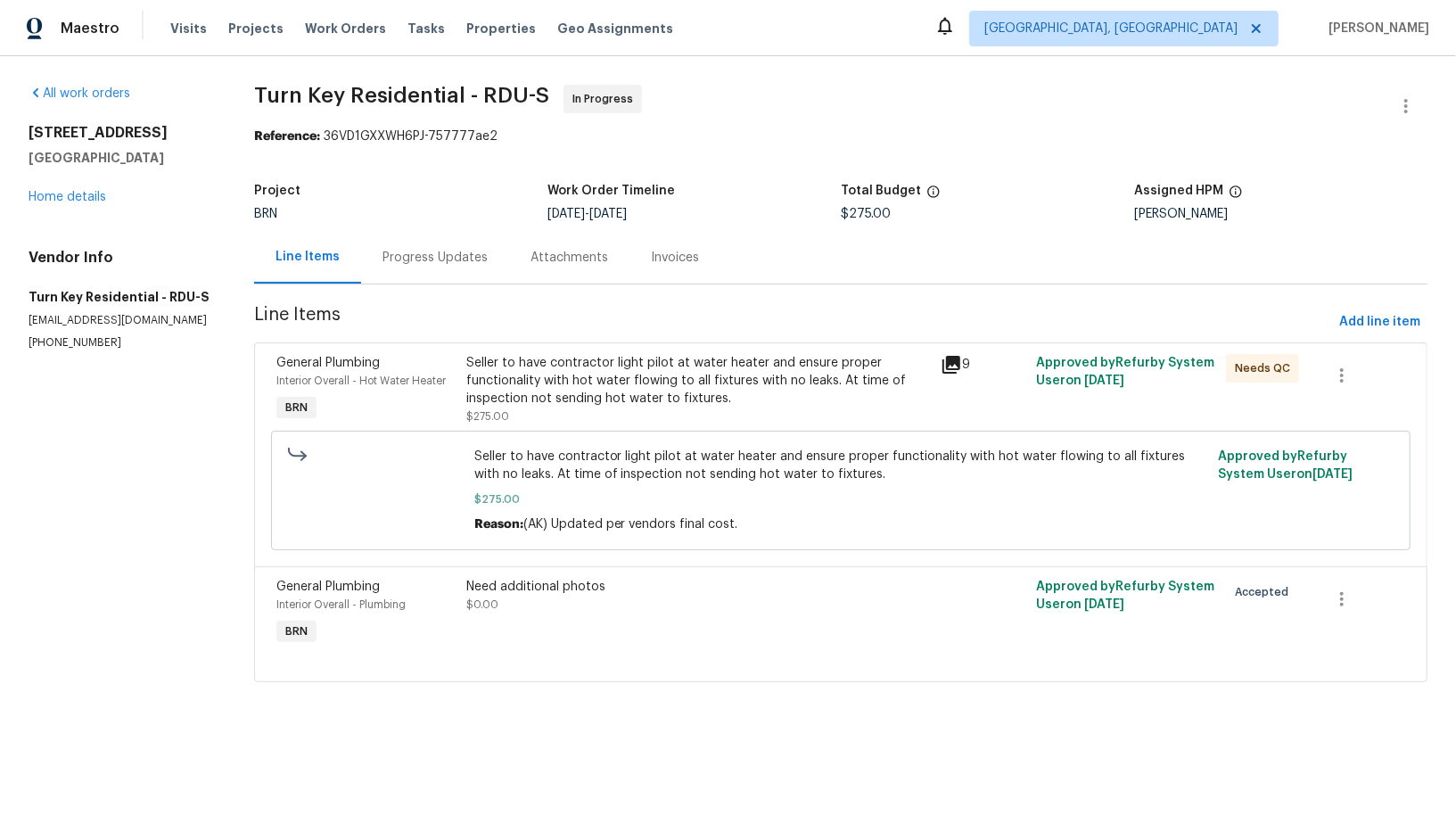
click at [444, 274] on div "Progress Updates" at bounding box center [435, 258] width 148 height 52
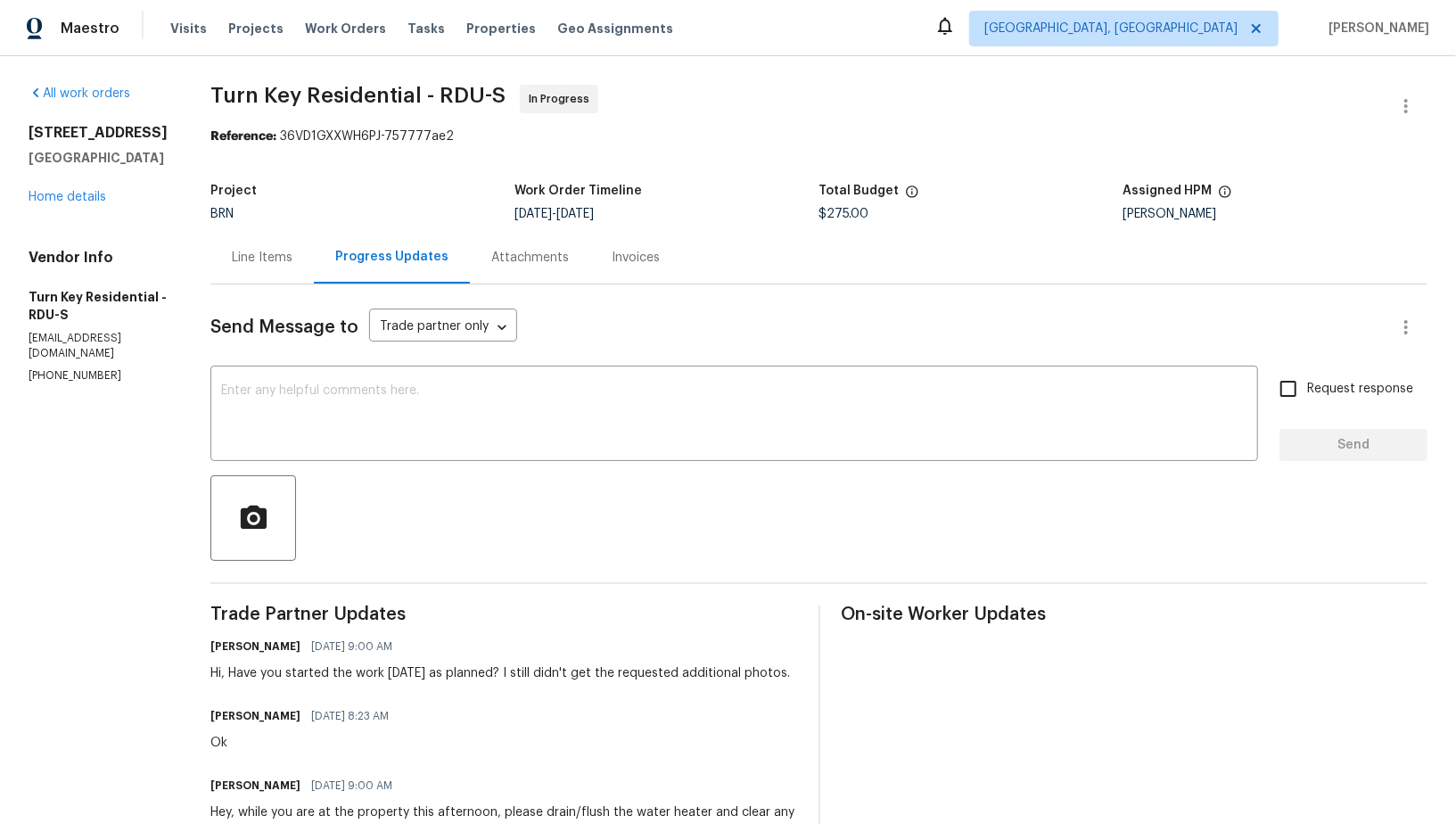
click at [293, 253] on div "Line Items" at bounding box center [262, 258] width 61 height 18
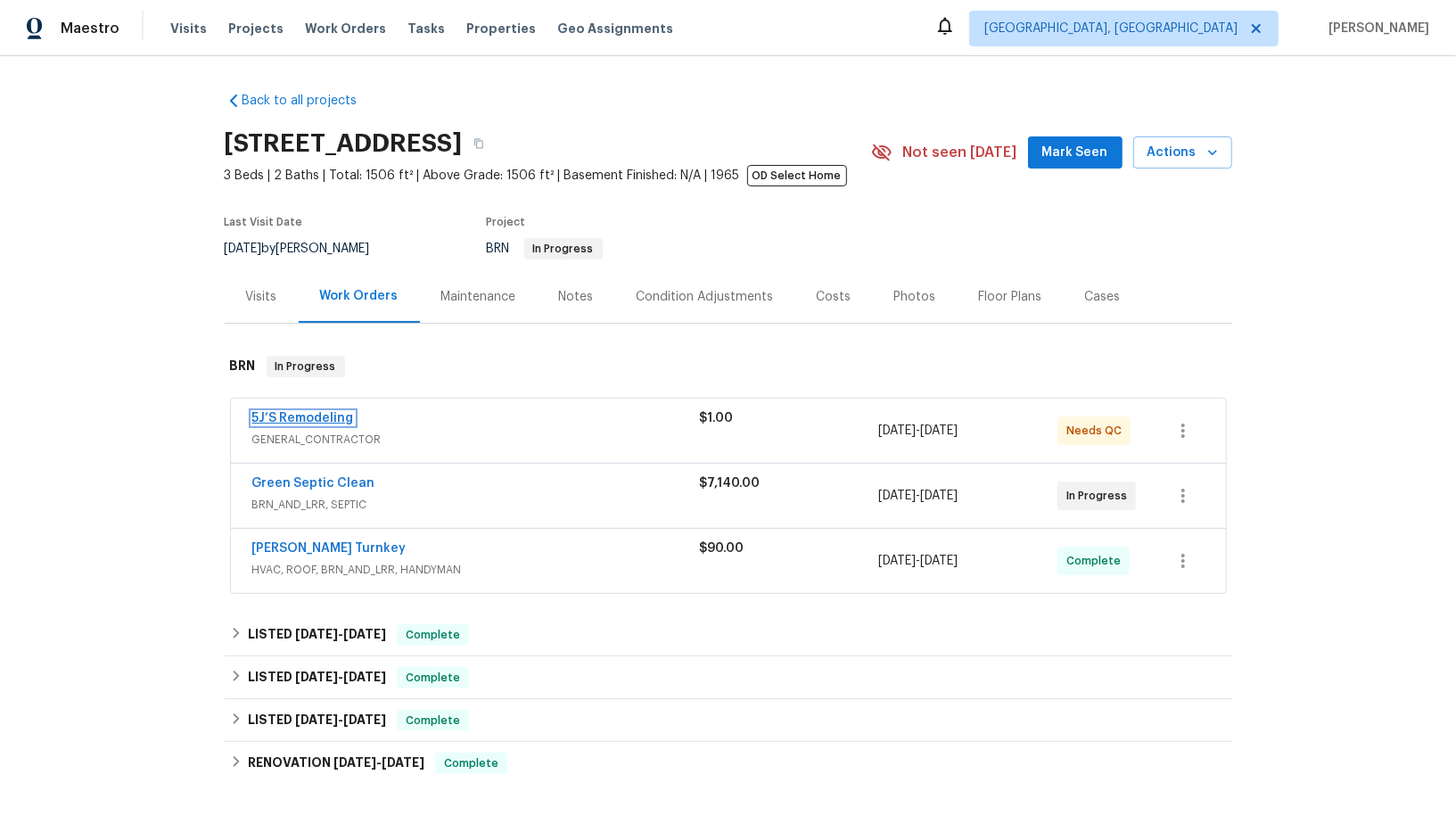
click at [300, 416] on link "5J’S Remodeling" at bounding box center [303, 418] width 102 height 12
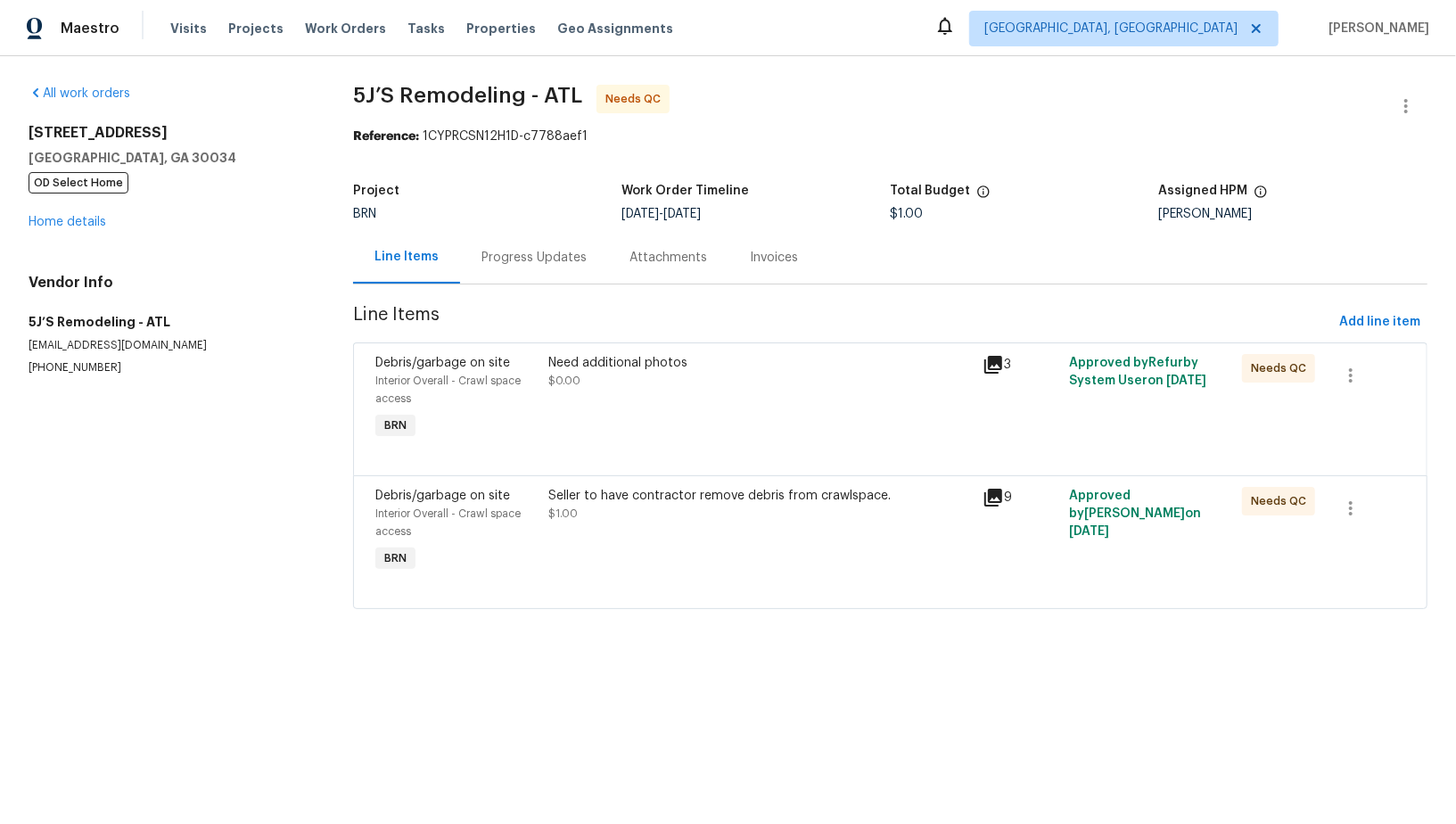
click at [617, 384] on div "Need additional photos $0.00" at bounding box center [760, 371] width 423 height 35
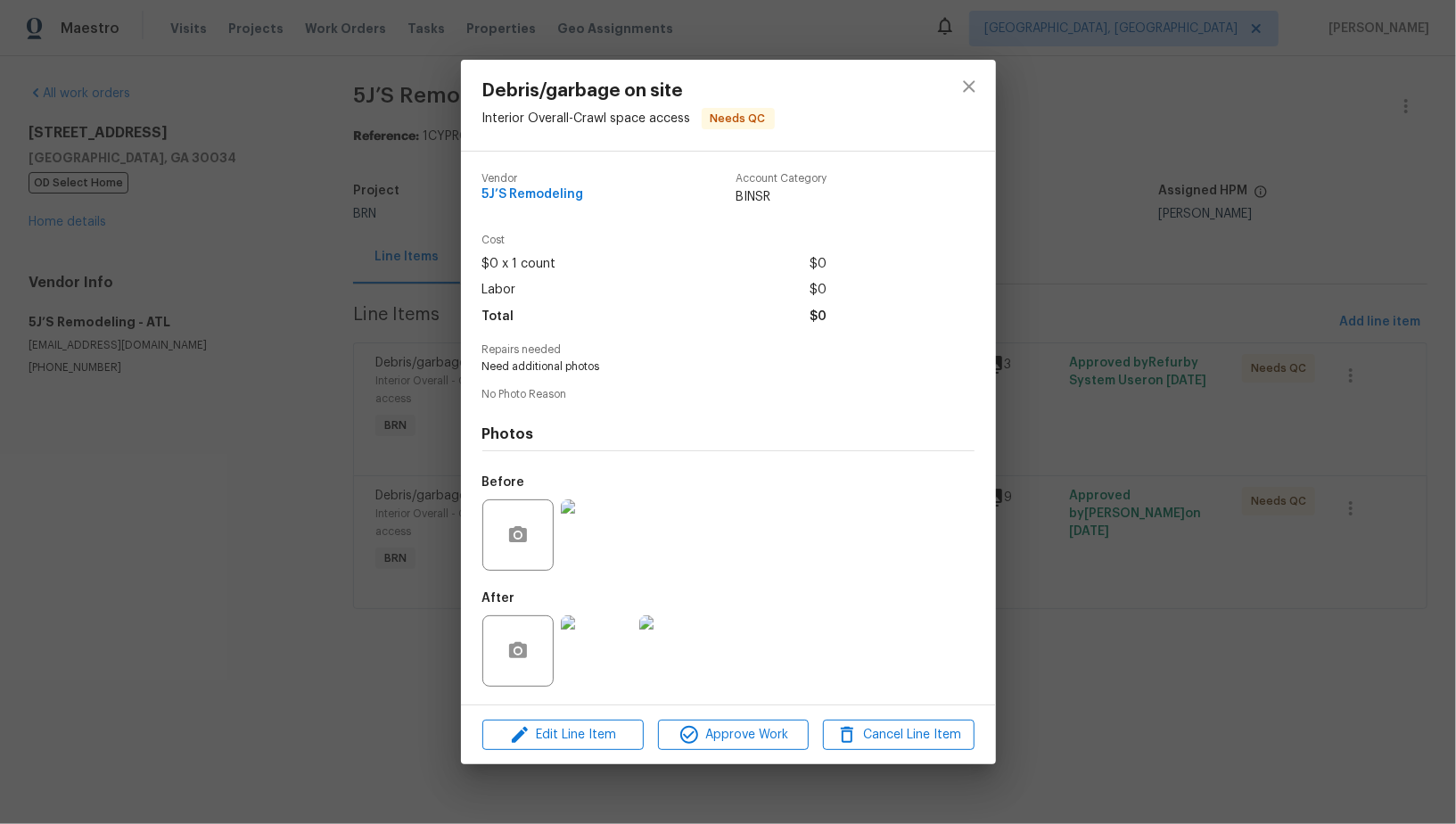
click at [600, 652] on img at bounding box center [596, 651] width 71 height 71
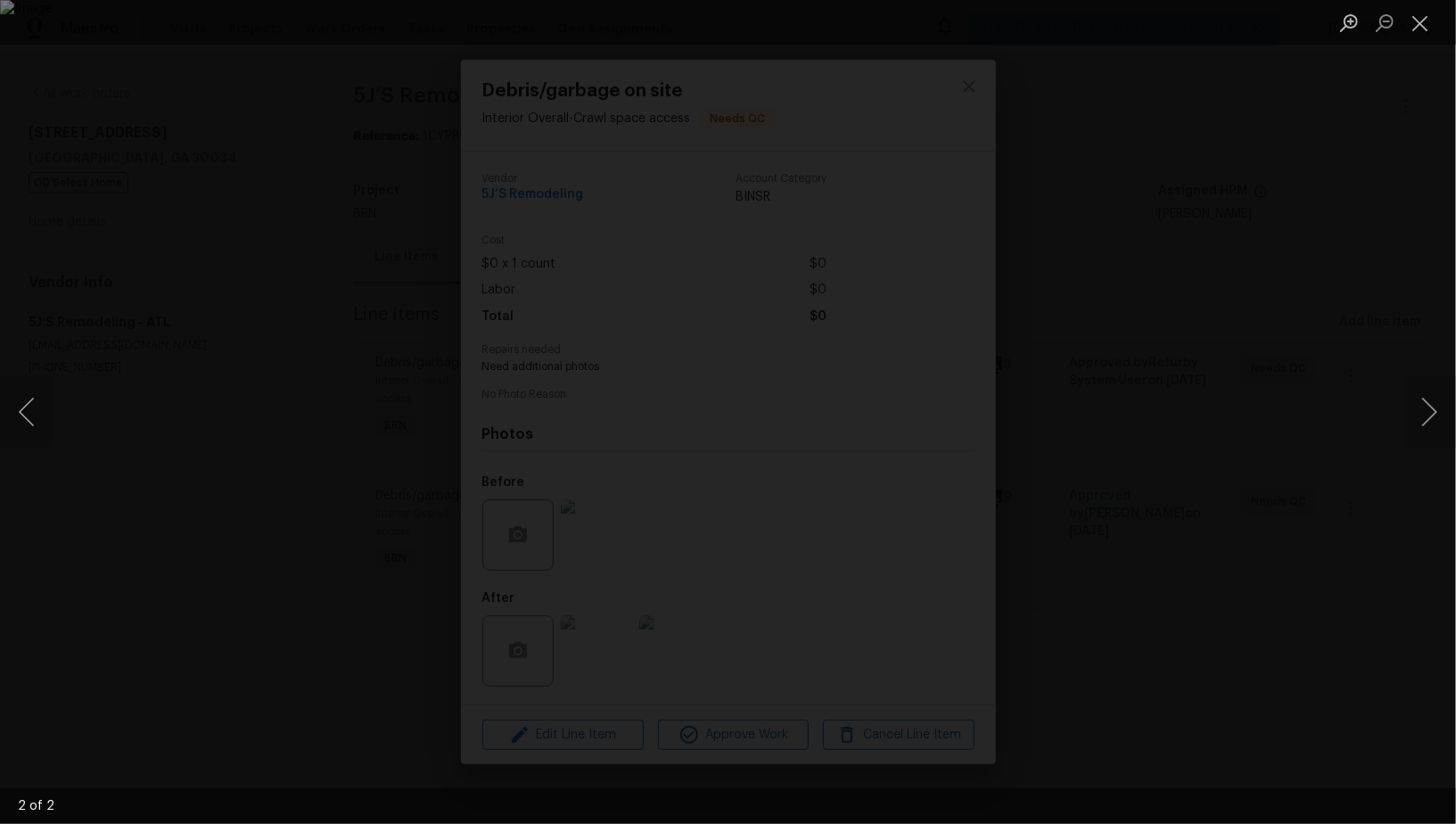
click at [1241, 596] on div "Lightbox" at bounding box center [728, 412] width 1456 height 824
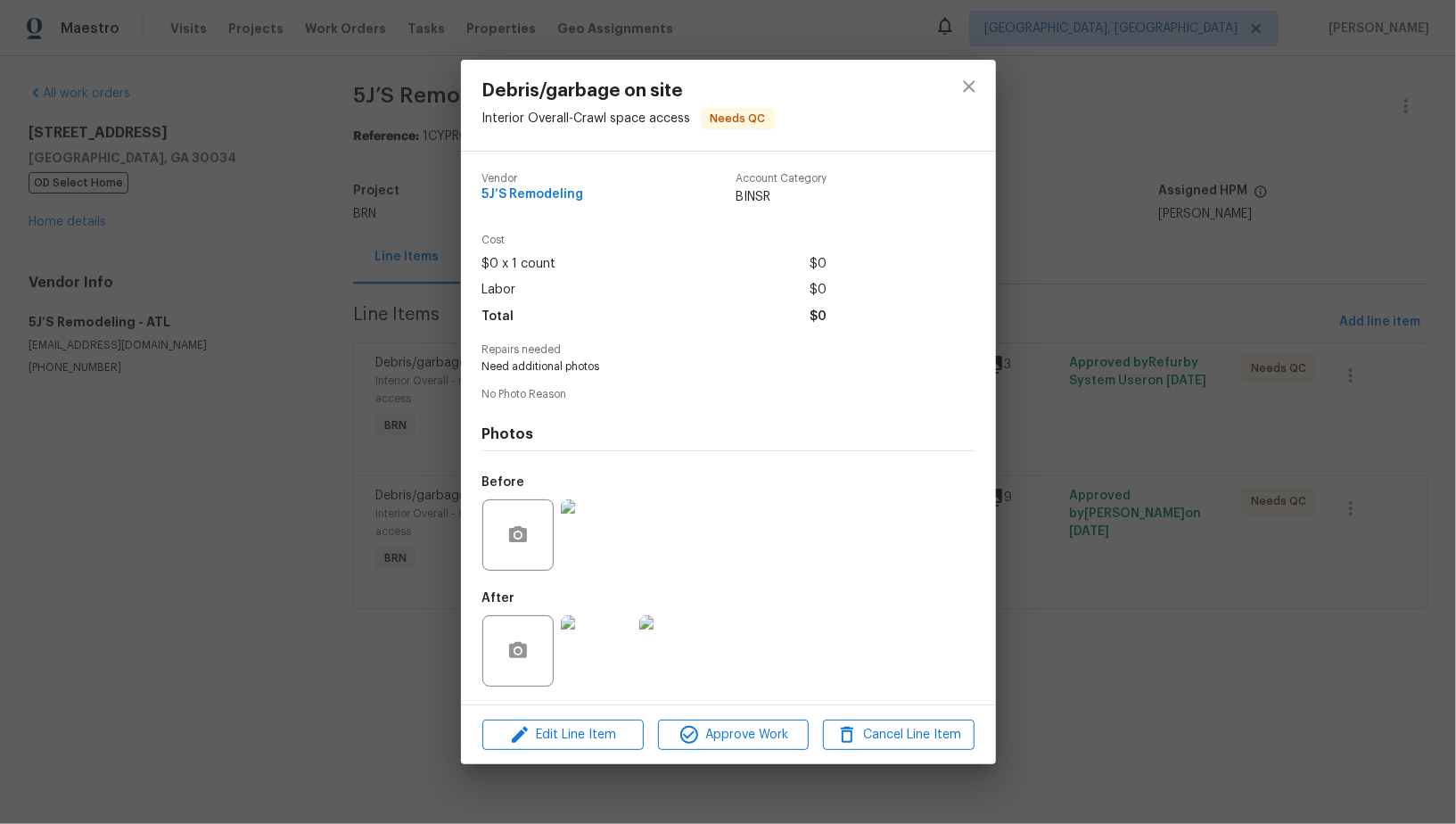
click at [597, 556] on img at bounding box center [596, 535] width 71 height 71
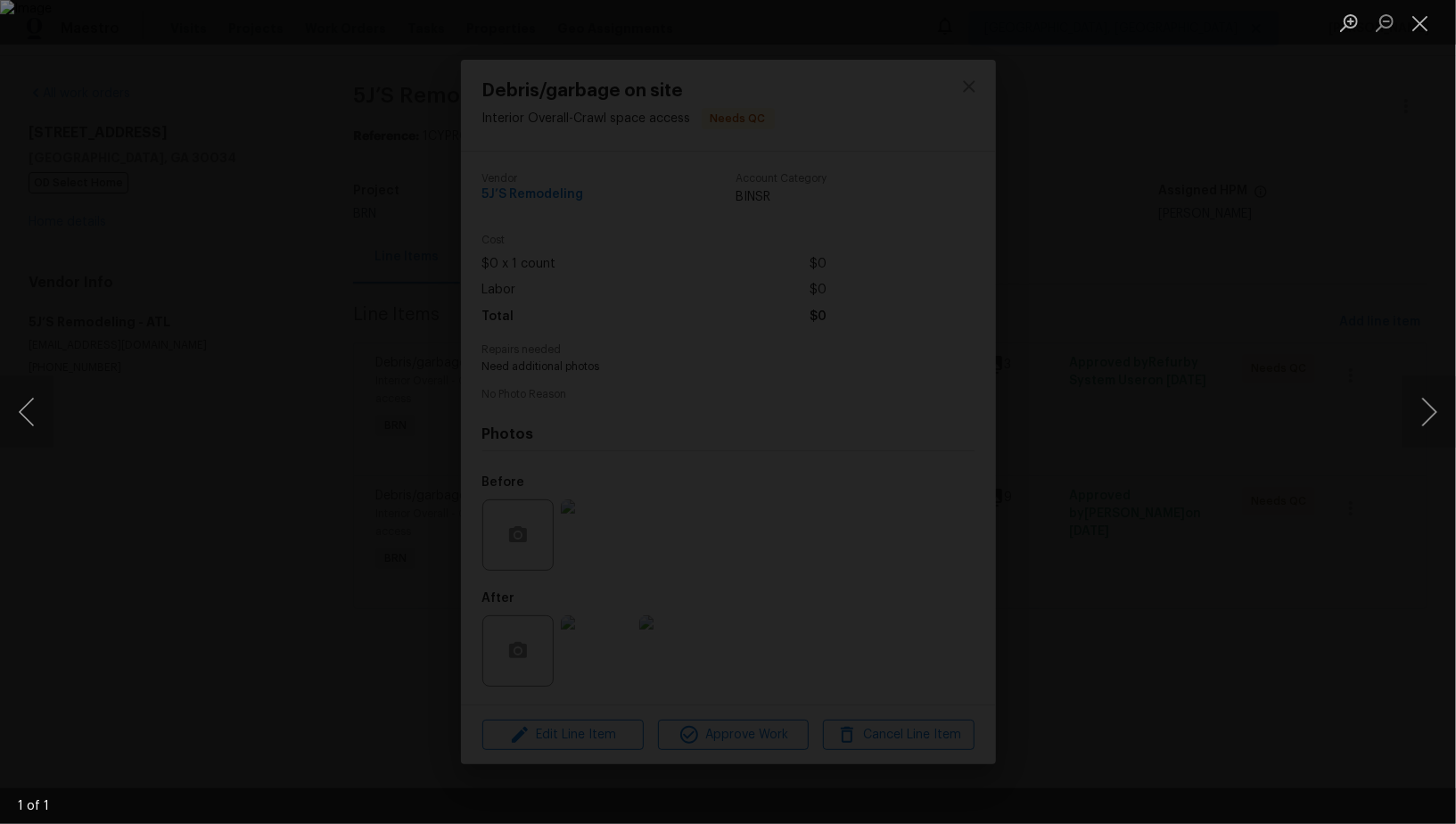
click at [1283, 567] on div "Lightbox" at bounding box center [728, 412] width 1456 height 824
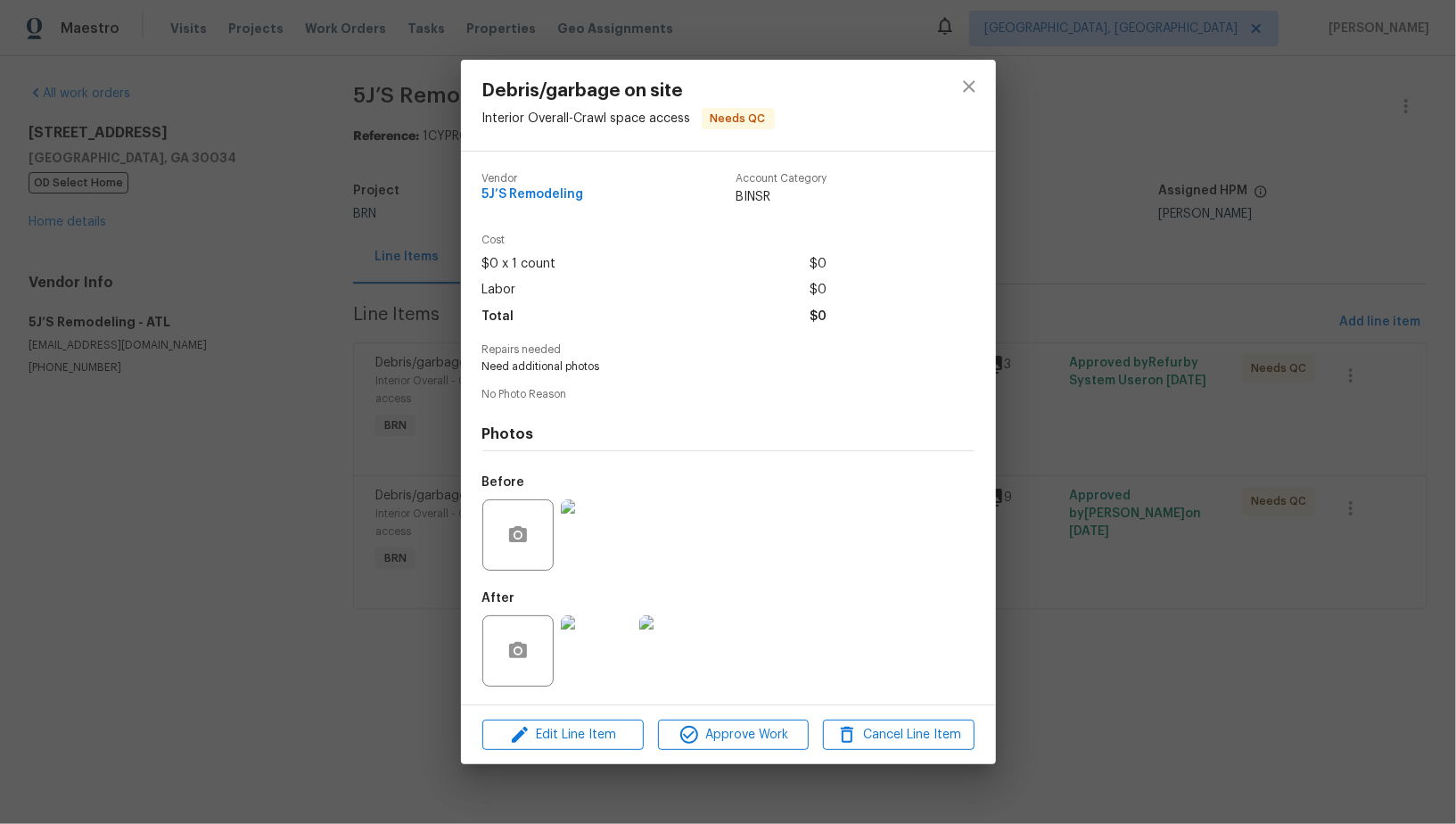
click at [600, 637] on img at bounding box center [596, 651] width 71 height 71
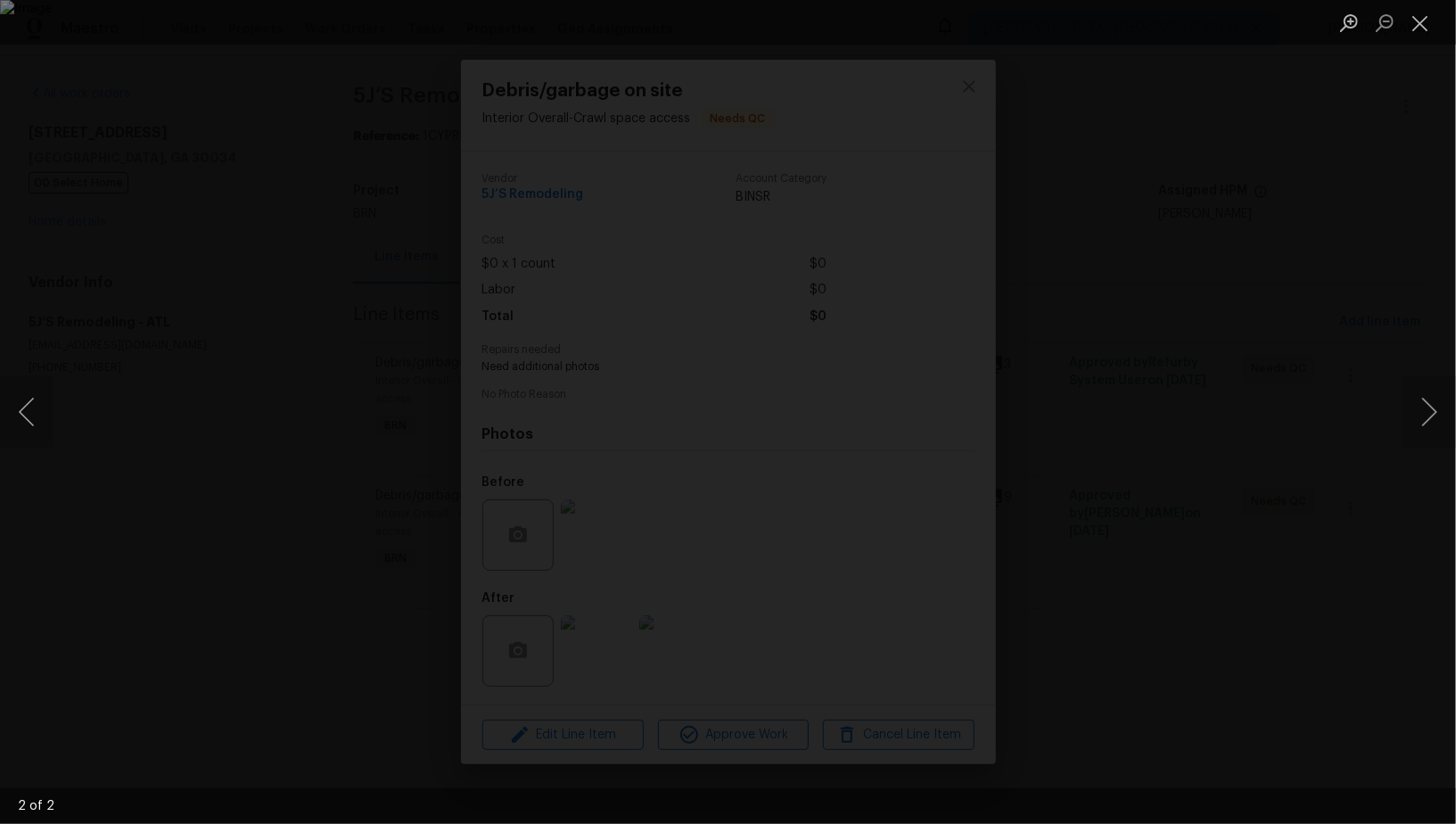
click at [1305, 549] on div "Lightbox" at bounding box center [728, 412] width 1456 height 824
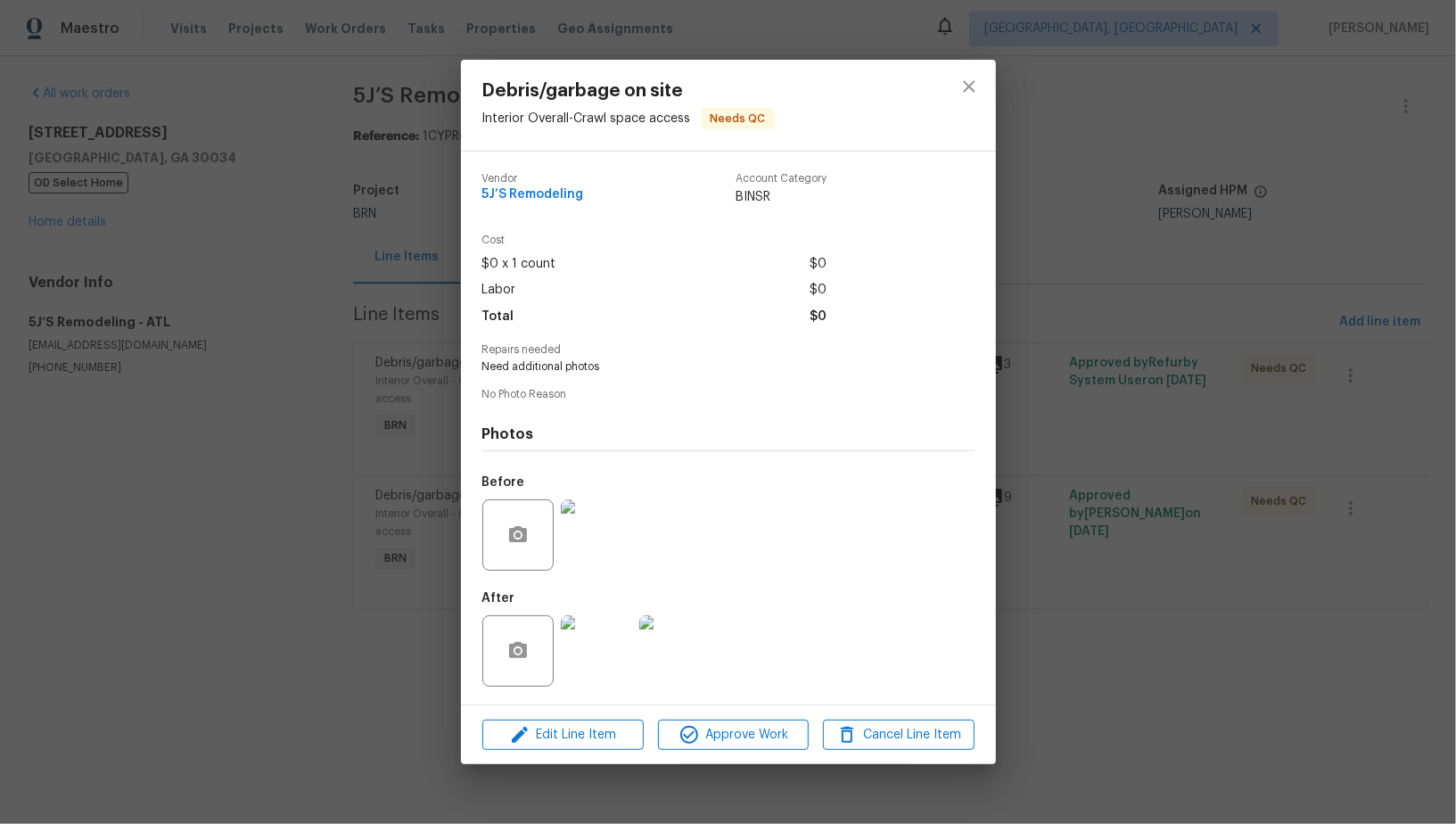
click at [1305, 548] on div "Debris/garbage on site Interior Overall - Crawl space access Needs QC Vendor 5J…" at bounding box center [728, 412] width 1456 height 824
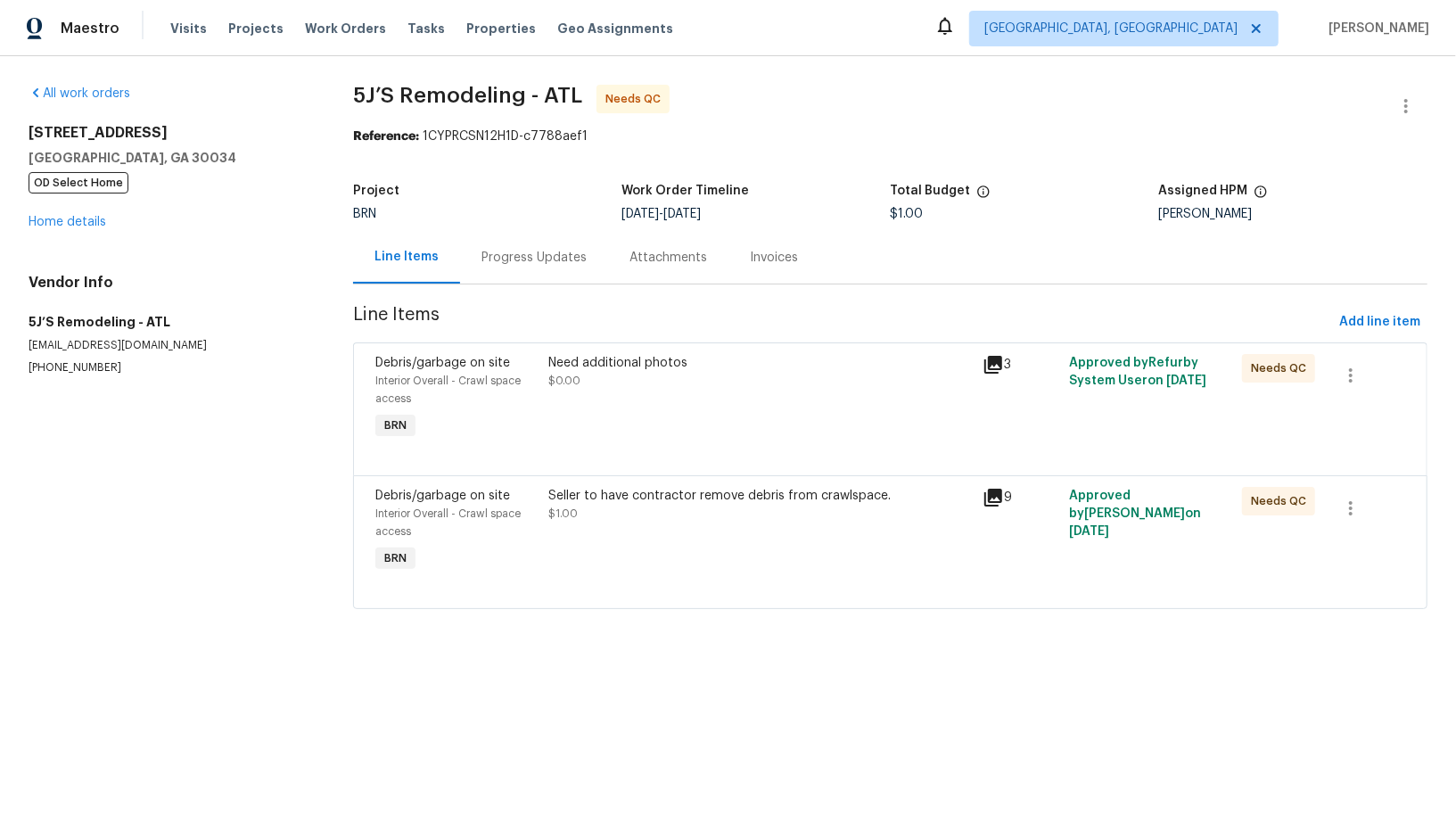
click at [540, 264] on div "Progress Updates" at bounding box center [534, 258] width 105 height 18
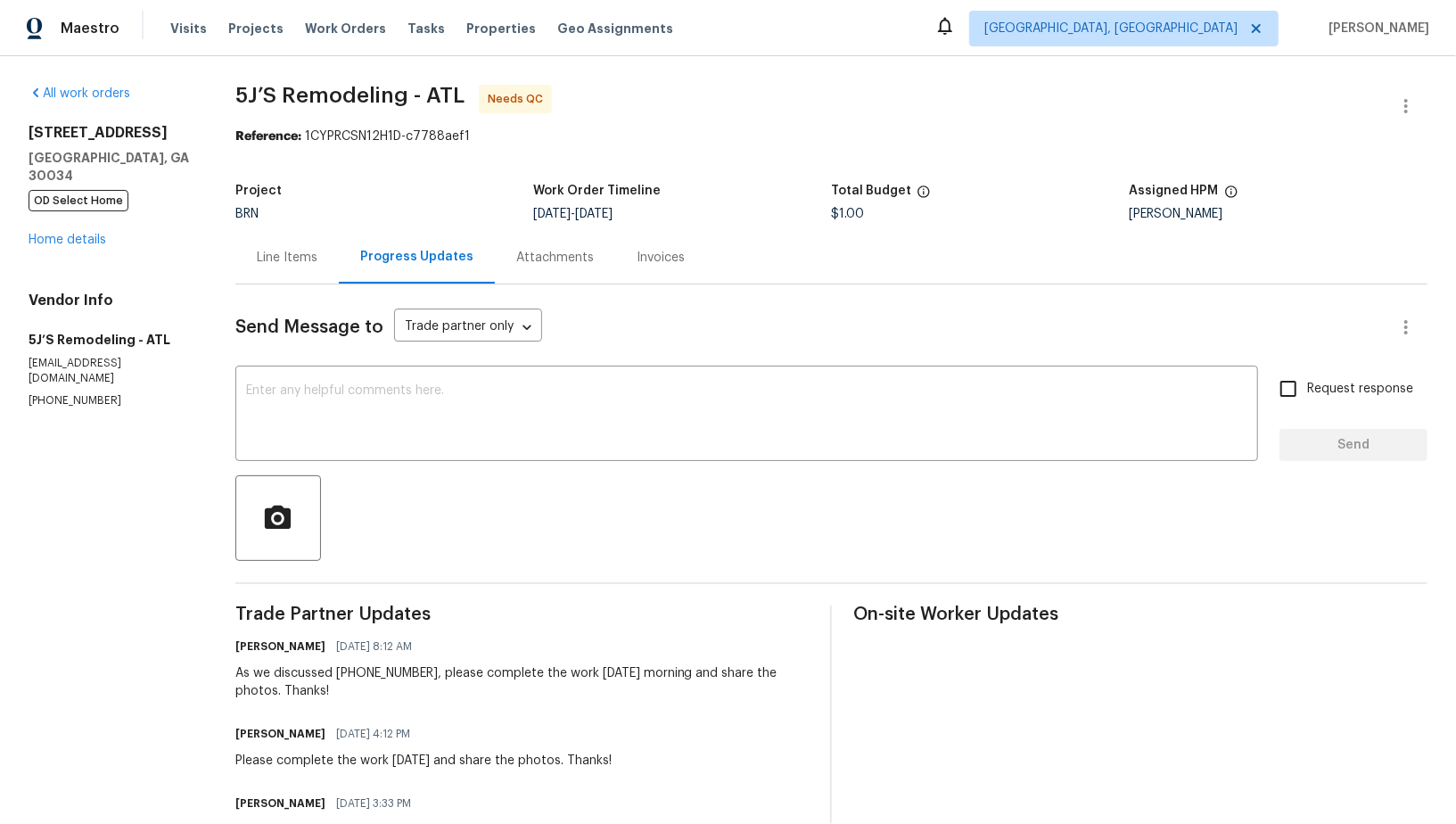
click at [284, 244] on div "Line Items" at bounding box center [286, 258] width 104 height 52
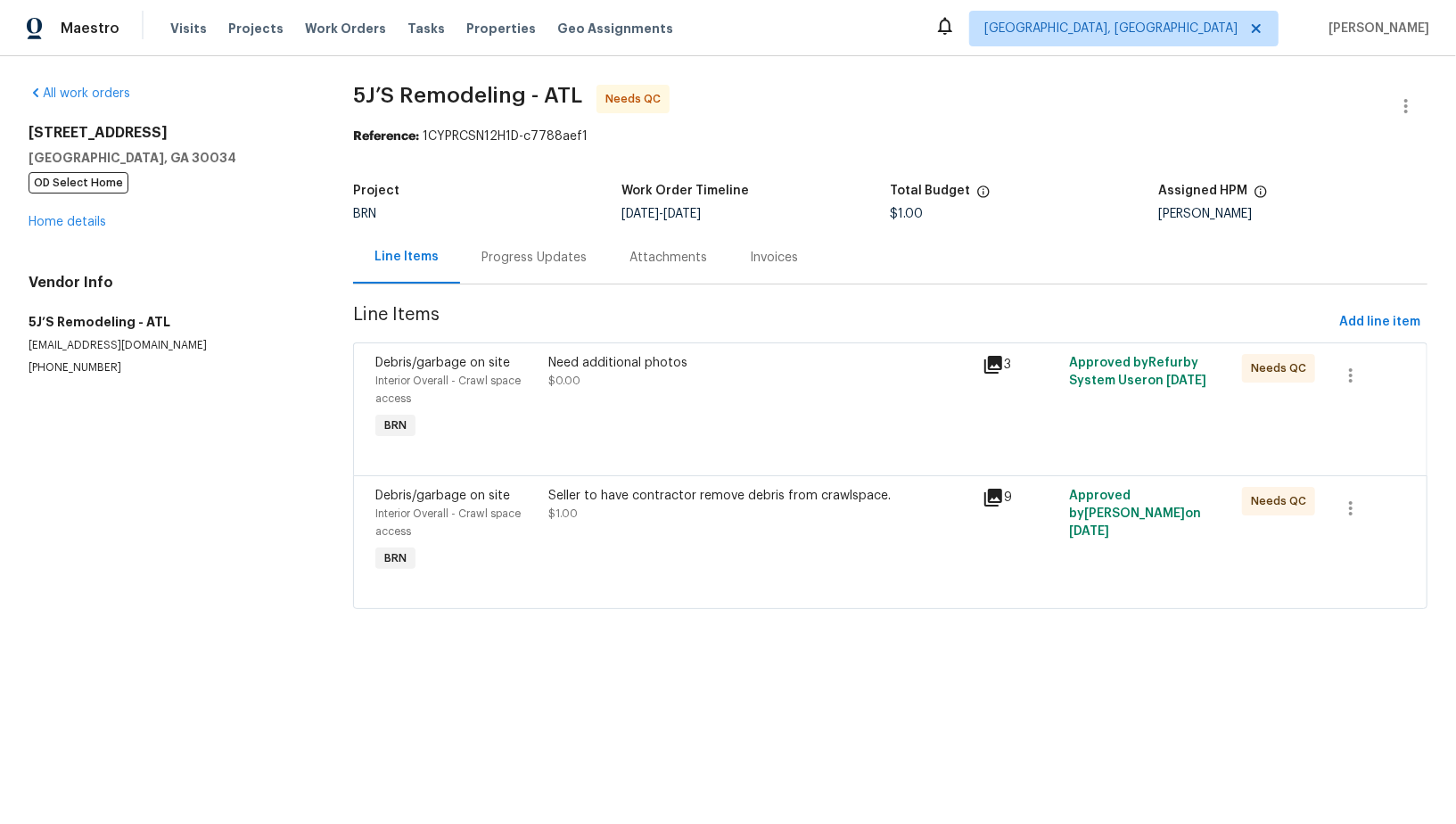
click at [594, 399] on div "Need additional photos $0.00" at bounding box center [760, 398] width 434 height 100
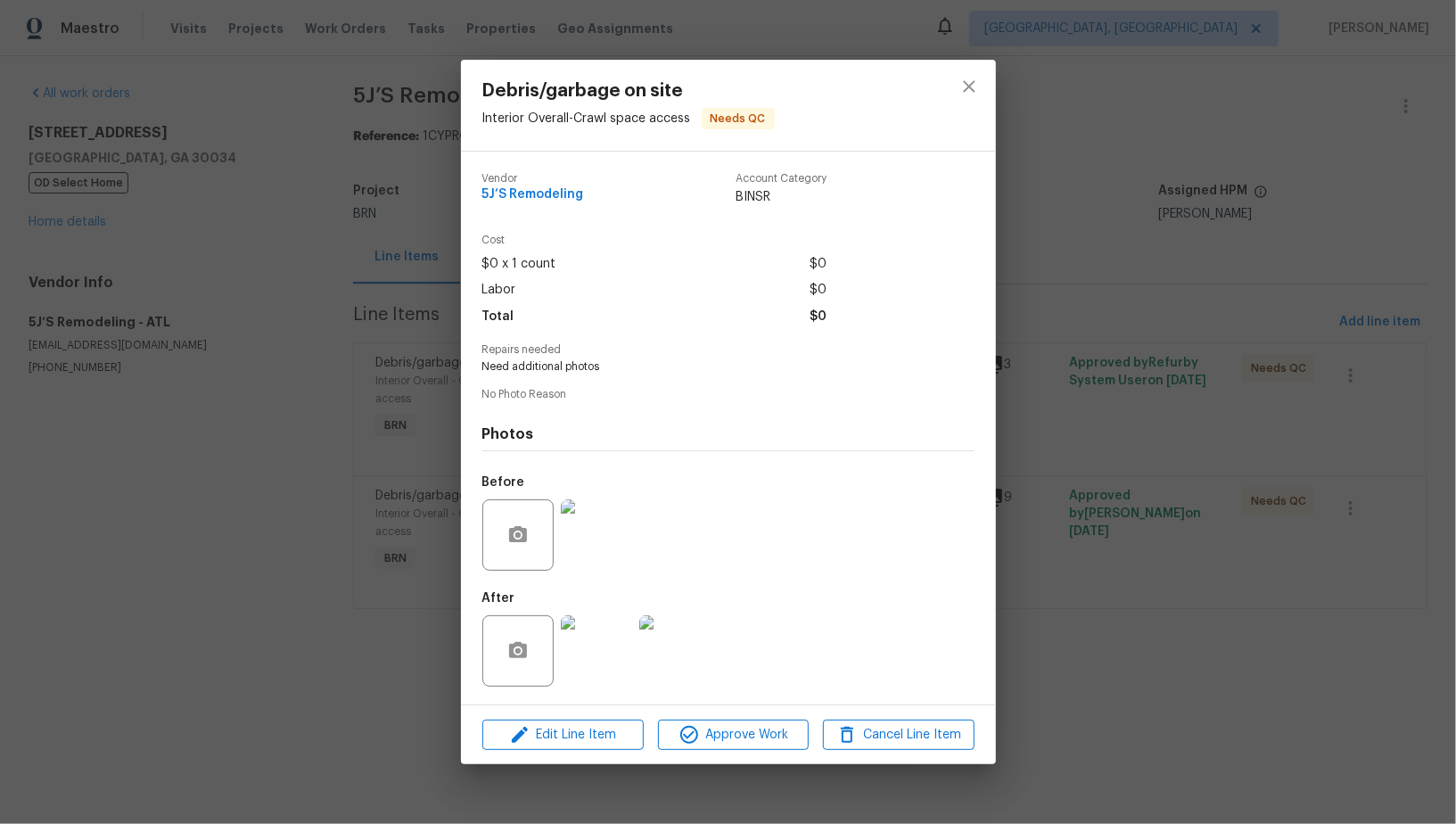
click at [387, 534] on div "Debris/garbage on site Interior Overall - Crawl space access Needs QC Vendor 5J…" at bounding box center [728, 412] width 1456 height 824
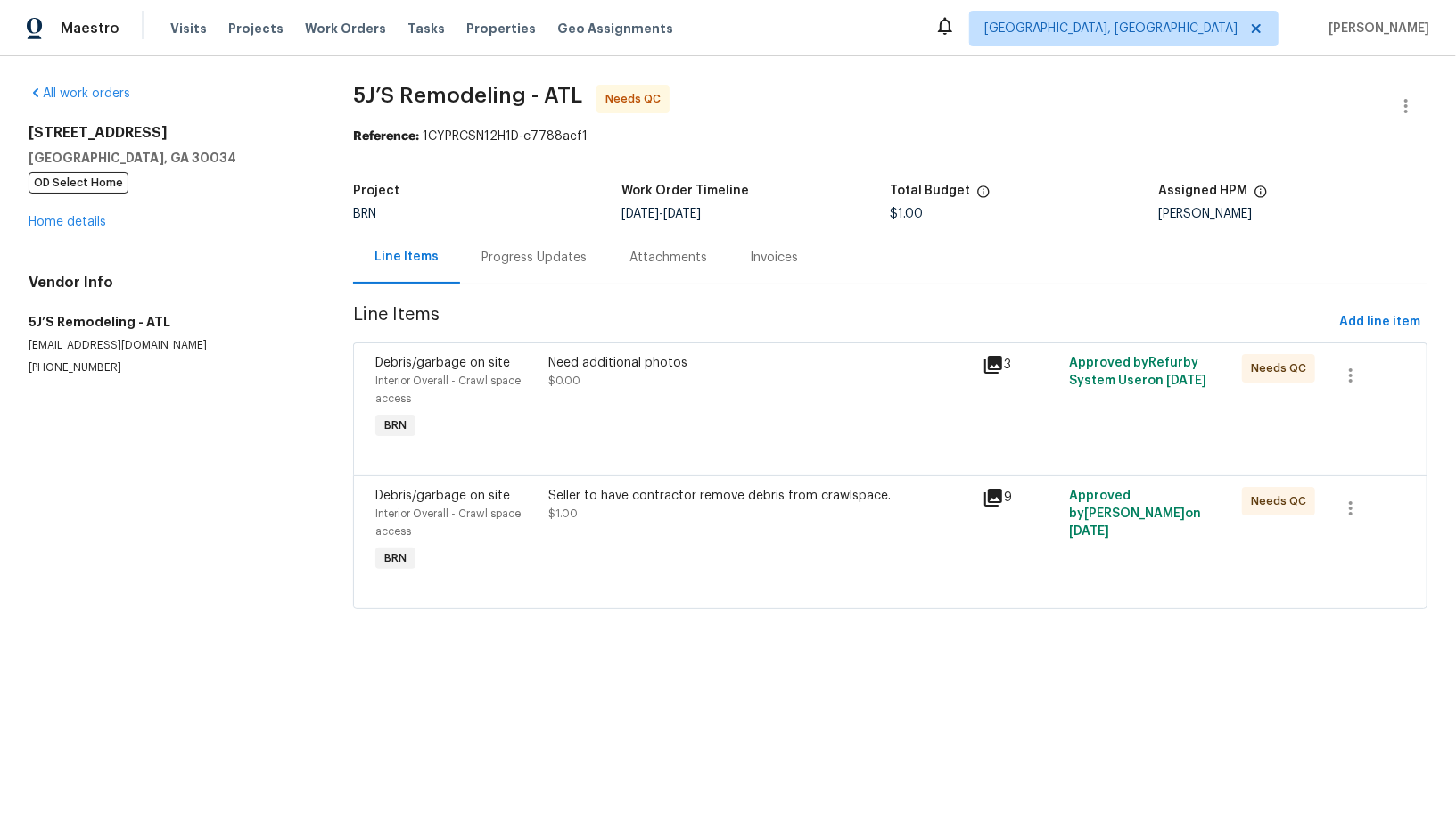
click at [588, 531] on div "Seller to have contractor remove debris from crawlspace. $1.00" at bounding box center [760, 531] width 434 height 100
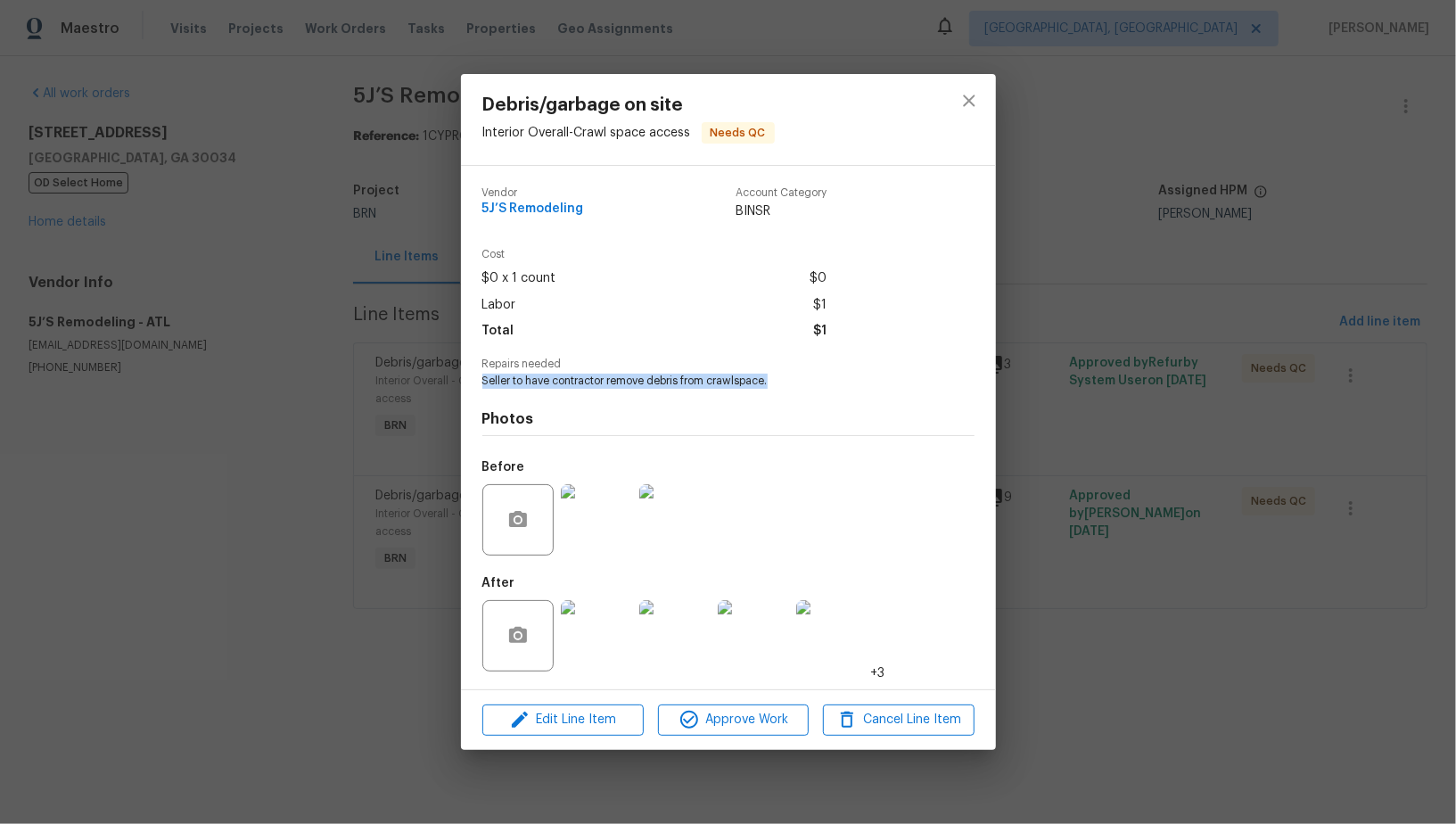
drag, startPoint x: 475, startPoint y: 382, endPoint x: 853, endPoint y: 382, distance: 378.0
click at [853, 382] on div "Vendor 5J’S Remodeling Account Category BINSR Cost $0 x 1 count $0 Labor $1 Tot…" at bounding box center [728, 427] width 535 height 524
copy span "Seller to have contractor remove debris from crawlspace."
click at [414, 488] on div "Debris/garbage on site Interior Overall - Crawl space access Needs QC Vendor 5J…" at bounding box center [728, 412] width 1456 height 824
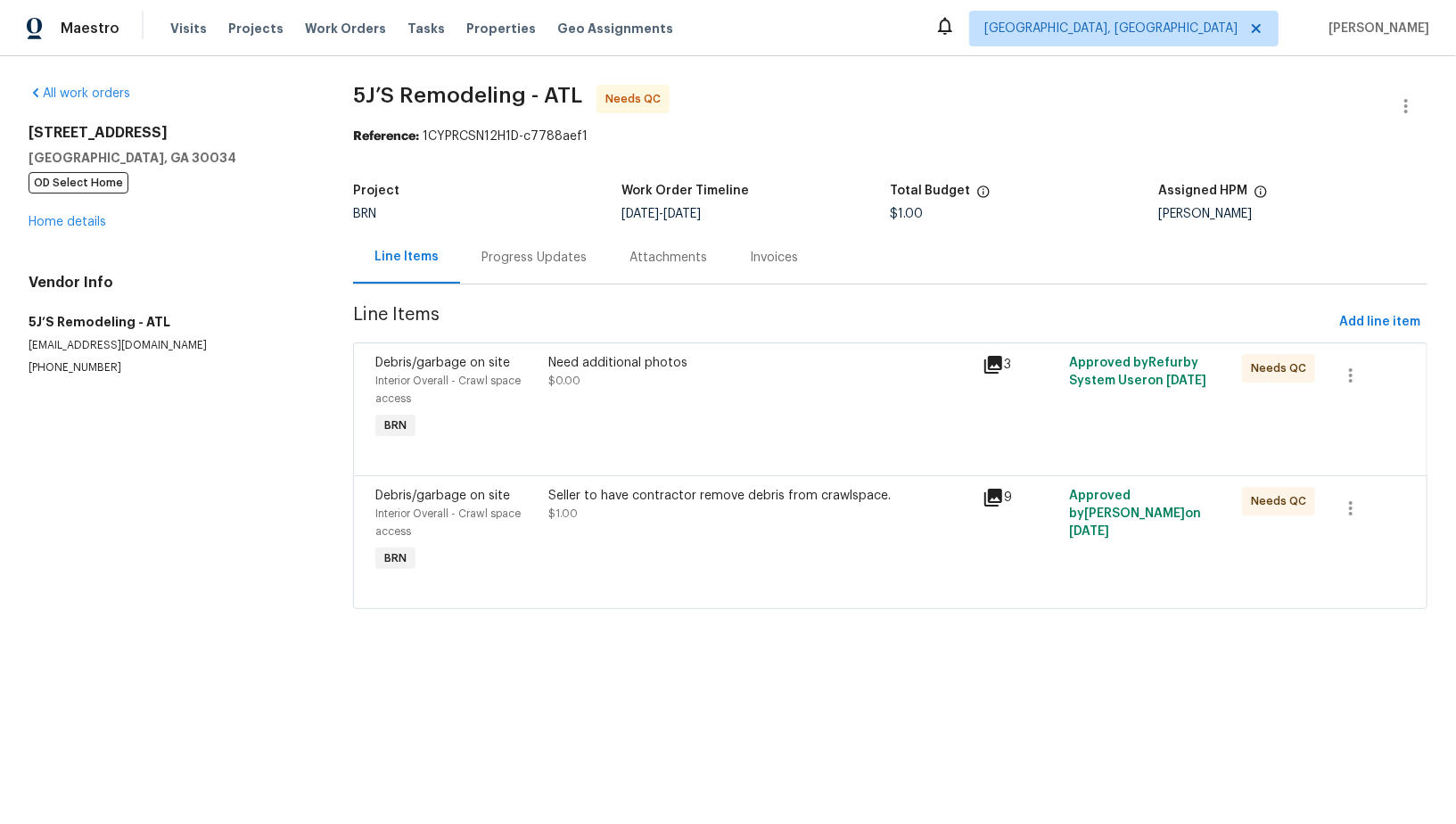
click at [603, 356] on div "Need additional photos" at bounding box center [760, 362] width 423 height 18
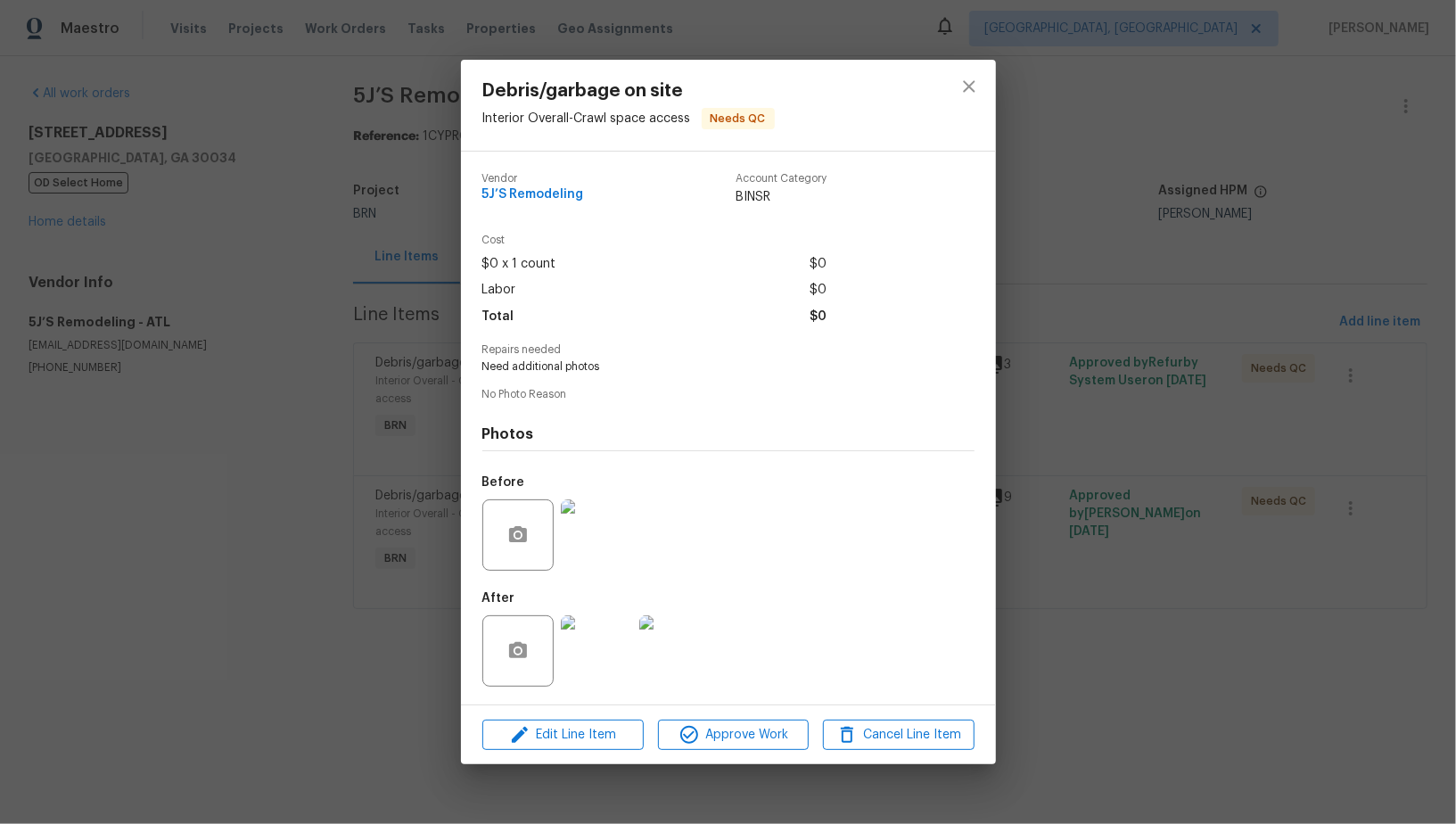
click at [605, 651] on img at bounding box center [596, 651] width 71 height 71
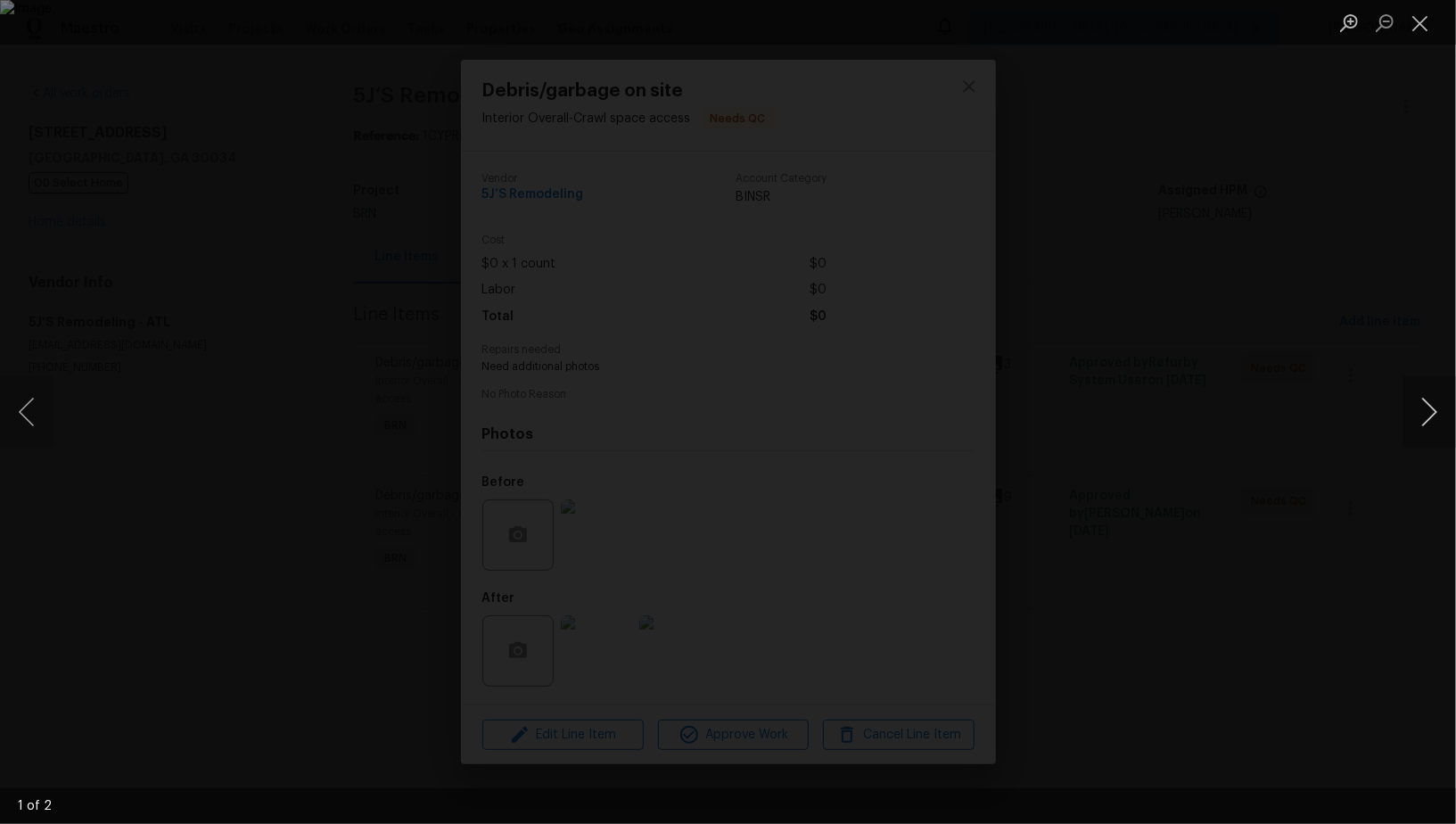
click at [1426, 418] on button "Next image" at bounding box center [1429, 412] width 53 height 71
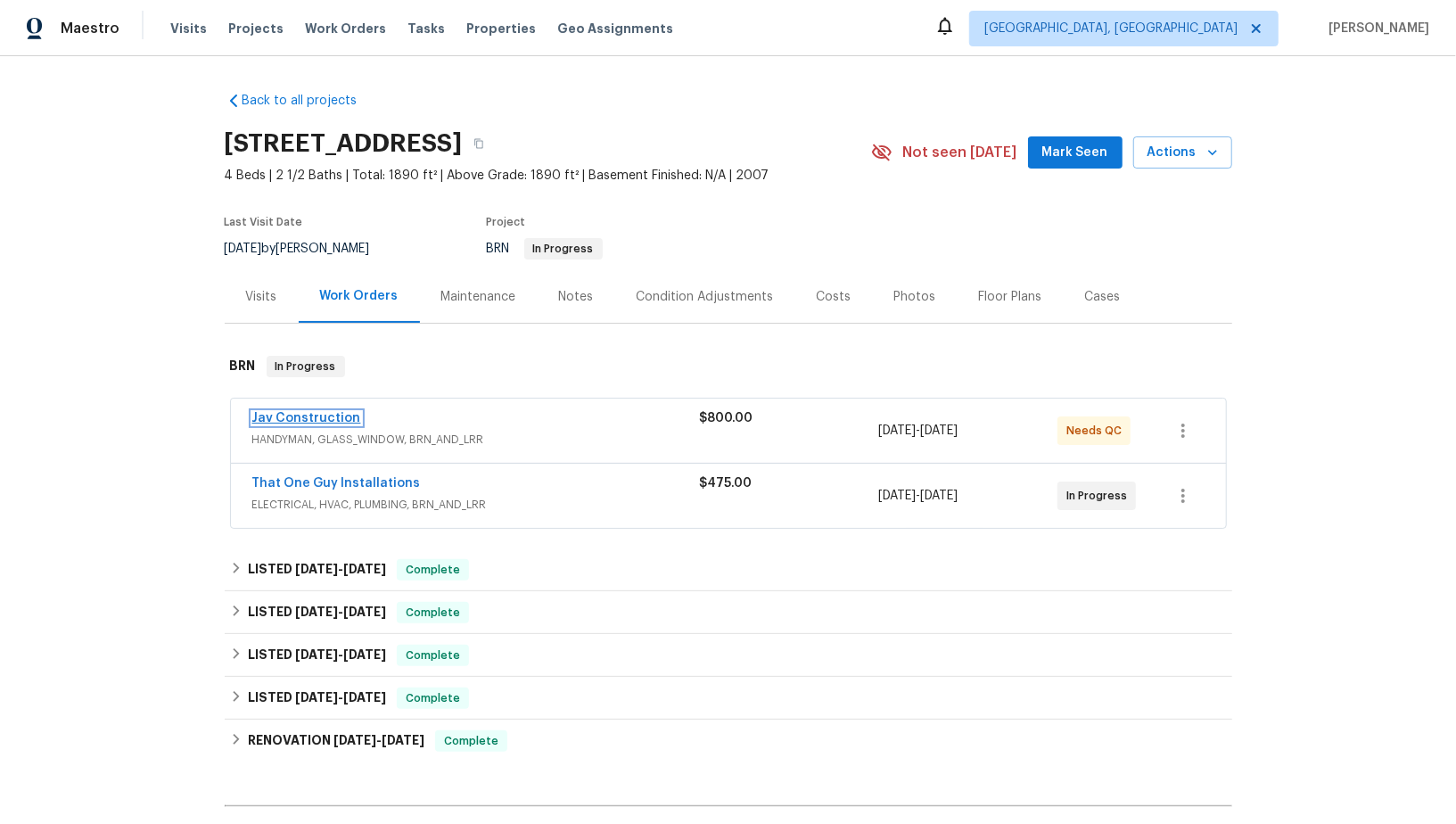
click at [308, 422] on link "Jav Construction" at bounding box center [307, 418] width 109 height 12
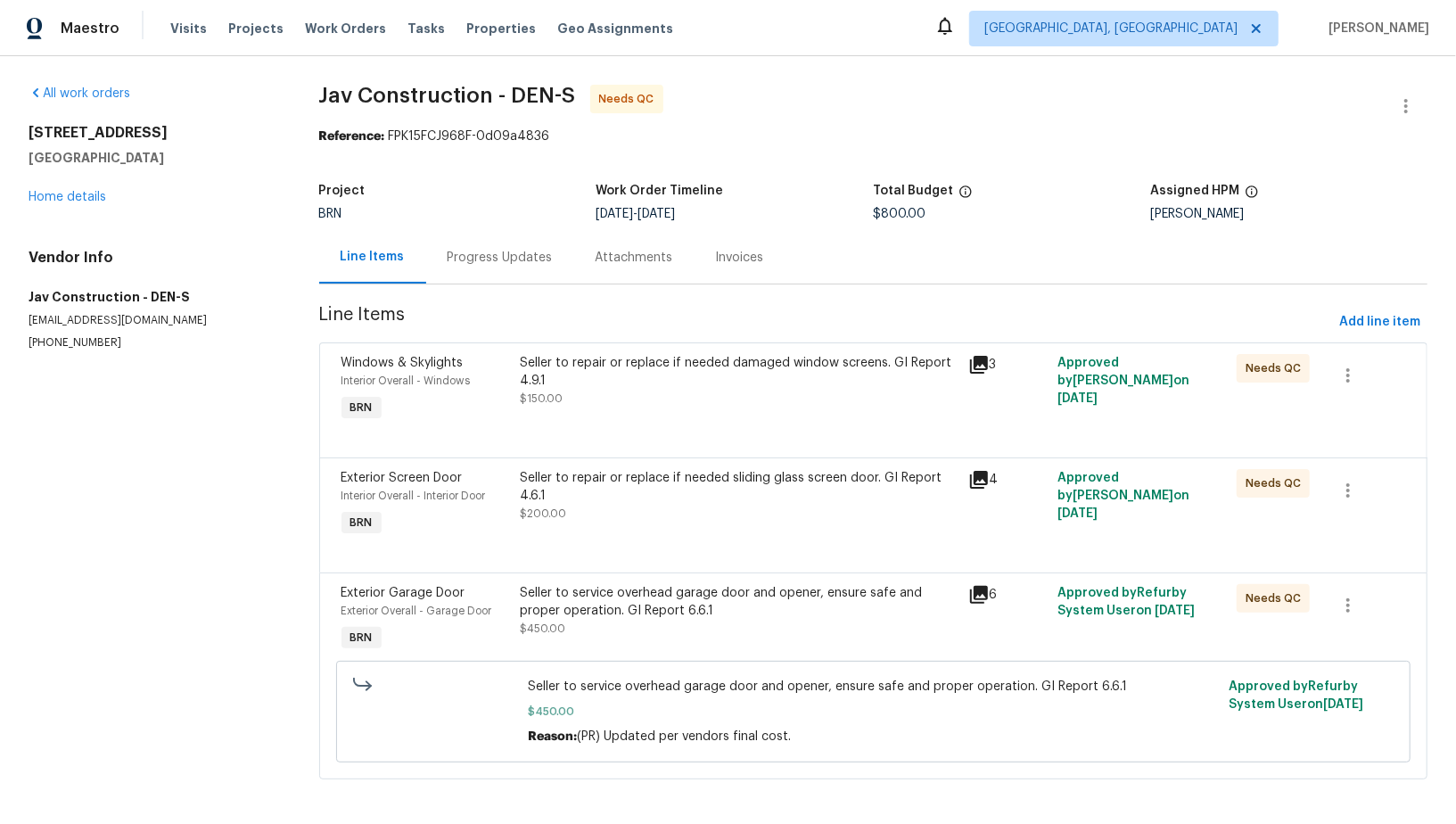
click at [478, 259] on div "Progress Updates" at bounding box center [500, 258] width 105 height 18
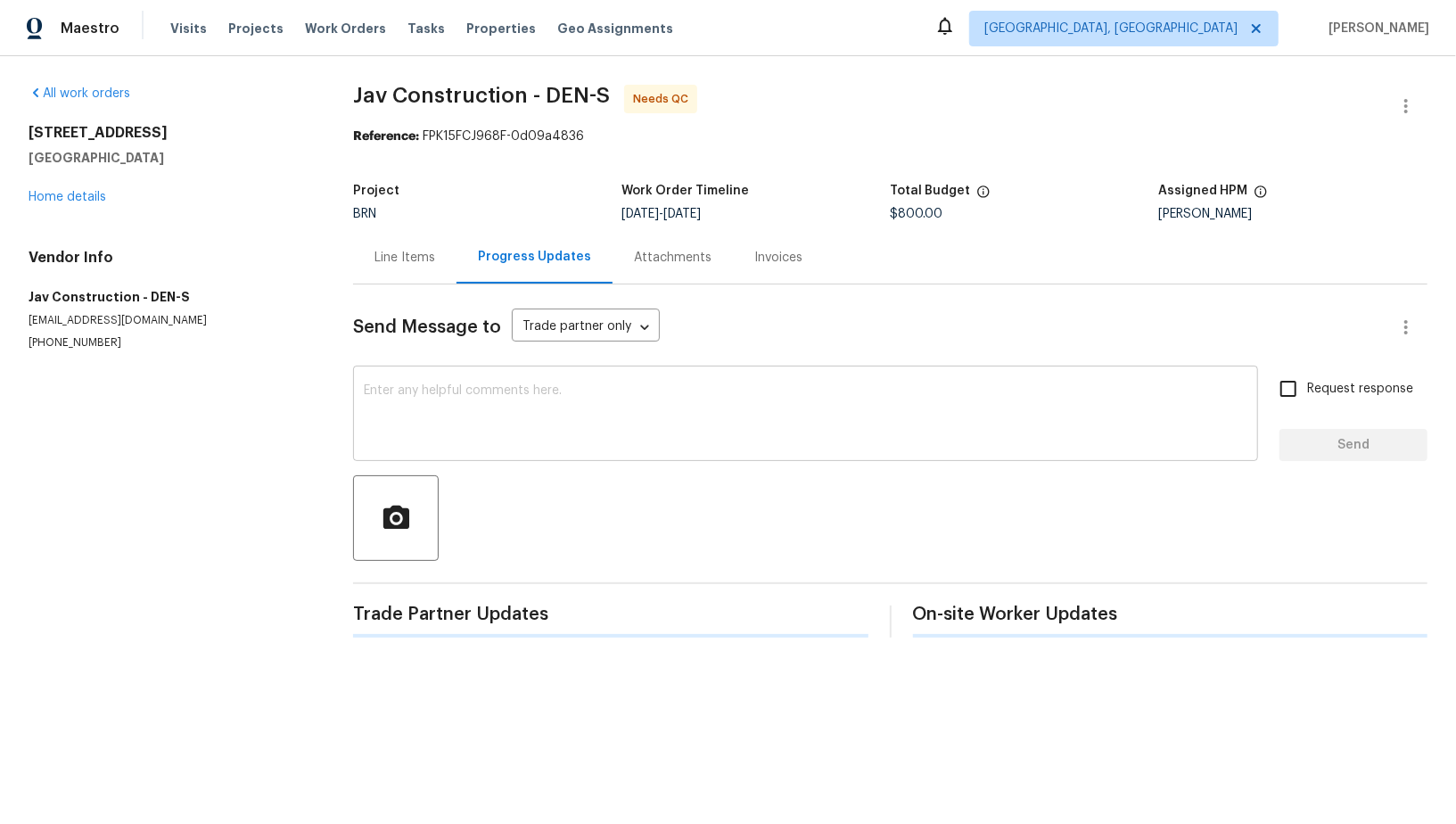
click at [478, 421] on textarea at bounding box center [805, 415] width 883 height 63
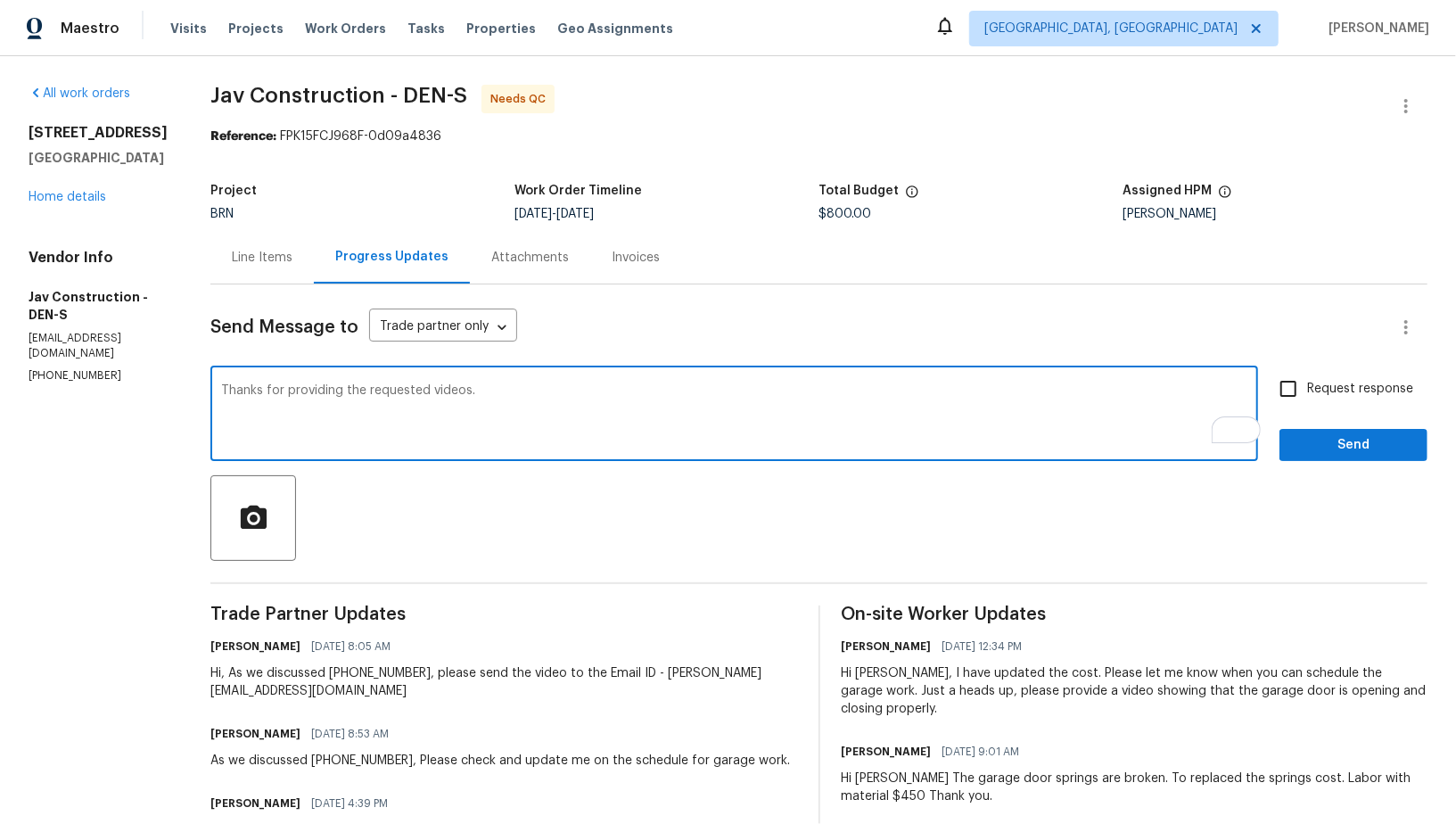
paste textarea "WO is approved, Please upload the invoice under invoice section. Thanks!"
type textarea "Thanks for providing the requested videos. WO is approved, Please upload the in…"
click at [1290, 386] on input "Request response" at bounding box center [1288, 389] width 37 height 37
checkbox input "true"
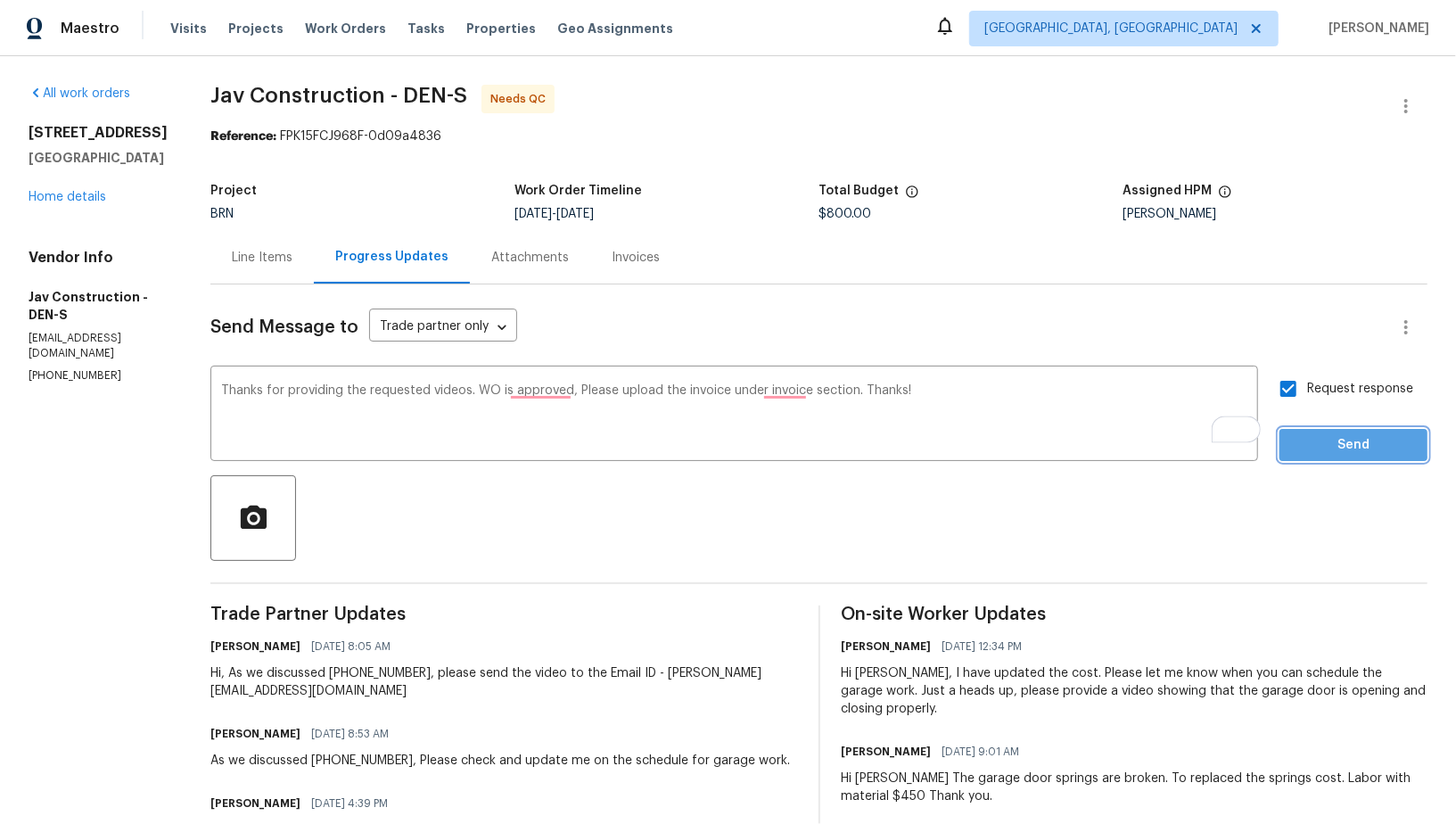
click at [1322, 433] on button "Send" at bounding box center [1353, 445] width 148 height 33
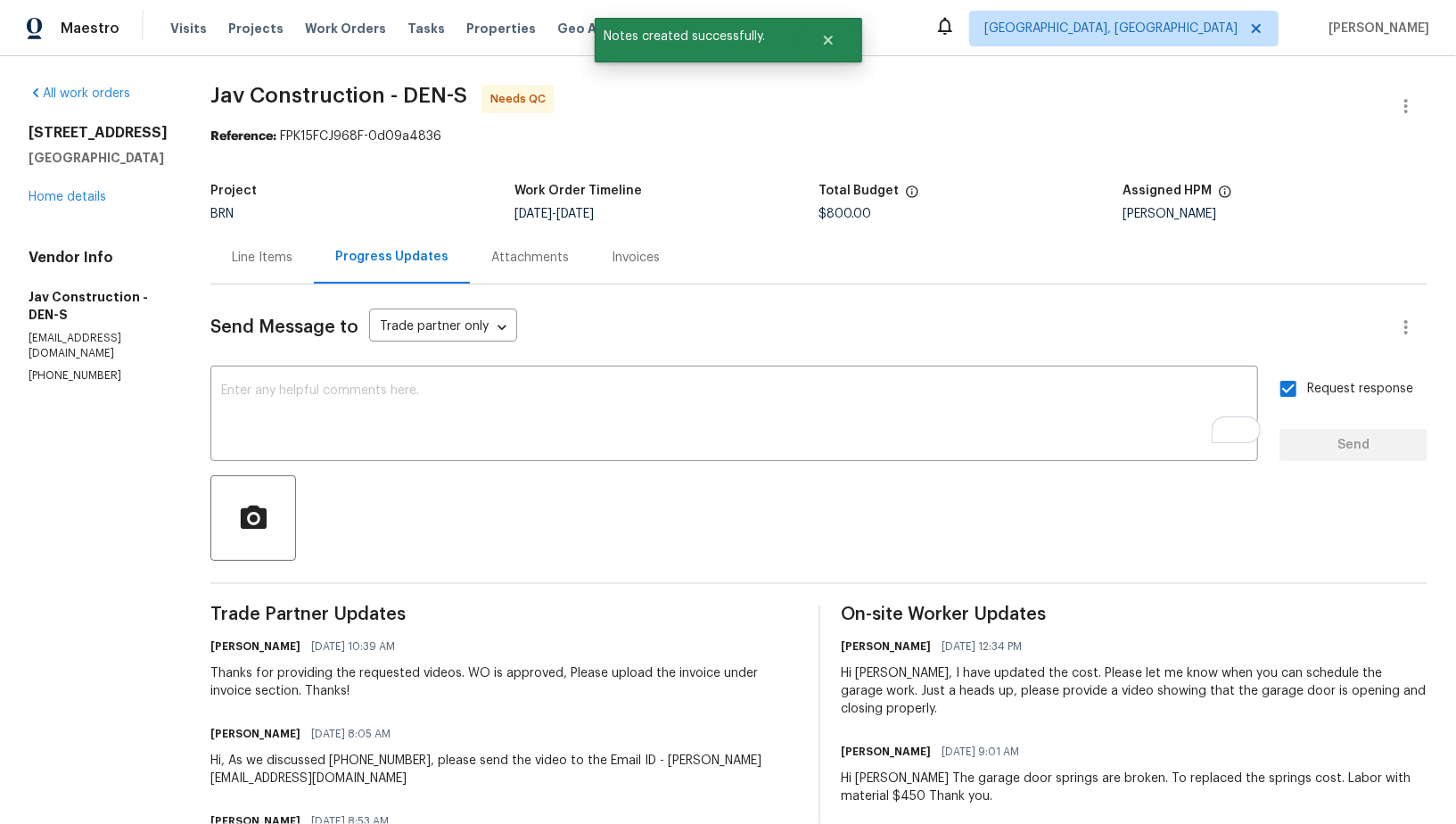
click at [229, 272] on div "Line Items" at bounding box center [262, 258] width 104 height 52
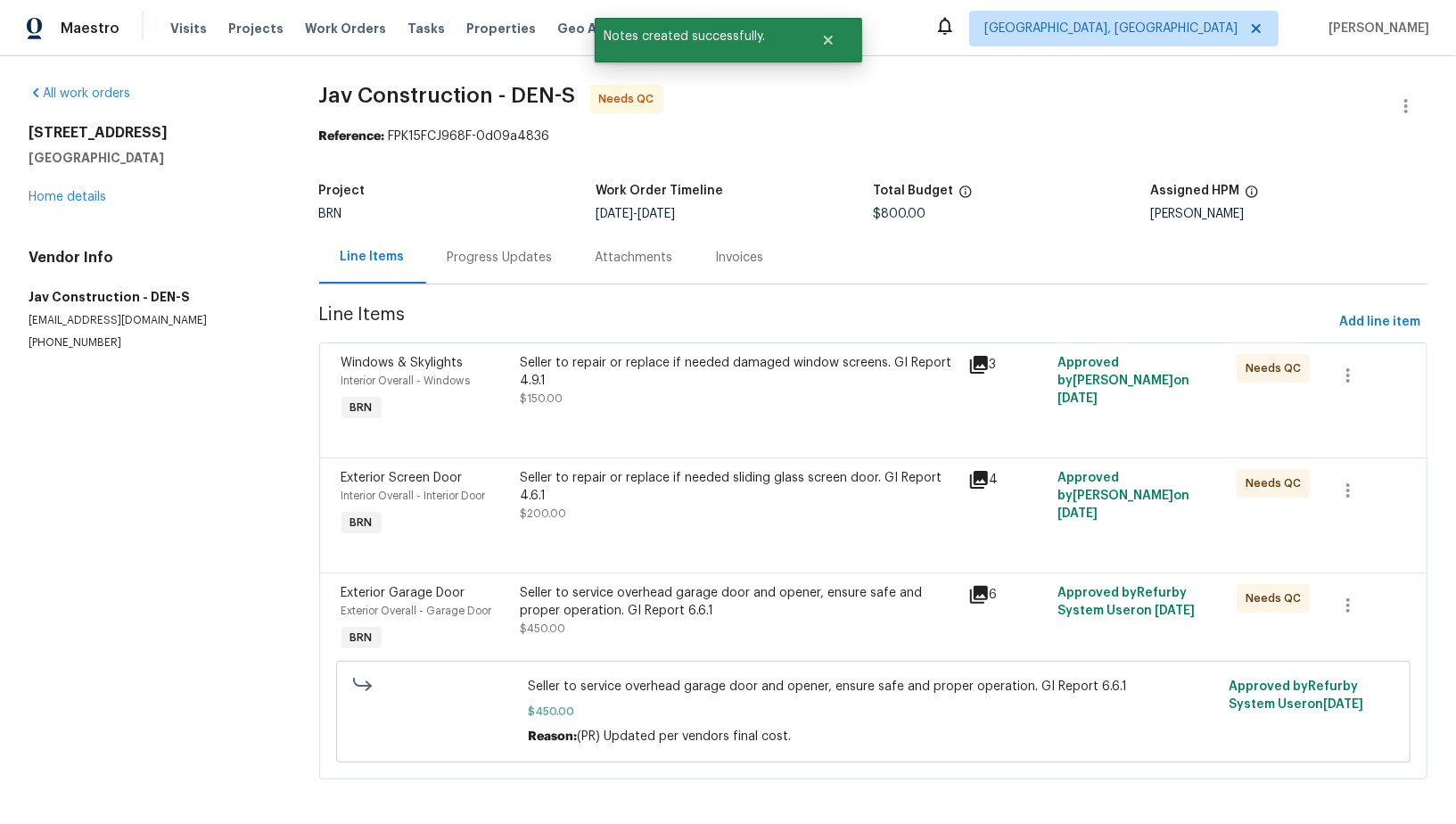
click at [566, 414] on div "Seller to repair or replace if needed damaged window screens. GI Report 4.9.1 $…" at bounding box center [739, 390] width 448 height 82
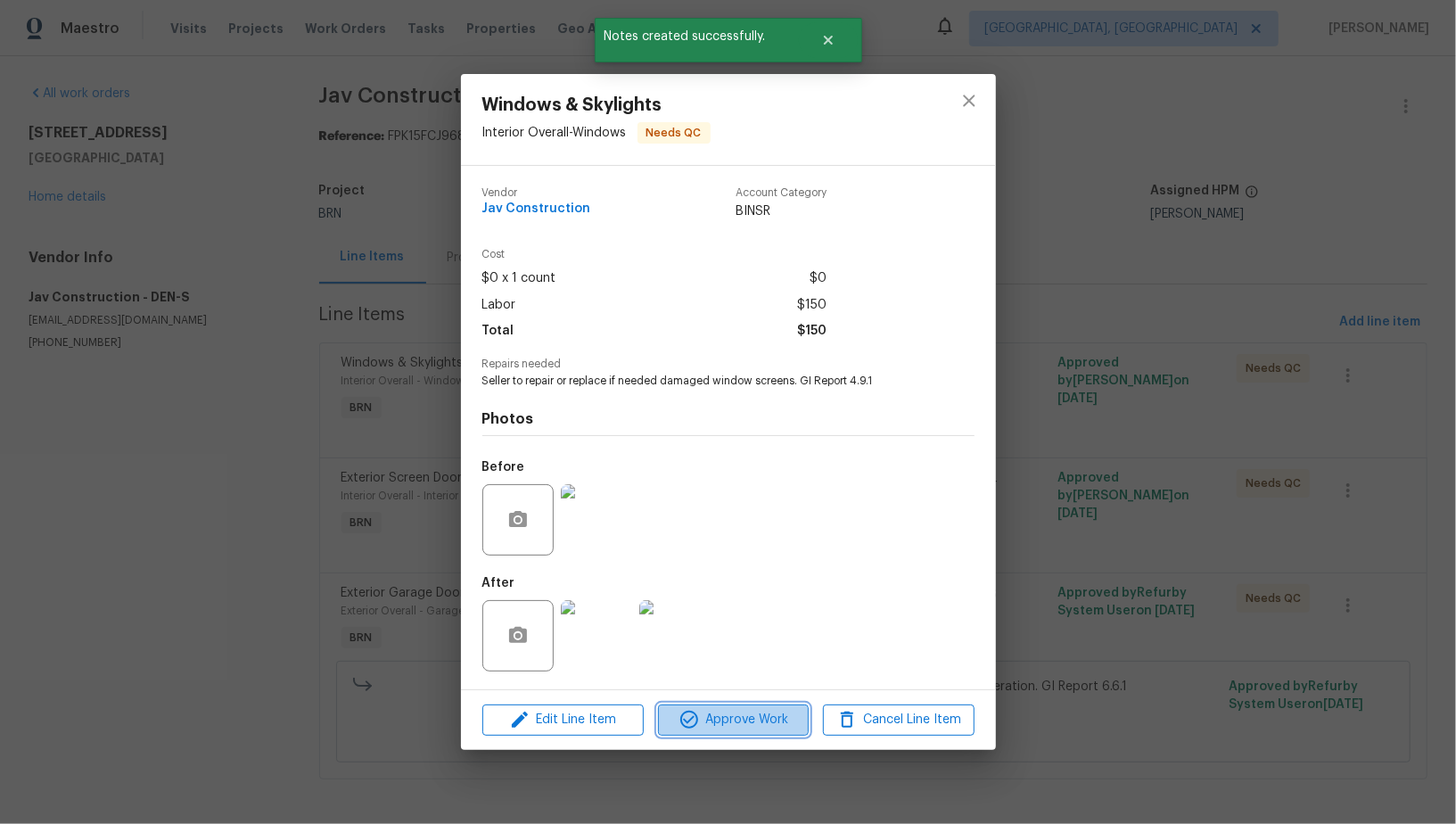
click at [723, 724] on span "Approve Work" at bounding box center [733, 720] width 140 height 22
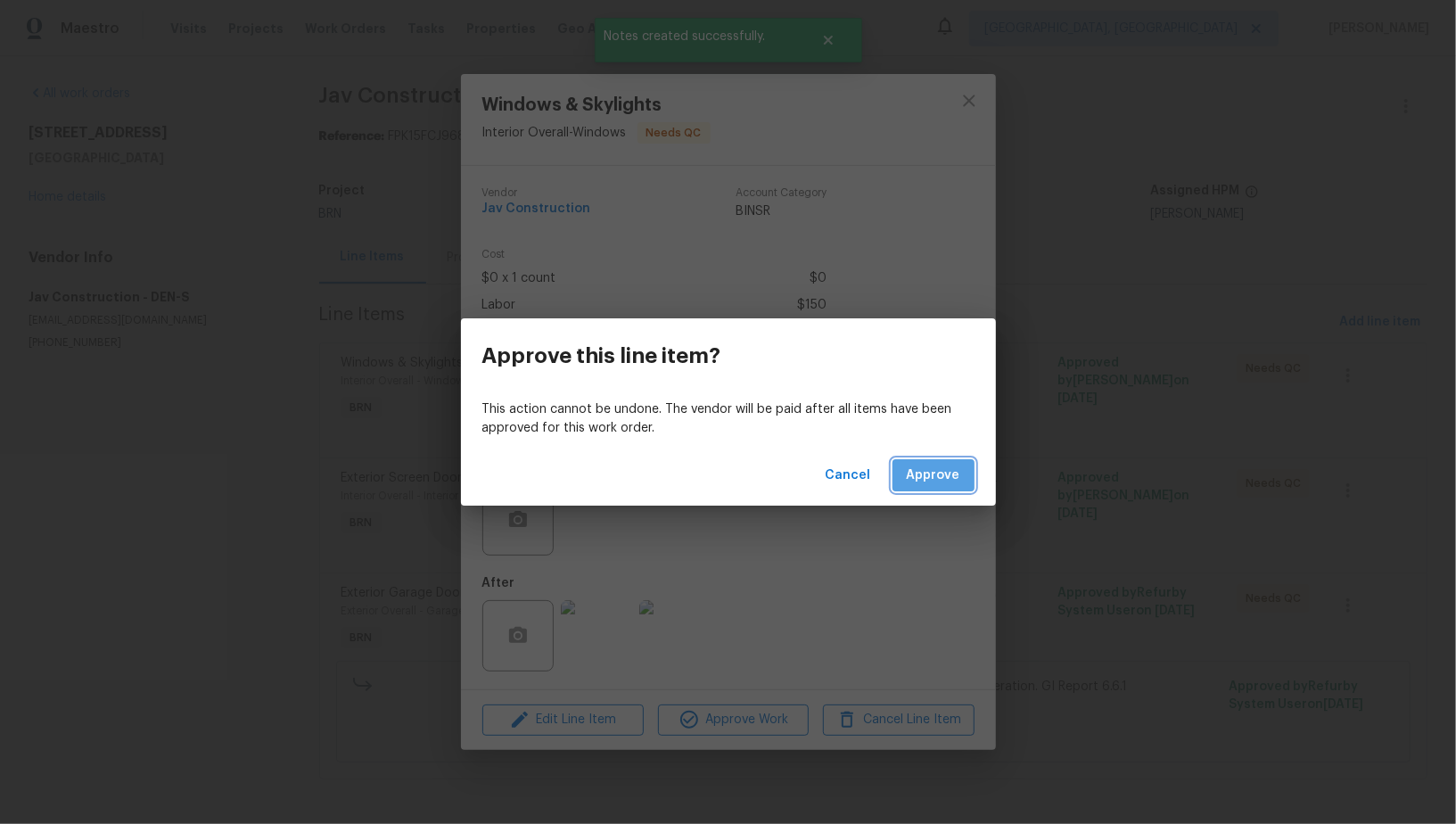
click at [936, 479] on span "Approve" at bounding box center [933, 476] width 53 height 22
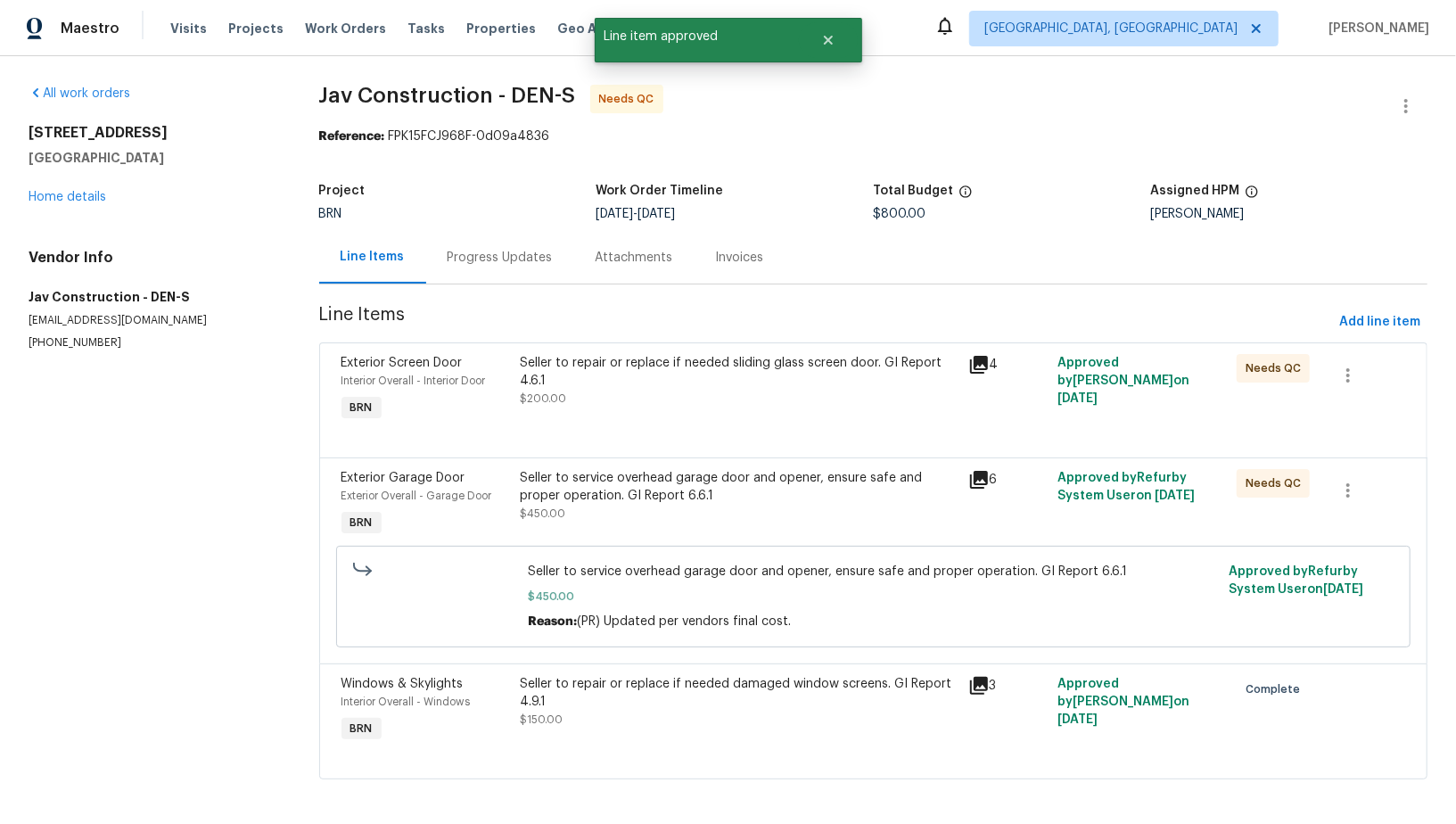
click at [664, 398] on div "Seller to repair or replace if needed sliding glass screen door. GI Report 4.6.…" at bounding box center [738, 380] width 437 height 53
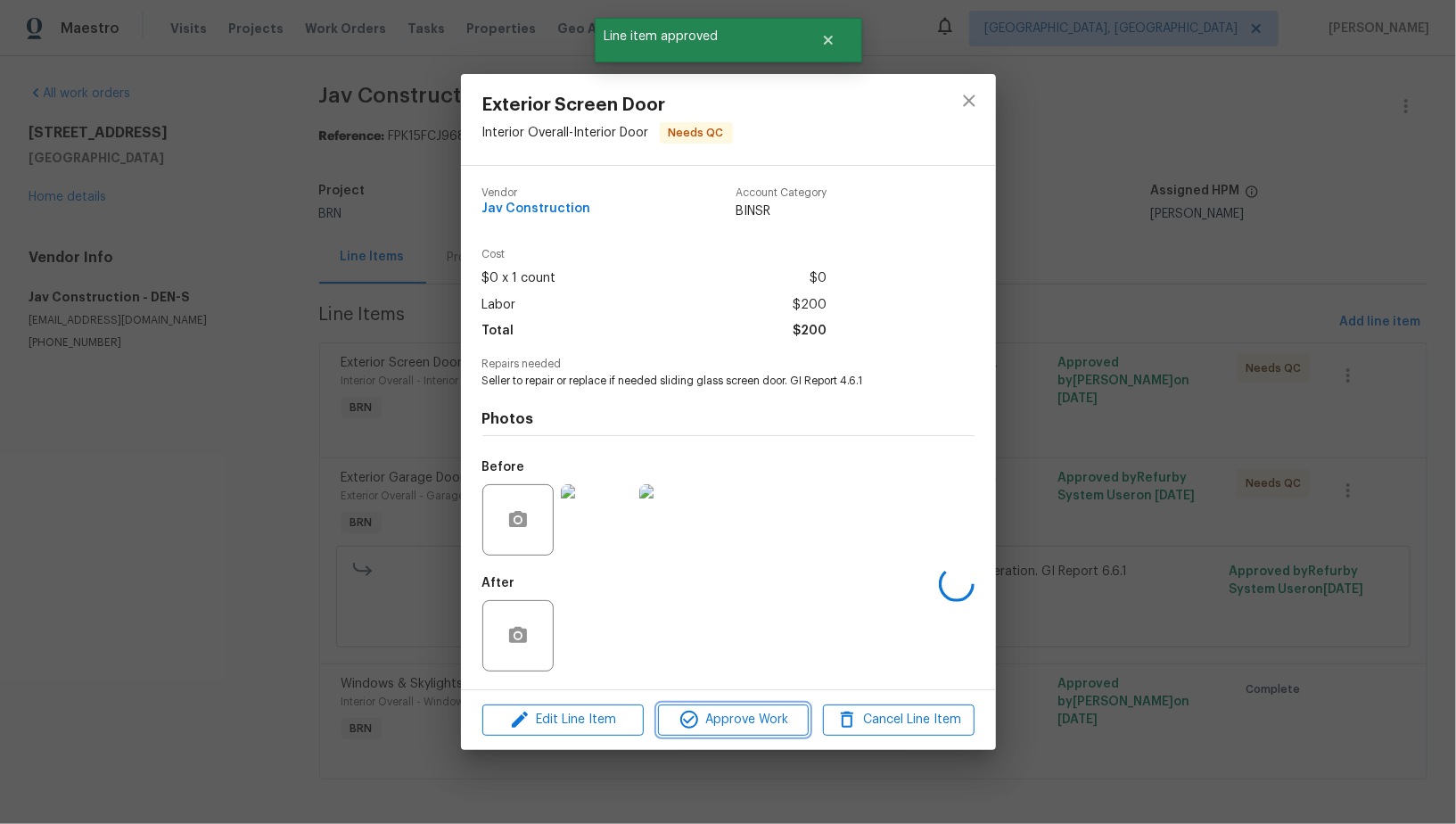
click at [723, 732] on span "Approve Work" at bounding box center [733, 720] width 140 height 22
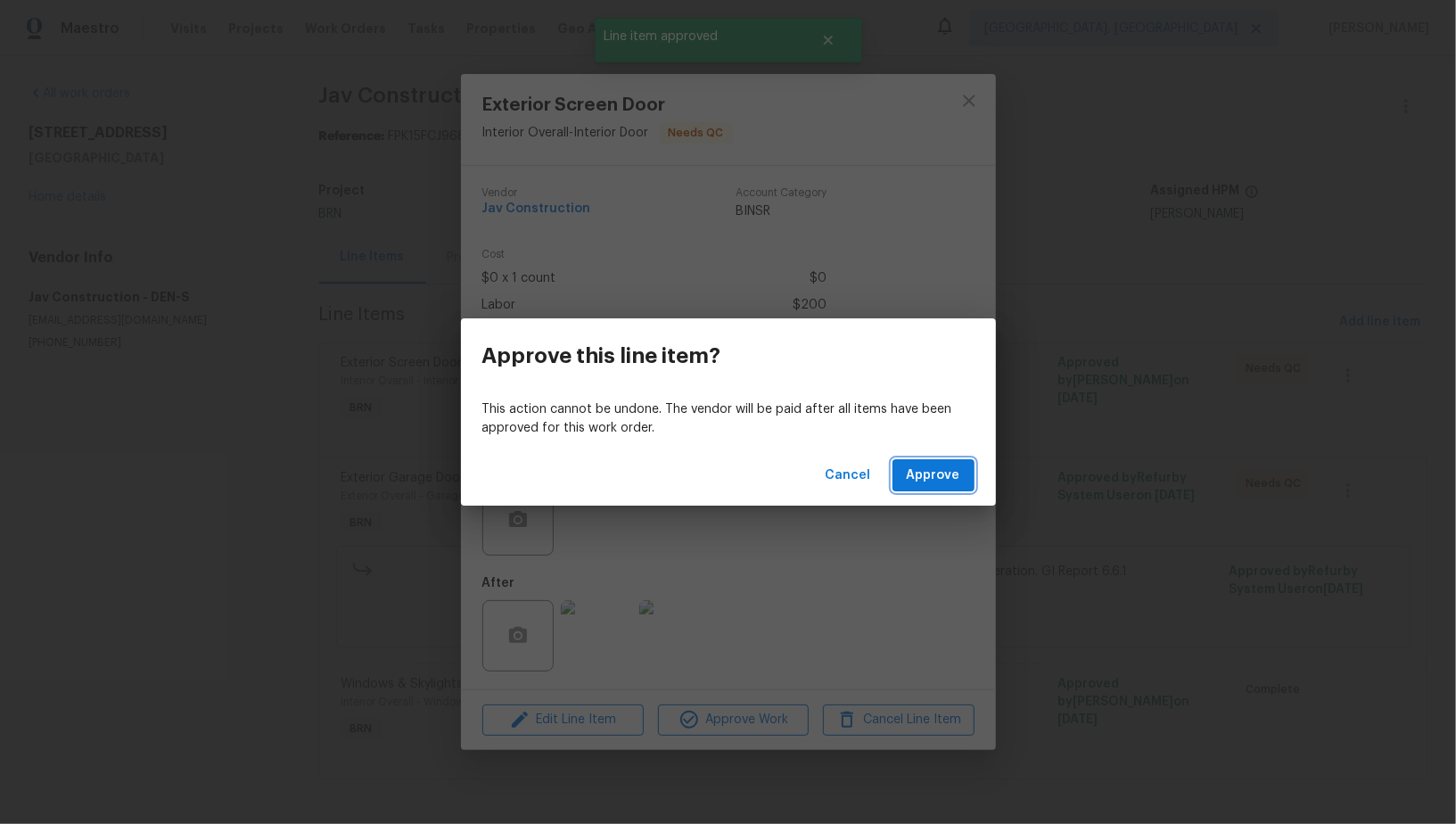
click at [914, 490] on button "Approve" at bounding box center [934, 475] width 82 height 33
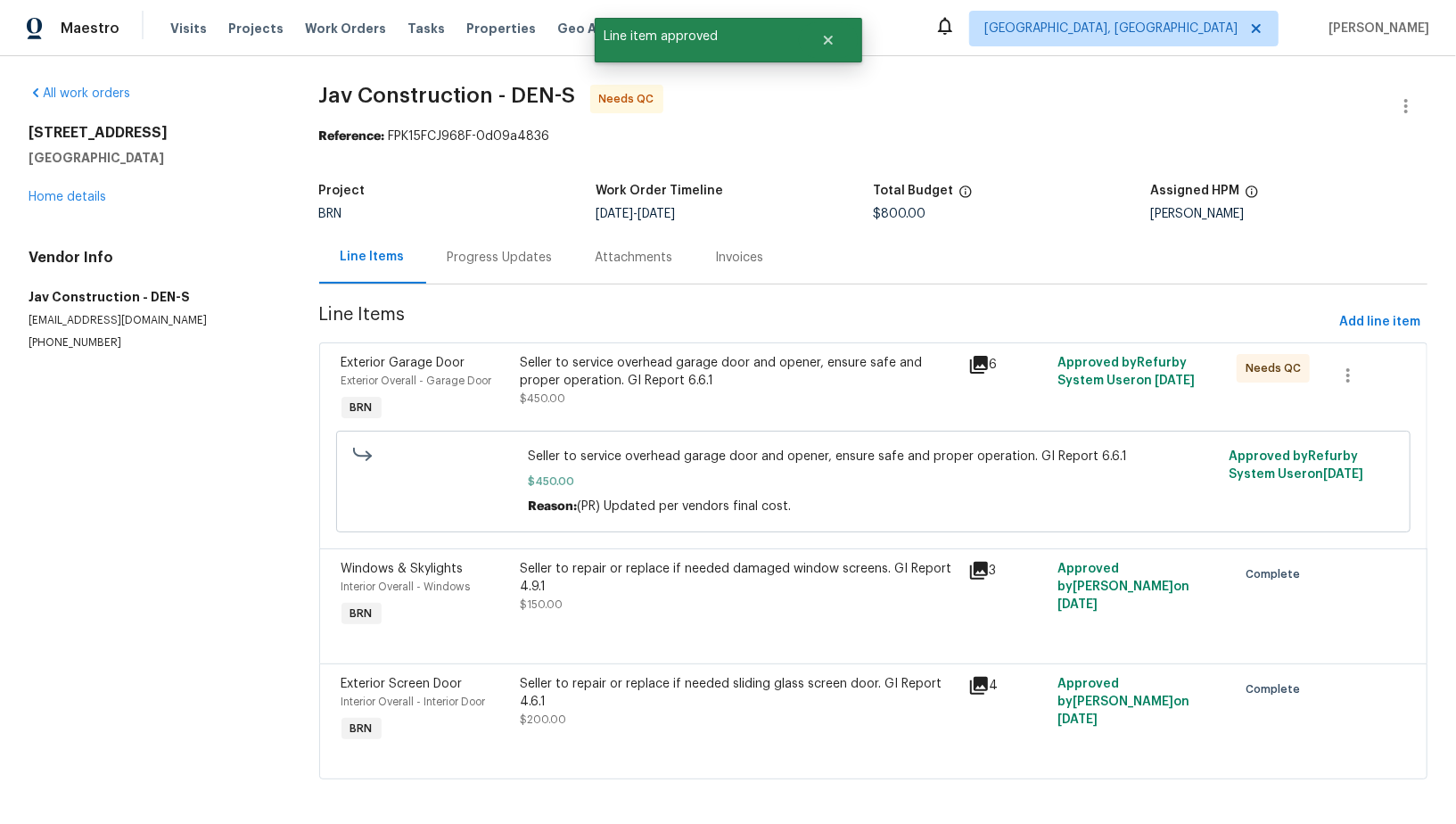
click at [646, 405] on div "Seller to service overhead garage door and opener, ensure safe and proper opera…" at bounding box center [738, 380] width 437 height 53
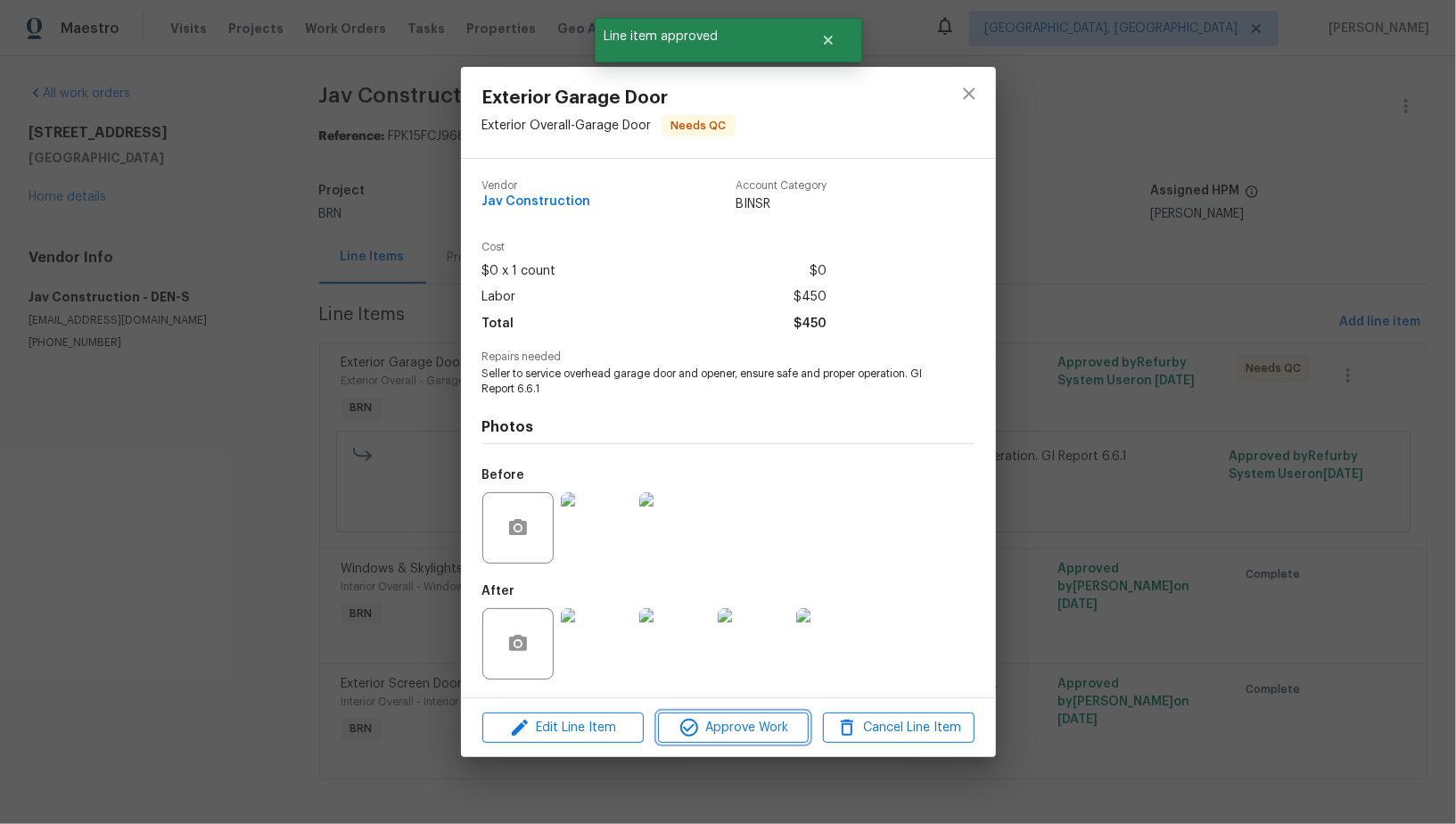
click at [722, 715] on button "Approve Work" at bounding box center [733, 728] width 151 height 31
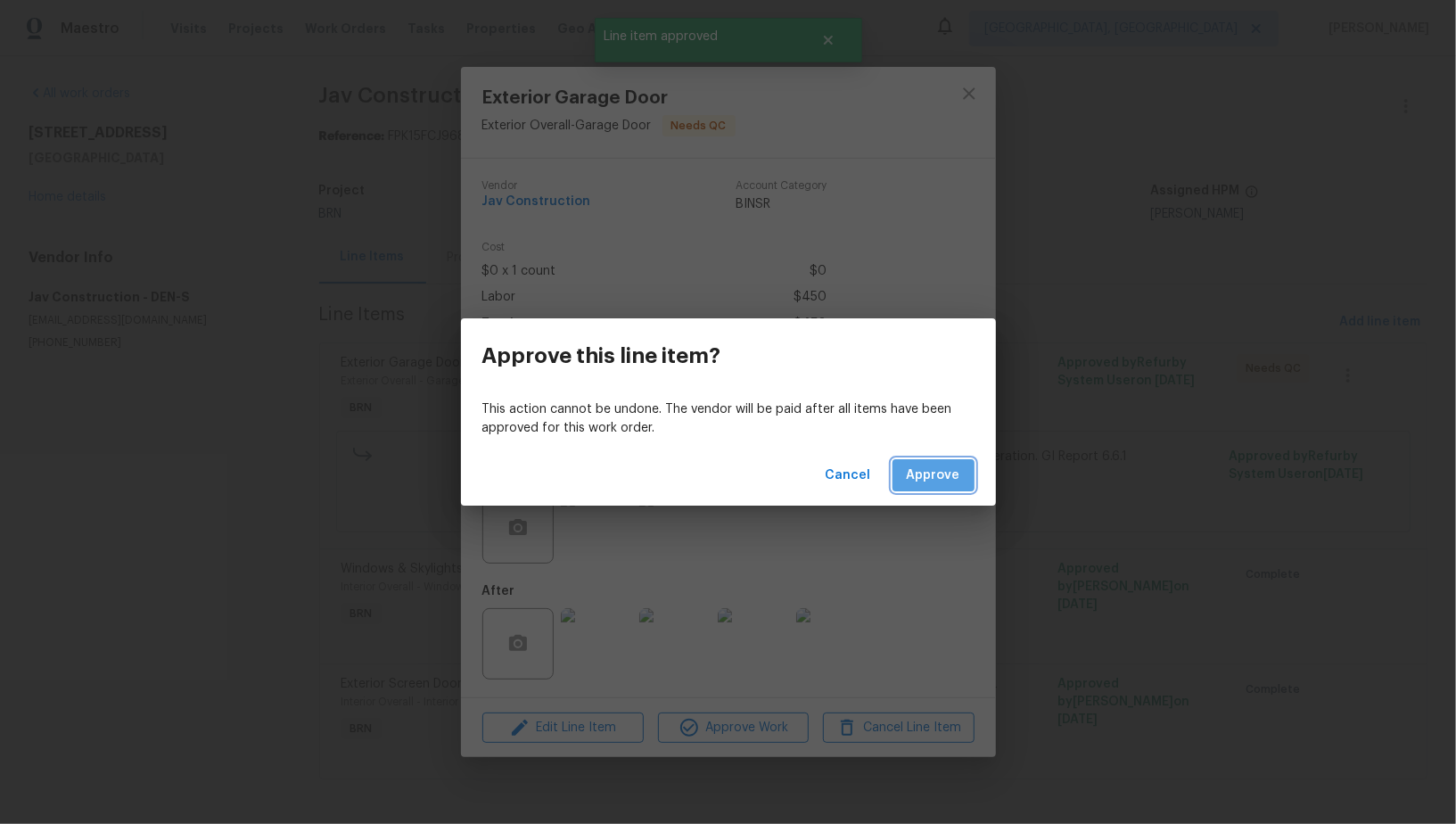
click at [936, 472] on span "Approve" at bounding box center [933, 476] width 53 height 22
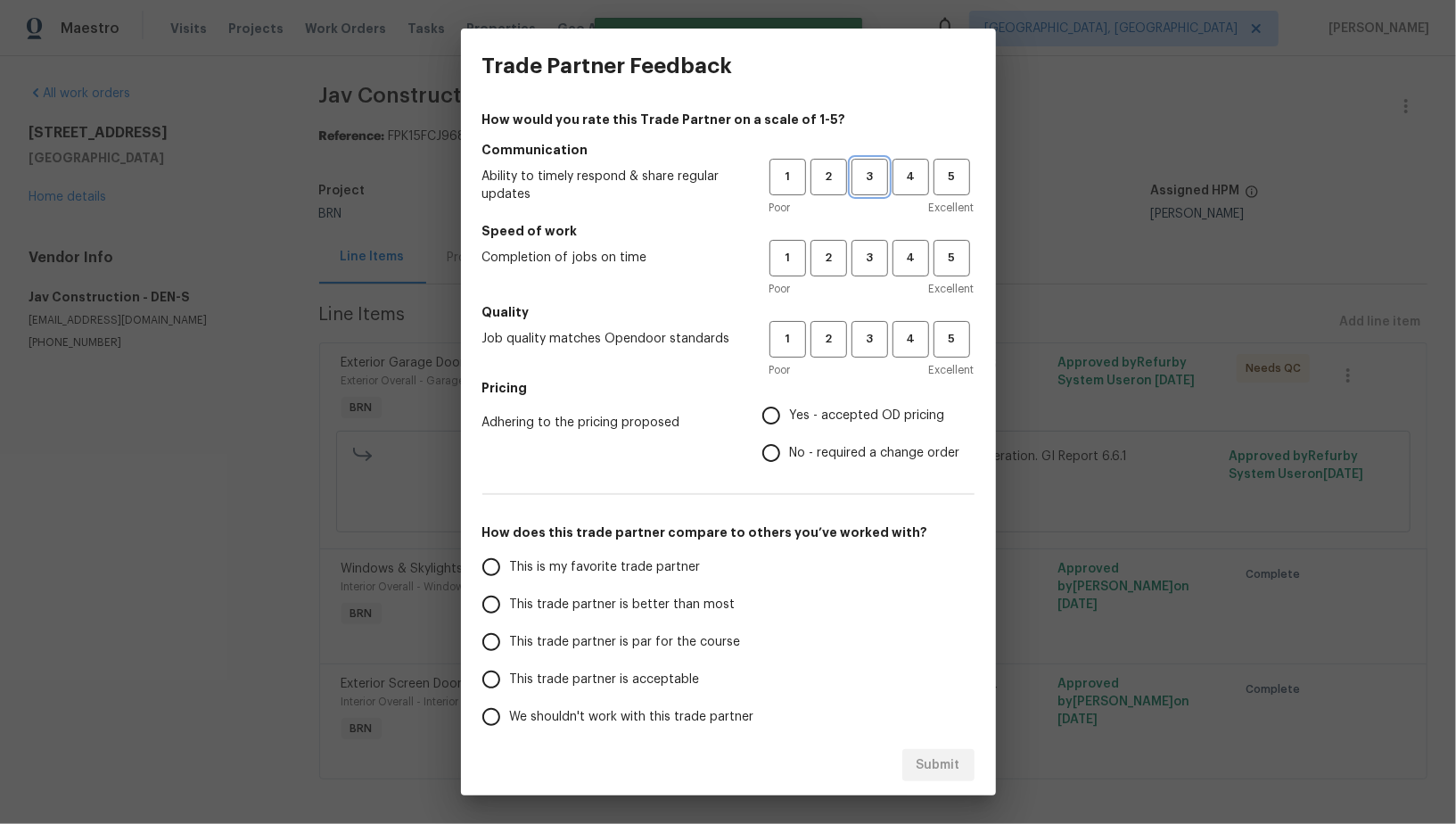
click at [872, 173] on span "3" at bounding box center [869, 177] width 33 height 21
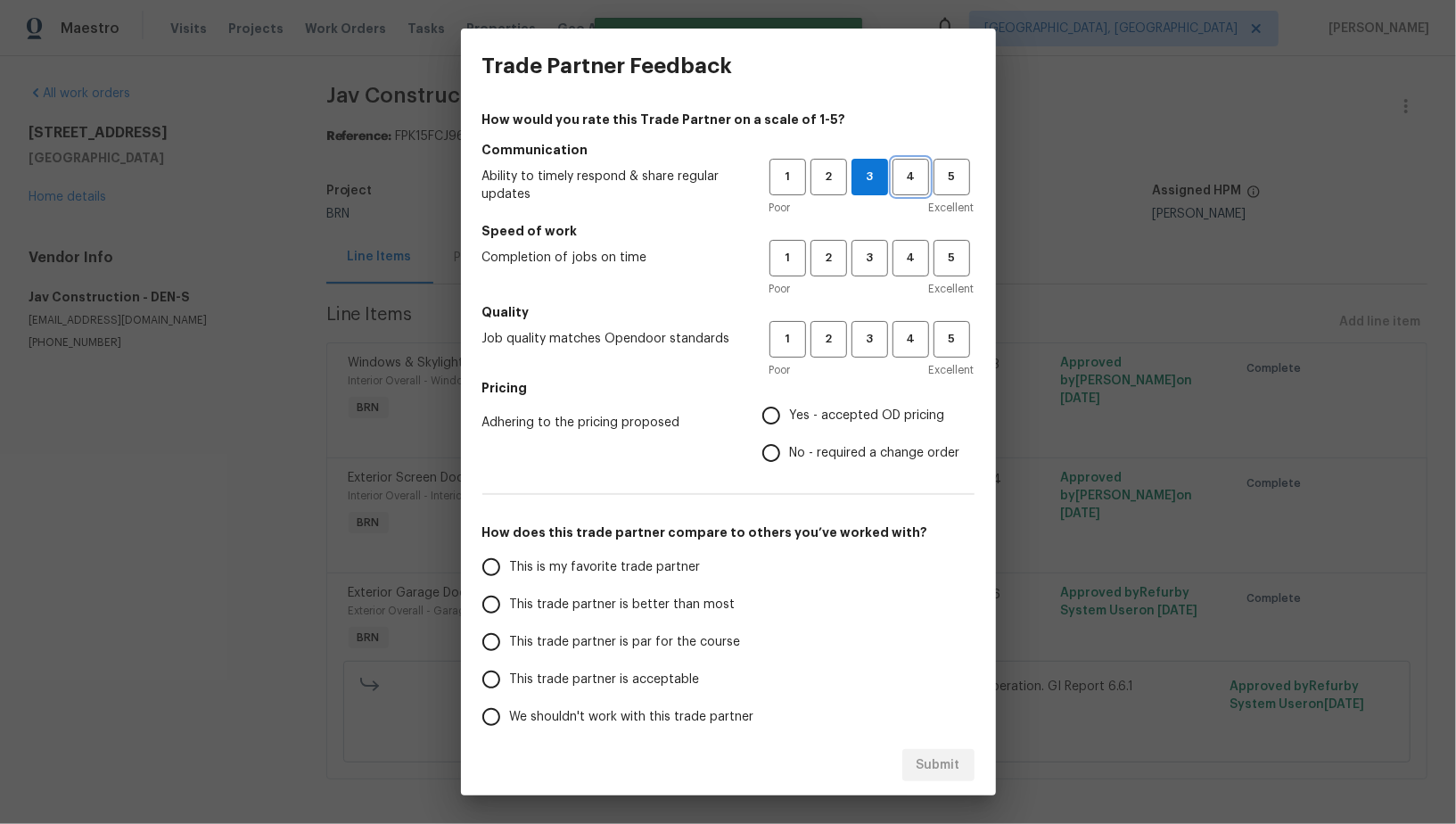
click at [926, 173] on span "4" at bounding box center [910, 177] width 33 height 21
click at [906, 285] on div "Poor Excellent" at bounding box center [872, 288] width 205 height 18
click at [907, 271] on button "4" at bounding box center [910, 258] width 36 height 36
click at [907, 332] on span "4" at bounding box center [910, 340] width 33 height 21
click at [780, 456] on input "No - required a change order" at bounding box center [771, 454] width 37 height 37
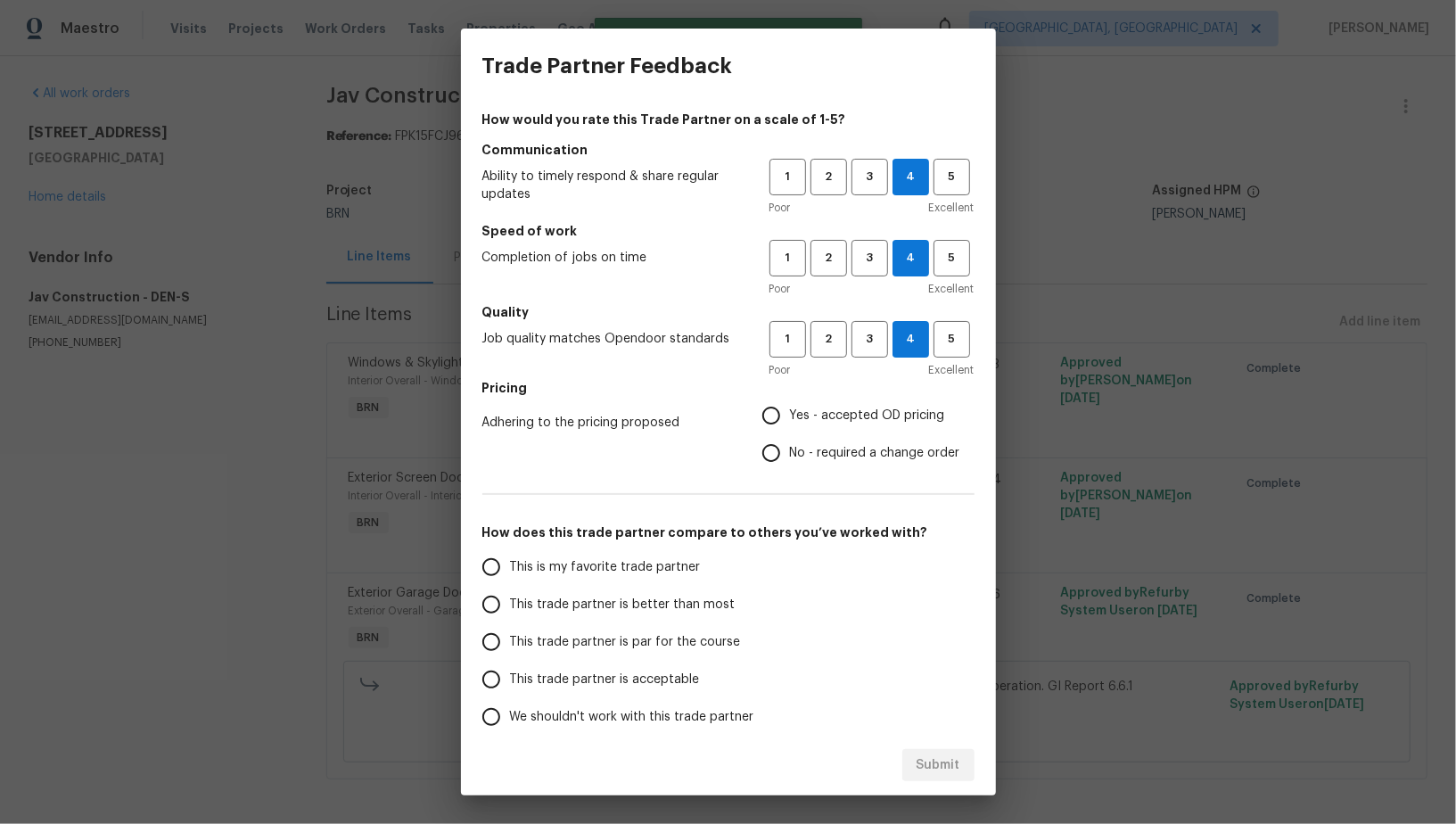
radio input "true"
click at [505, 609] on input "This trade partner is better than most" at bounding box center [492, 605] width 37 height 37
click at [961, 769] on button "Submit" at bounding box center [937, 765] width 72 height 33
radio input "true"
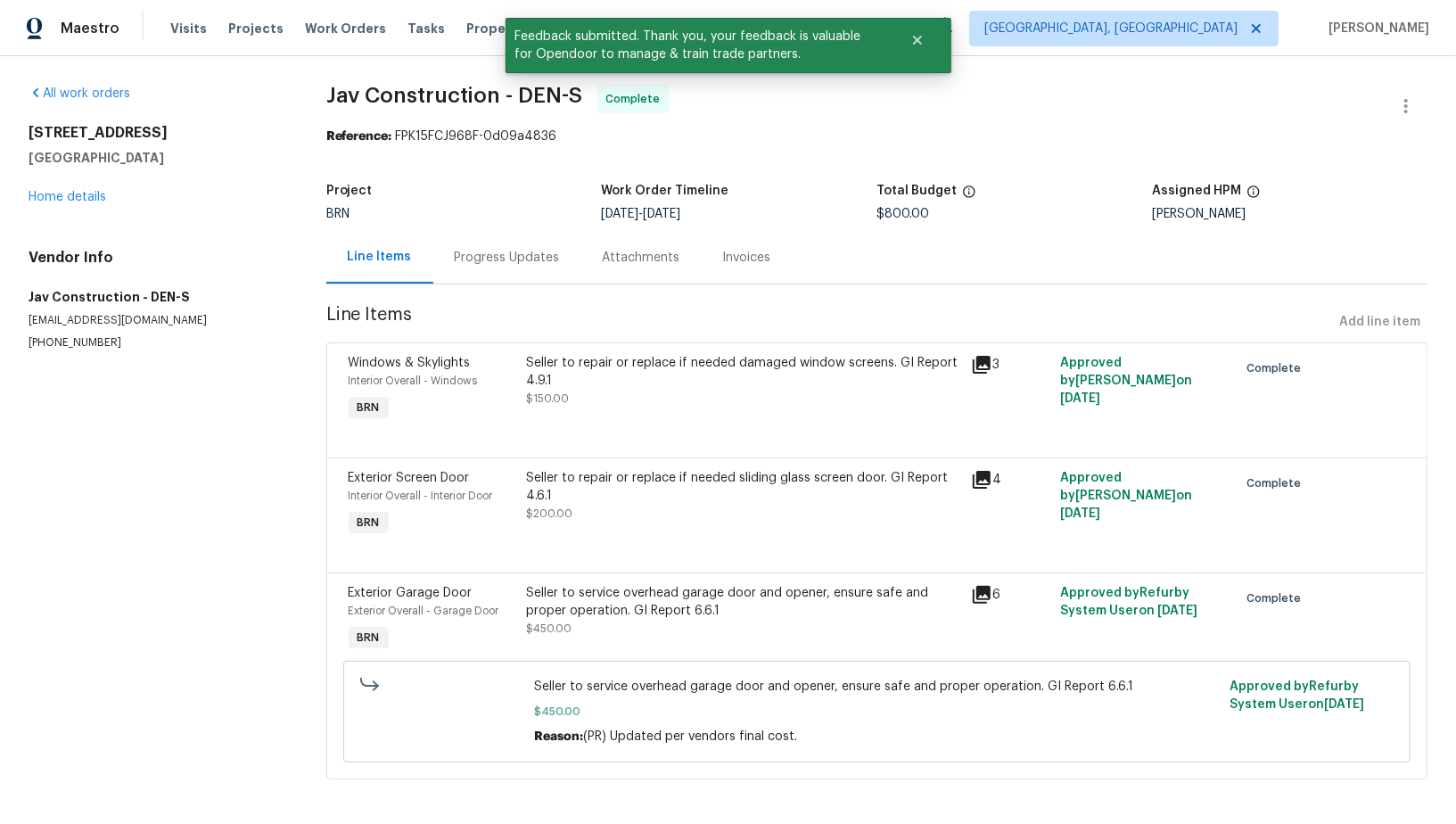
click at [502, 264] on div "Progress Updates" at bounding box center [506, 258] width 105 height 18
